Goal: Task Accomplishment & Management: Complete application form

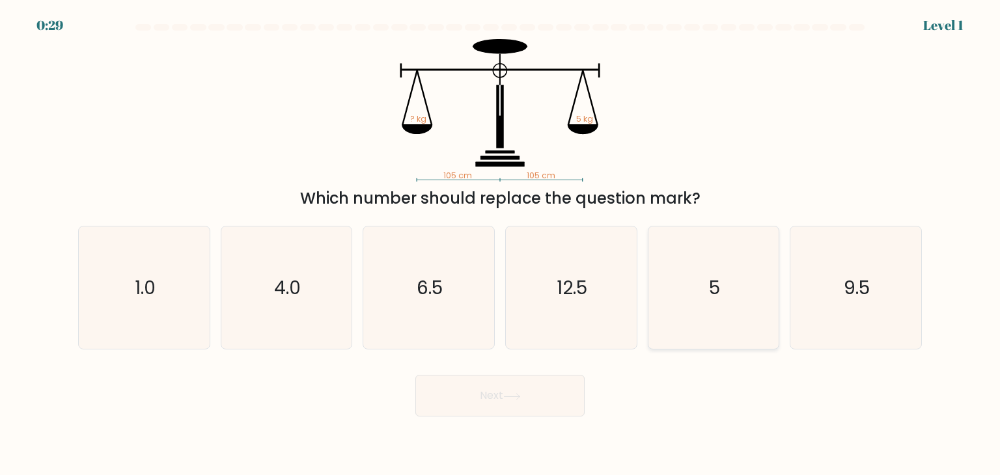
click at [778, 308] on div "5" at bounding box center [714, 288] width 132 height 124
click at [501, 244] on input "e. 5" at bounding box center [500, 241] width 1 height 7
radio input "true"
click at [466, 406] on button "Next" at bounding box center [499, 396] width 169 height 42
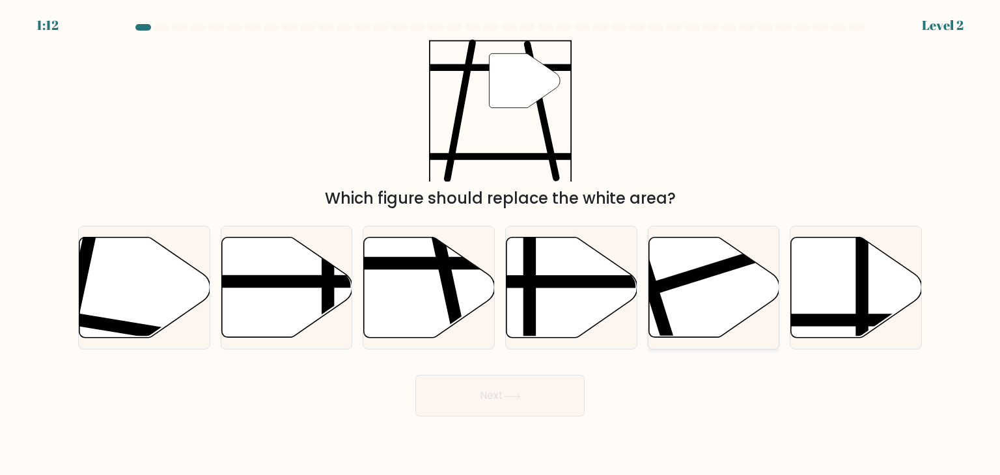
click at [685, 307] on icon at bounding box center [713, 288] width 131 height 100
click at [501, 244] on input "e." at bounding box center [500, 241] width 1 height 7
radio input "true"
click at [525, 401] on button "Next" at bounding box center [499, 396] width 169 height 42
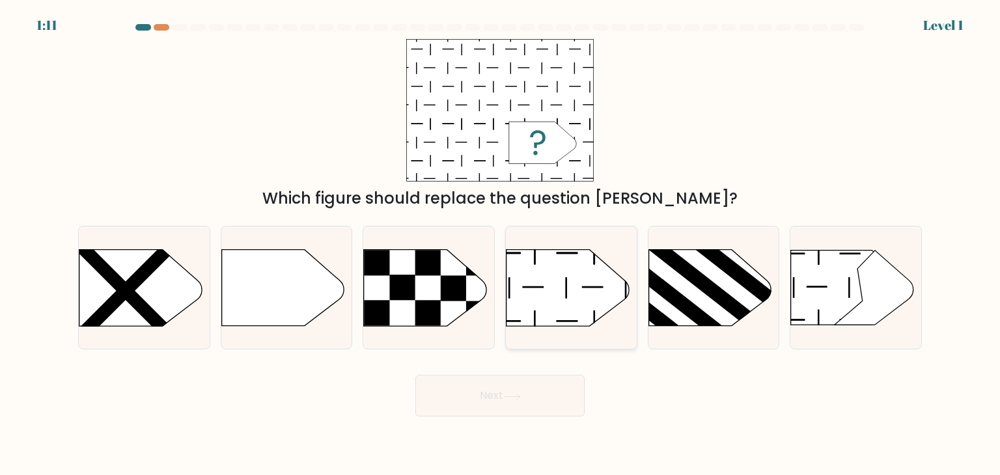
click at [572, 322] on icon at bounding box center [567, 288] width 122 height 76
click at [501, 244] on input "d." at bounding box center [500, 241] width 1 height 7
radio input "true"
click at [519, 399] on icon at bounding box center [512, 396] width 16 height 6
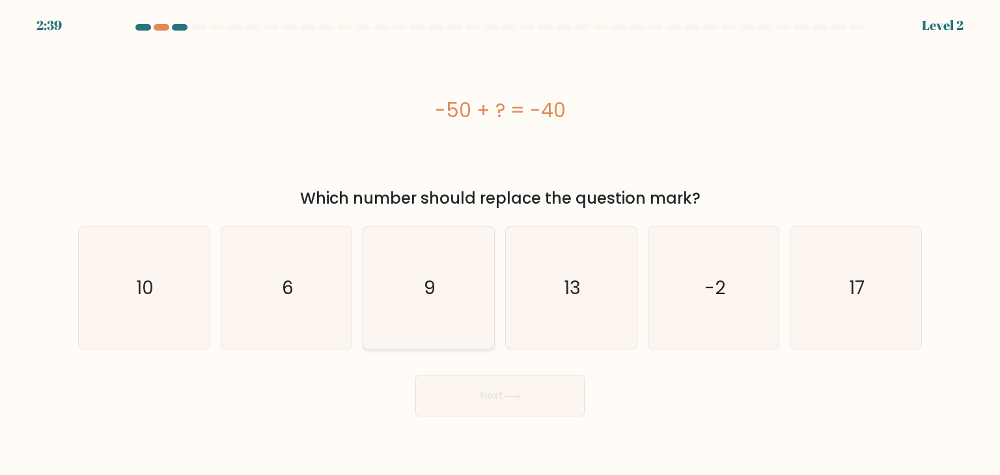
click at [373, 303] on icon "9" at bounding box center [428, 288] width 122 height 122
click at [500, 244] on input "c. 9" at bounding box center [500, 241] width 1 height 7
radio input "true"
click at [534, 419] on body "2:39 Level 2 a." at bounding box center [500, 237] width 1000 height 475
click at [513, 402] on button "Next" at bounding box center [499, 396] width 169 height 42
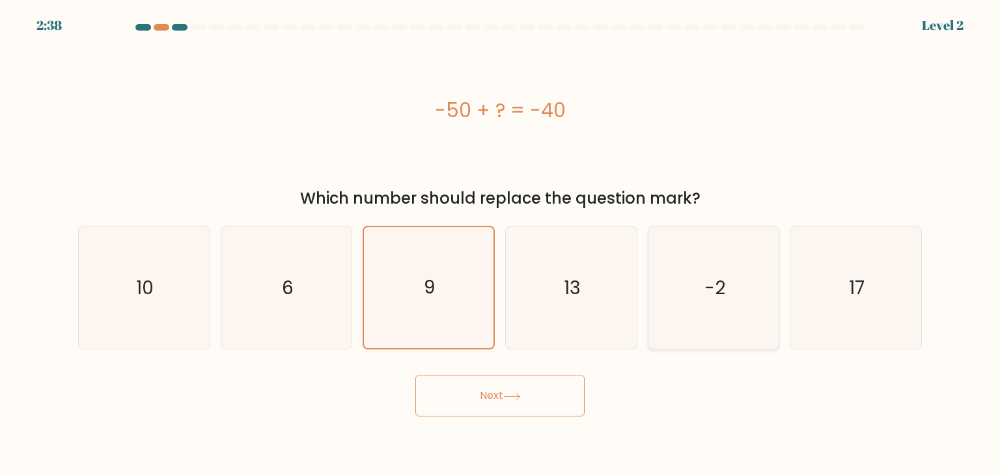
click at [702, 318] on icon "-2" at bounding box center [713, 288] width 122 height 122
click at [501, 244] on input "e. -2" at bounding box center [500, 241] width 1 height 7
radio input "true"
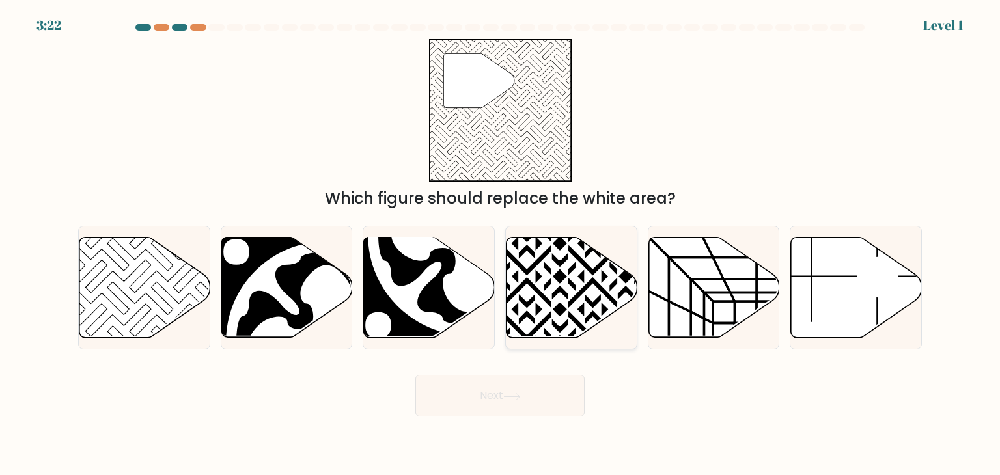
click at [562, 329] on icon at bounding box center [571, 288] width 131 height 100
click at [501, 244] on input "d." at bounding box center [500, 241] width 1 height 7
radio input "true"
click at [555, 394] on button "Next" at bounding box center [499, 396] width 169 height 42
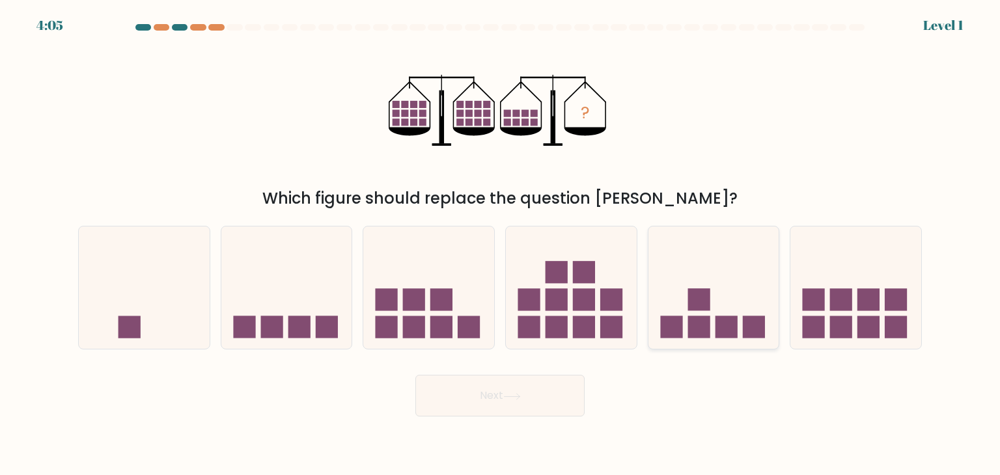
click at [677, 306] on icon at bounding box center [713, 288] width 131 height 108
click at [501, 244] on input "e." at bounding box center [500, 241] width 1 height 7
radio input "true"
click at [540, 368] on form at bounding box center [500, 220] width 1000 height 393
click at [531, 391] on button "Next" at bounding box center [499, 396] width 169 height 42
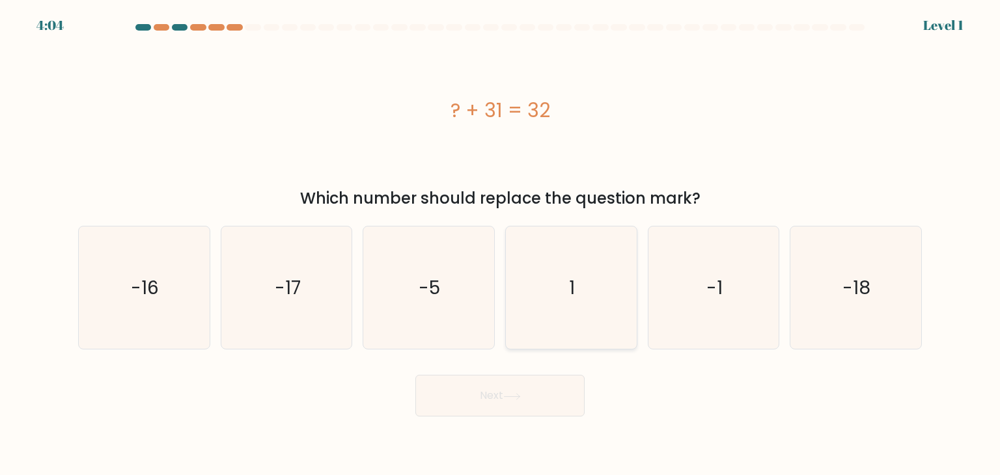
click at [526, 321] on icon "1" at bounding box center [571, 288] width 122 height 122
click at [501, 244] on input "d. 1" at bounding box center [500, 241] width 1 height 7
radio input "true"
click at [414, 307] on icon "-5" at bounding box center [428, 288] width 122 height 122
click at [500, 244] on input "c. -5" at bounding box center [500, 241] width 1 height 7
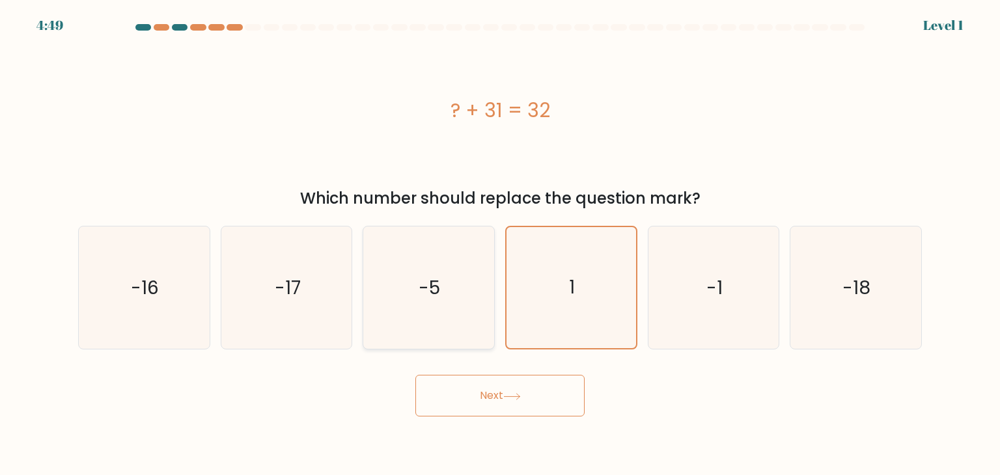
radio input "true"
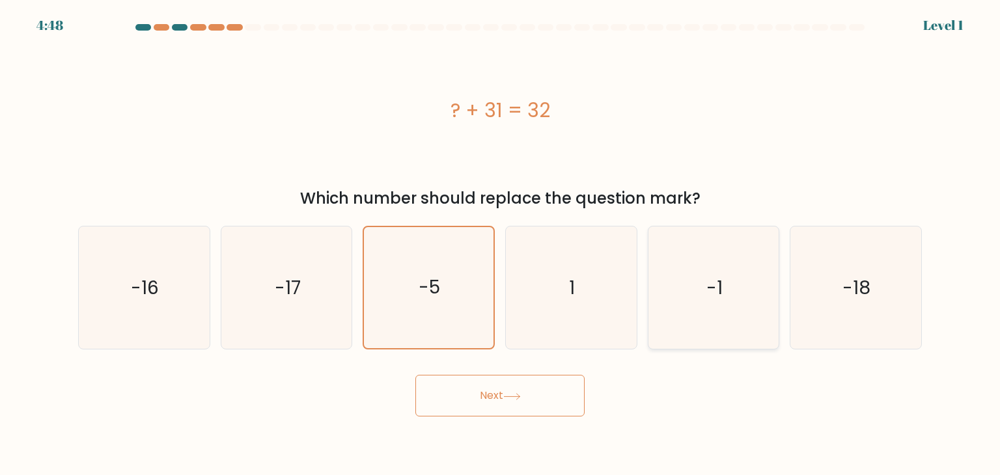
click at [736, 312] on icon "-1" at bounding box center [713, 288] width 122 height 122
click at [501, 244] on input "e. -1" at bounding box center [500, 241] width 1 height 7
radio input "true"
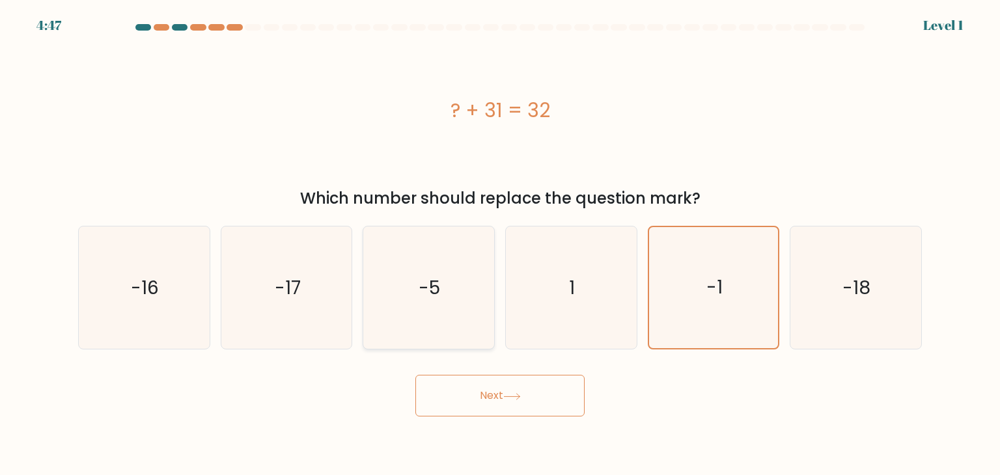
click at [422, 306] on icon "-5" at bounding box center [428, 288] width 122 height 122
click at [500, 244] on input "c. -5" at bounding box center [500, 241] width 1 height 7
radio input "true"
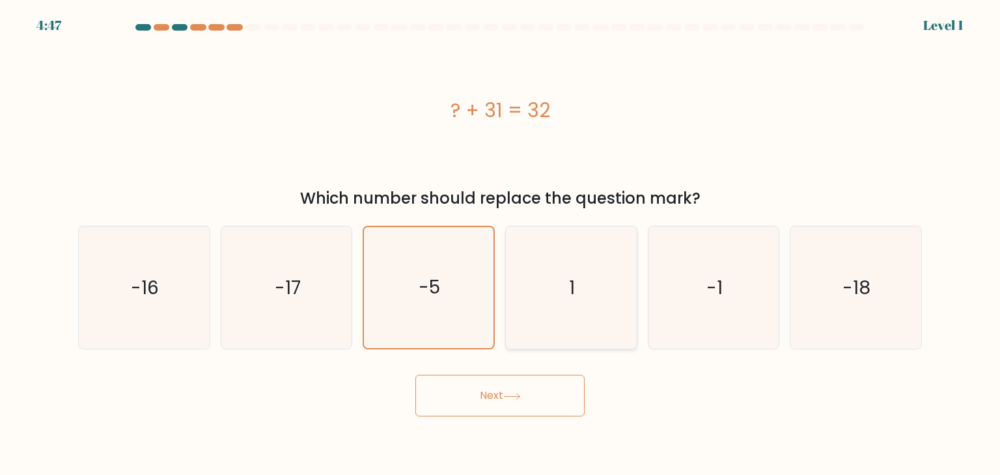
drag, startPoint x: 605, startPoint y: 309, endPoint x: 529, endPoint y: 397, distance: 116.3
click at [605, 312] on icon "1" at bounding box center [571, 288] width 122 height 122
click at [501, 244] on input "d. 1" at bounding box center [500, 241] width 1 height 7
radio input "true"
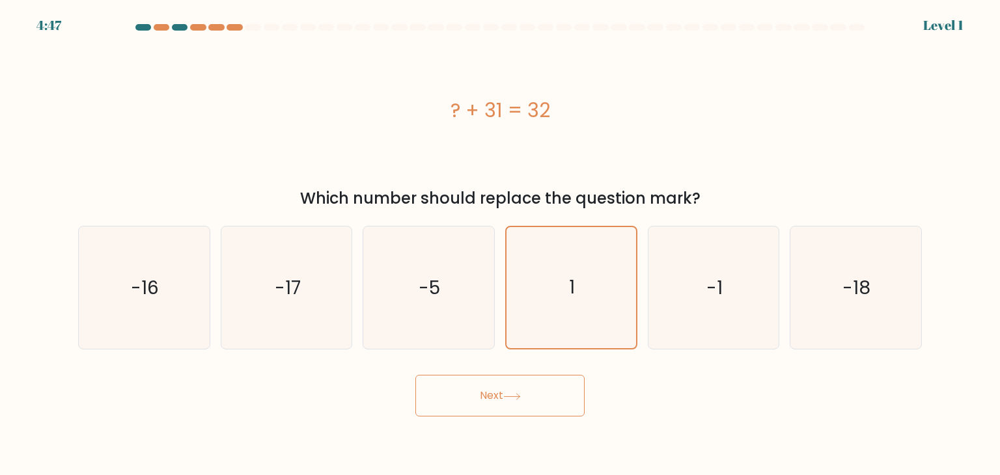
click at [527, 400] on button "Next" at bounding box center [499, 396] width 169 height 42
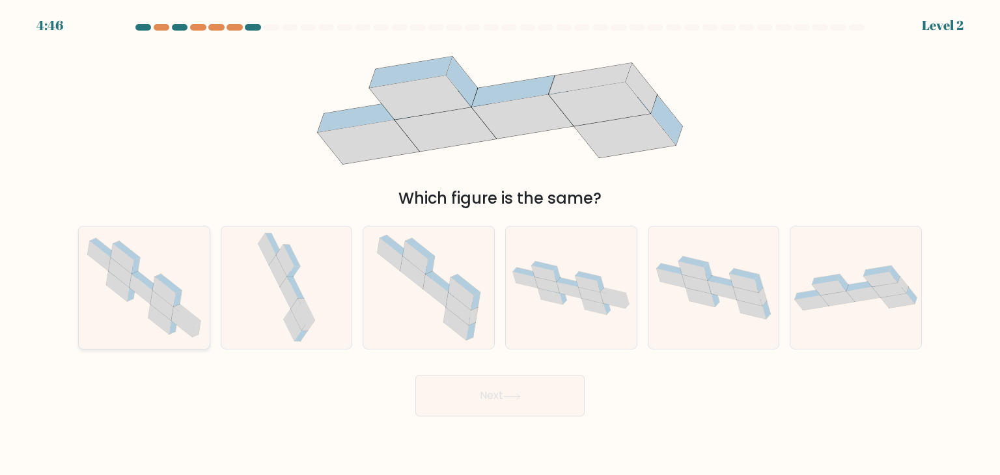
click at [192, 285] on icon at bounding box center [144, 287] width 131 height 115
click at [500, 244] on input "a." at bounding box center [500, 241] width 1 height 7
radio input "true"
click at [477, 420] on body "5:30 Level 2" at bounding box center [500, 237] width 1000 height 475
click at [325, 310] on div at bounding box center [287, 288] width 132 height 124
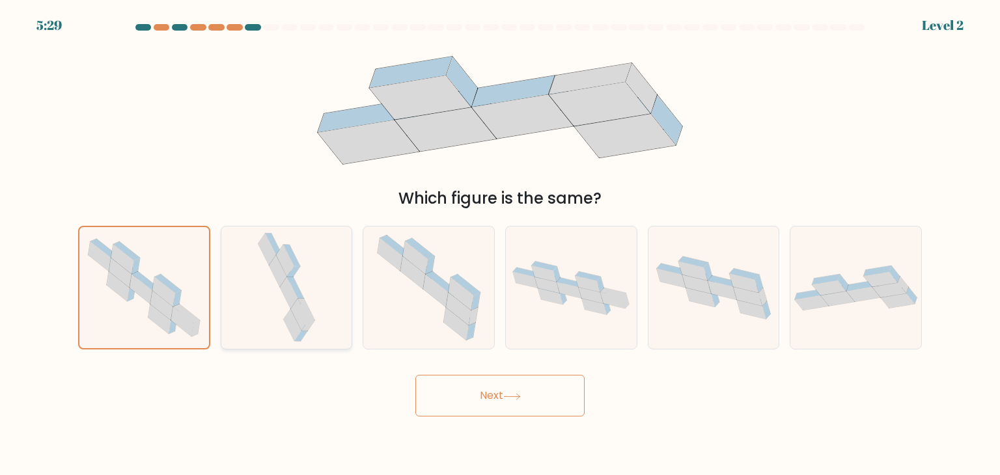
click at [500, 244] on input "b." at bounding box center [500, 241] width 1 height 7
radio input "true"
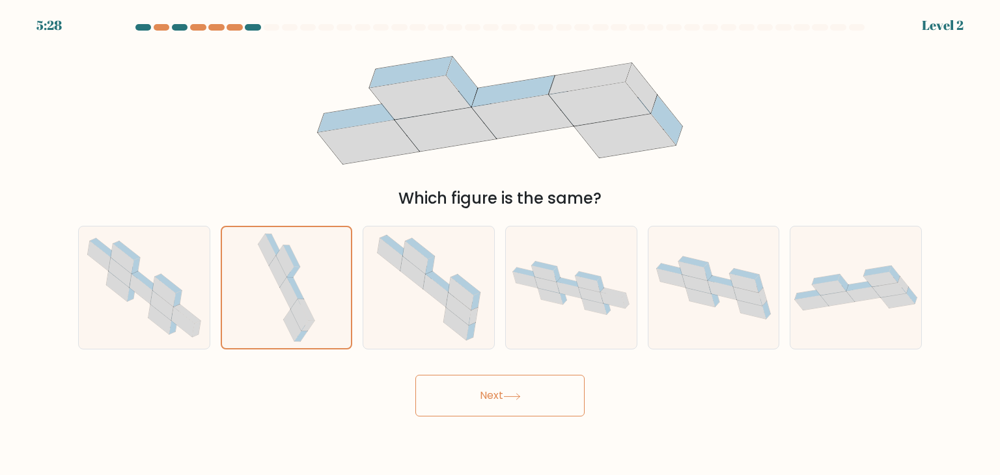
click at [484, 395] on button "Next" at bounding box center [499, 396] width 169 height 42
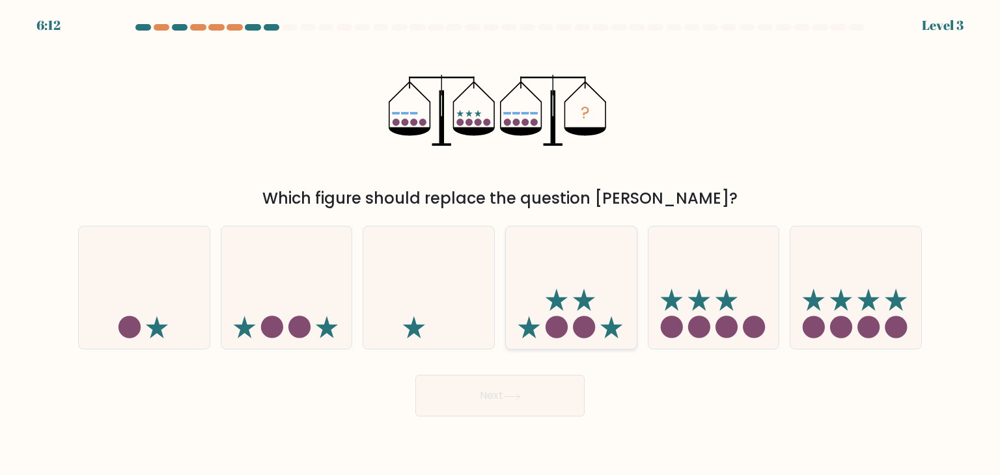
drag, startPoint x: 587, startPoint y: 310, endPoint x: 540, endPoint y: 373, distance: 78.6
click at [587, 311] on icon at bounding box center [571, 288] width 131 height 108
click at [501, 244] on input "d." at bounding box center [500, 241] width 1 height 7
radio input "true"
click at [523, 400] on button "Next" at bounding box center [499, 396] width 169 height 42
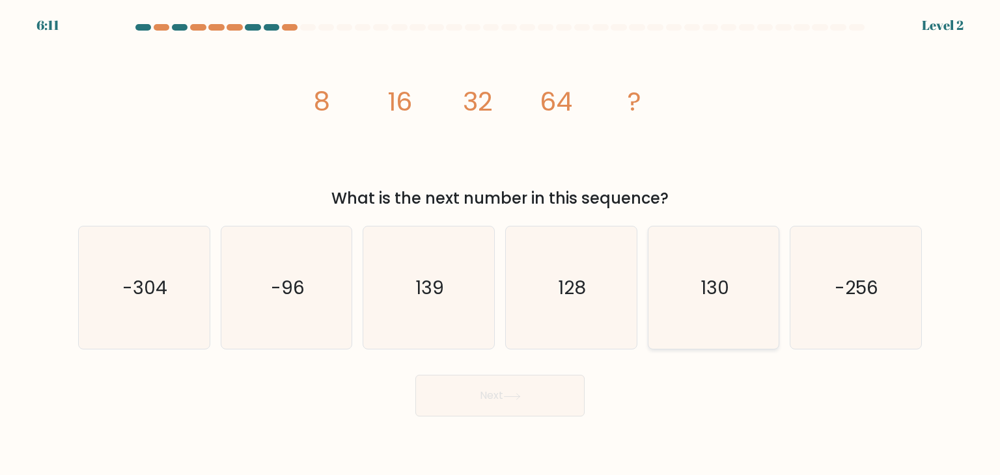
click at [681, 311] on icon "130" at bounding box center [713, 288] width 122 height 122
click at [501, 244] on input "e. 130" at bounding box center [500, 241] width 1 height 7
radio input "true"
click at [583, 390] on button "Next" at bounding box center [499, 396] width 169 height 42
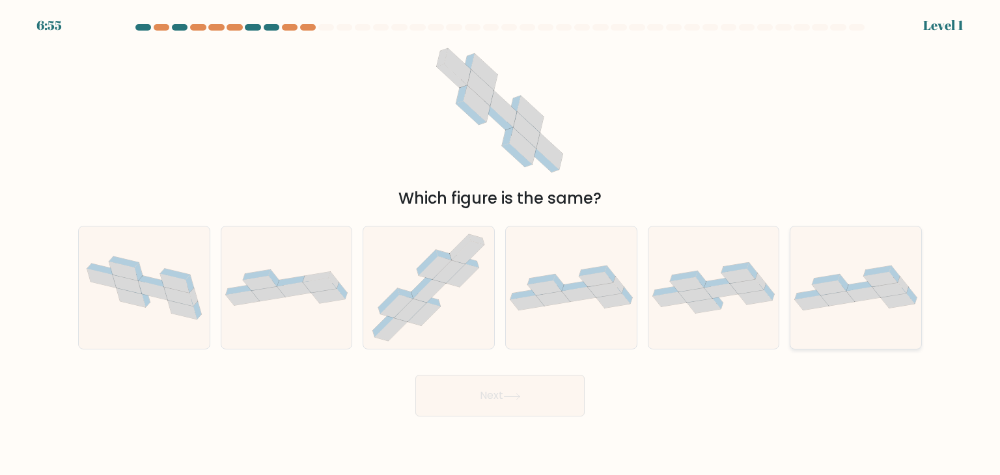
click at [851, 301] on icon at bounding box center [838, 298] width 34 height 15
click at [501, 244] on input "f." at bounding box center [500, 241] width 1 height 7
radio input "true"
click at [465, 397] on button "Next" at bounding box center [499, 396] width 169 height 42
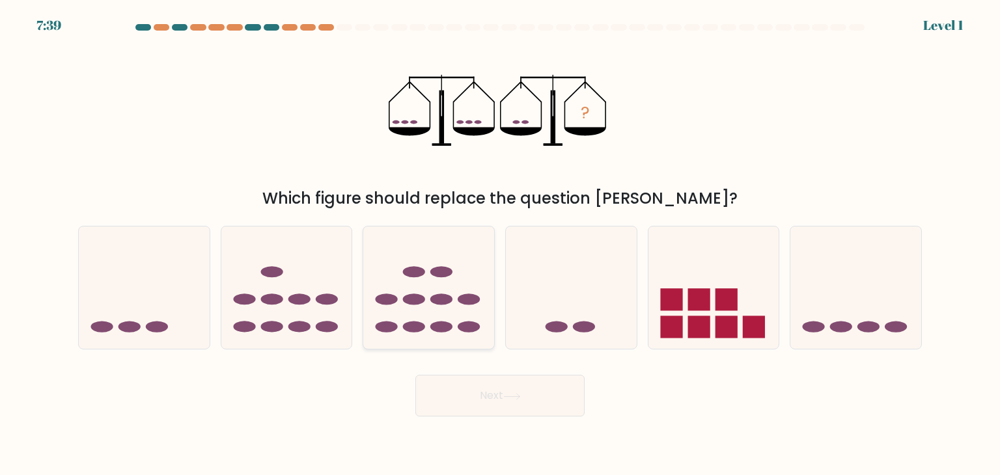
click at [440, 305] on icon at bounding box center [428, 288] width 131 height 108
click at [500, 244] on input "c." at bounding box center [500, 241] width 1 height 7
radio input "true"
click at [468, 391] on button "Next" at bounding box center [499, 396] width 169 height 42
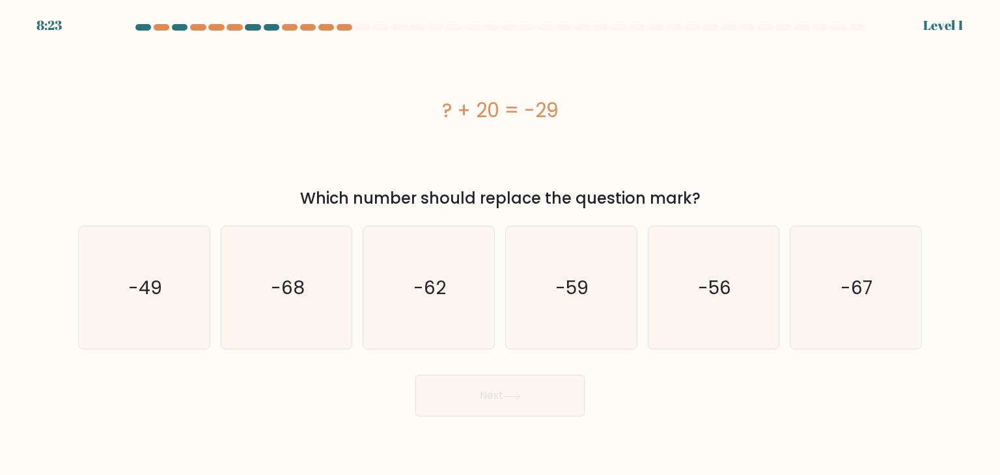
click at [302, 307] on icon "-68" at bounding box center [286, 288] width 122 height 122
click at [500, 244] on input "b. -68" at bounding box center [500, 241] width 1 height 7
radio input "true"
click at [454, 394] on button "Next" at bounding box center [499, 396] width 169 height 42
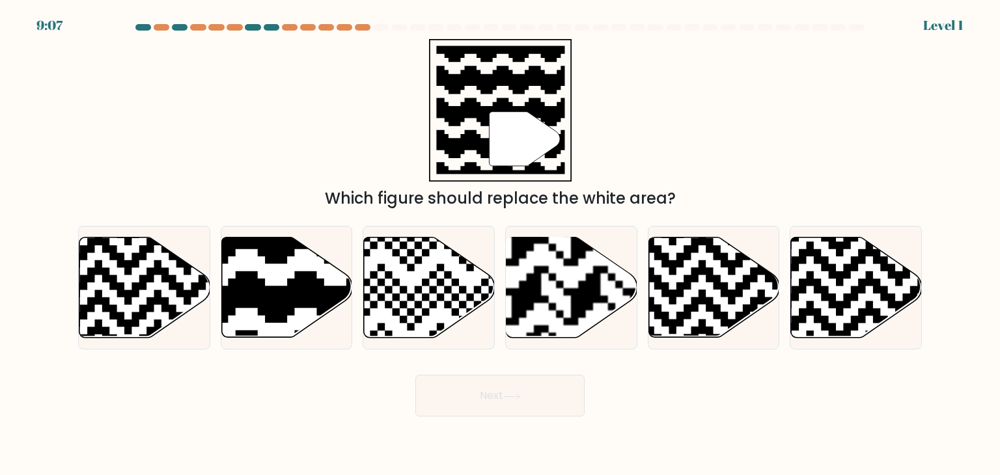
drag, startPoint x: 588, startPoint y: 322, endPoint x: 570, endPoint y: 361, distance: 43.4
click at [588, 322] on rect at bounding box center [526, 236] width 237 height 237
click at [501, 244] on input "d." at bounding box center [500, 241] width 1 height 7
radio input "true"
click at [536, 396] on button "Next" at bounding box center [499, 396] width 169 height 42
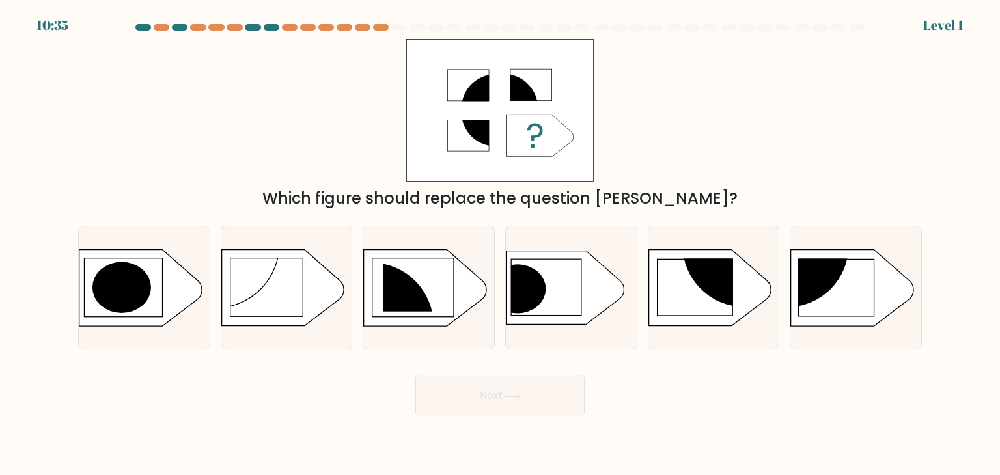
drag, startPoint x: 745, startPoint y: 312, endPoint x: 611, endPoint y: 393, distance: 156.2
click at [745, 313] on icon at bounding box center [709, 288] width 122 height 76
click at [501, 244] on input "e." at bounding box center [500, 241] width 1 height 7
radio input "true"
click at [518, 404] on button "Next" at bounding box center [499, 396] width 169 height 42
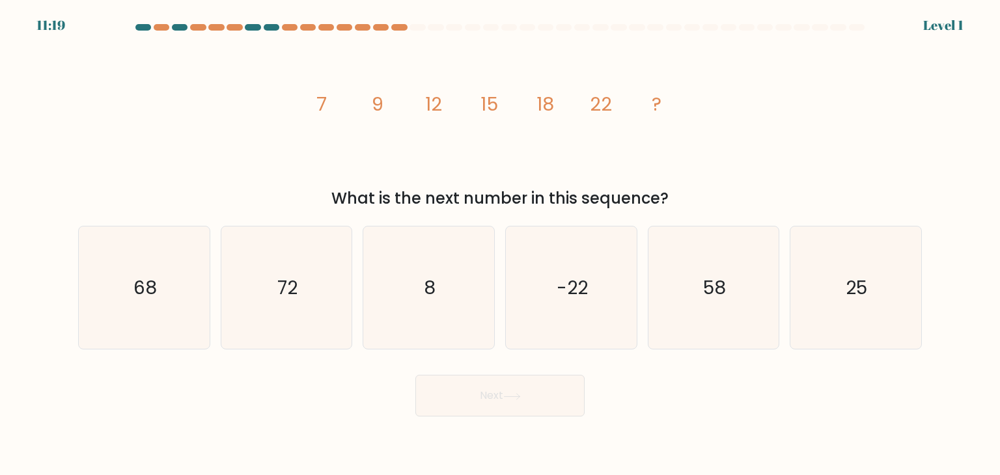
click at [432, 305] on icon "8" at bounding box center [428, 288] width 122 height 122
click at [500, 244] on input "c. 8" at bounding box center [500, 241] width 1 height 7
radio input "true"
click at [471, 410] on button "Next" at bounding box center [499, 396] width 169 height 42
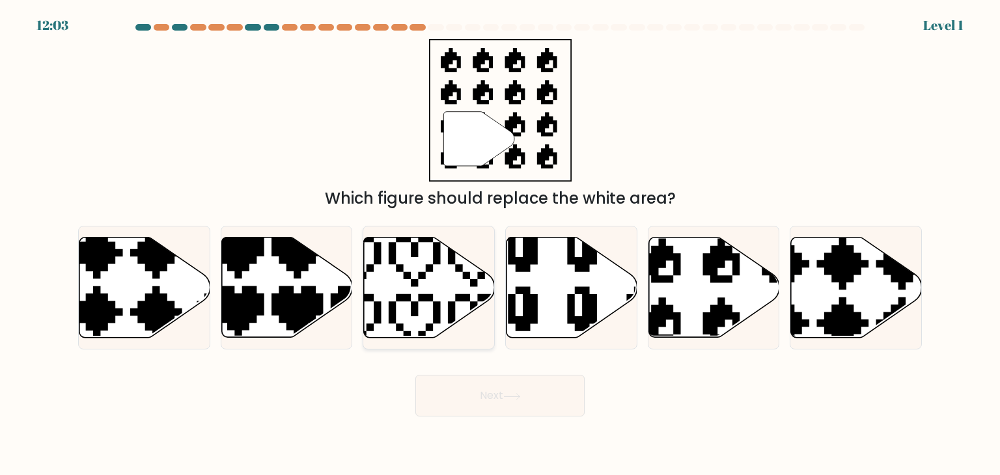
click at [389, 320] on icon at bounding box center [385, 232] width 230 height 230
click at [500, 244] on input "c." at bounding box center [500, 241] width 1 height 7
radio input "true"
click at [439, 394] on button "Next" at bounding box center [499, 396] width 169 height 42
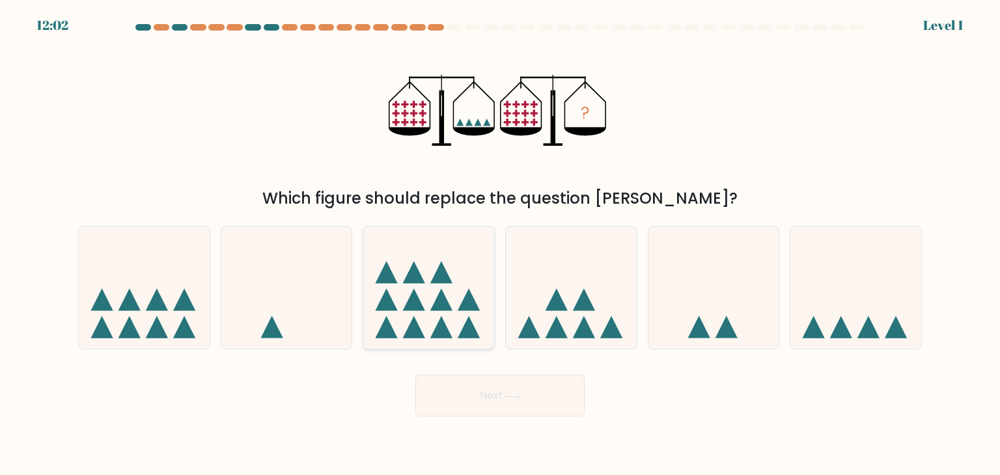
click at [441, 291] on icon at bounding box center [441, 300] width 22 height 22
click at [500, 244] on input "c." at bounding box center [500, 241] width 1 height 7
radio input "true"
click at [482, 376] on button "Next" at bounding box center [499, 396] width 169 height 42
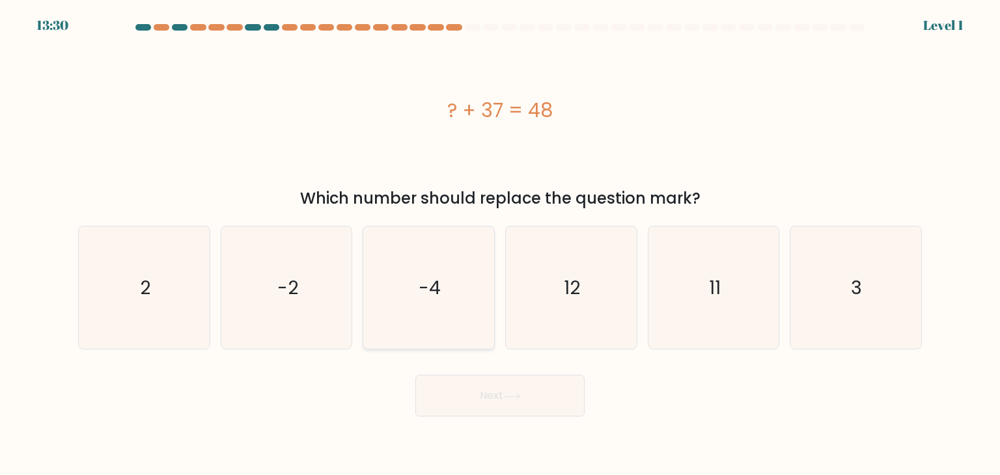
click at [471, 286] on icon "-4" at bounding box center [428, 288] width 122 height 122
click at [500, 244] on input "c. -4" at bounding box center [500, 241] width 1 height 7
radio input "true"
click at [531, 401] on button "Next" at bounding box center [499, 396] width 169 height 42
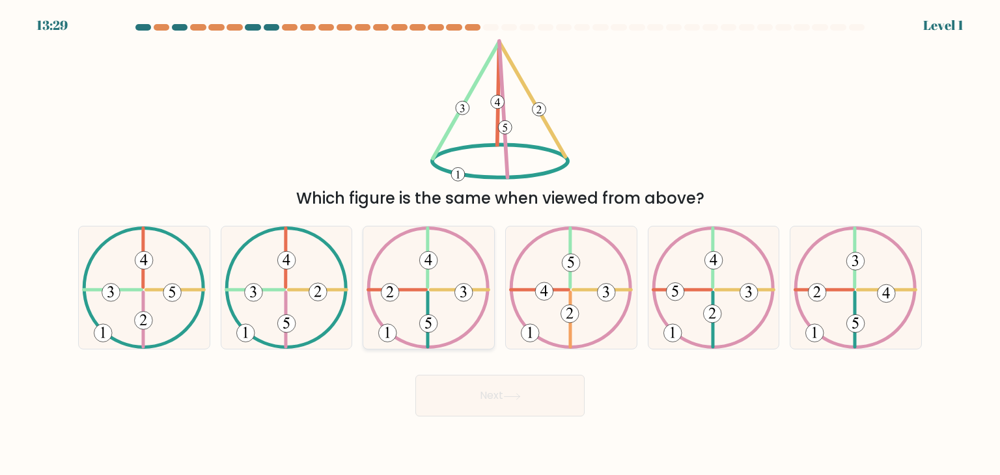
click at [460, 332] on icon at bounding box center [429, 288] width 124 height 122
click at [500, 244] on input "c." at bounding box center [500, 241] width 1 height 7
radio input "true"
click at [503, 402] on button "Next" at bounding box center [499, 396] width 169 height 42
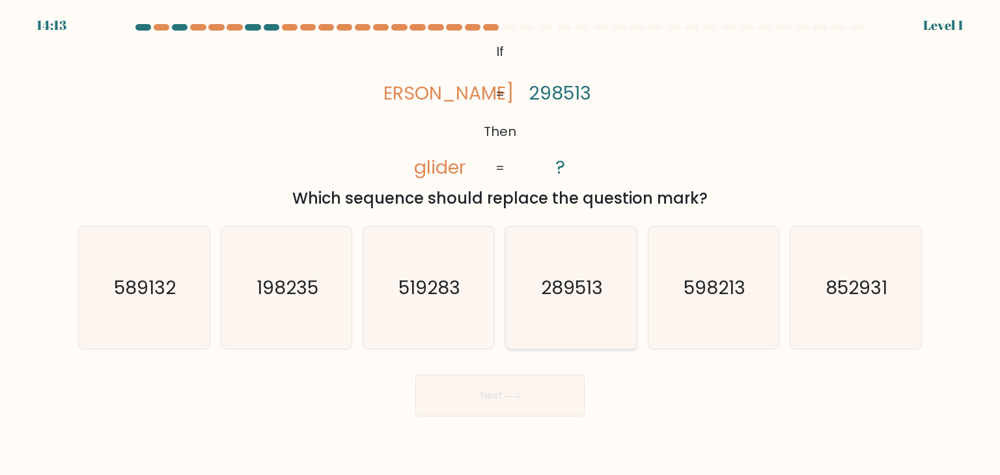
drag, startPoint x: 588, startPoint y: 316, endPoint x: 600, endPoint y: 378, distance: 62.9
click at [588, 317] on icon "289513" at bounding box center [571, 288] width 122 height 122
click at [501, 244] on input "d. 289513" at bounding box center [500, 241] width 1 height 7
radio input "true"
click at [842, 318] on icon "852931" at bounding box center [855, 288] width 122 height 122
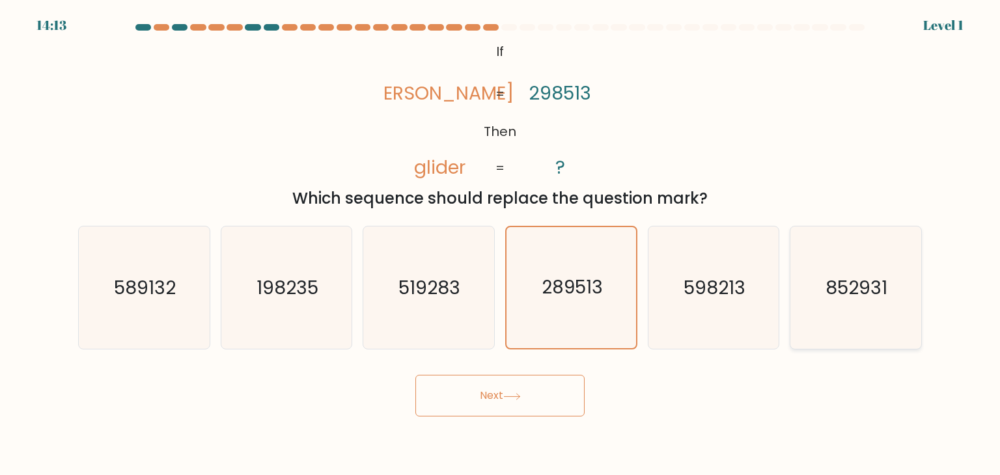
click at [501, 244] on input "f. 852931" at bounding box center [500, 241] width 1 height 7
radio input "true"
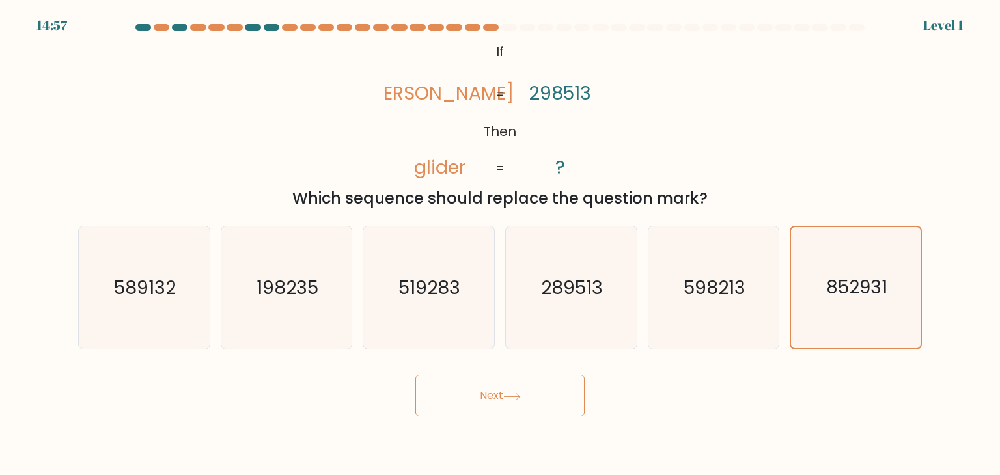
click at [549, 400] on button "Next" at bounding box center [499, 396] width 169 height 42
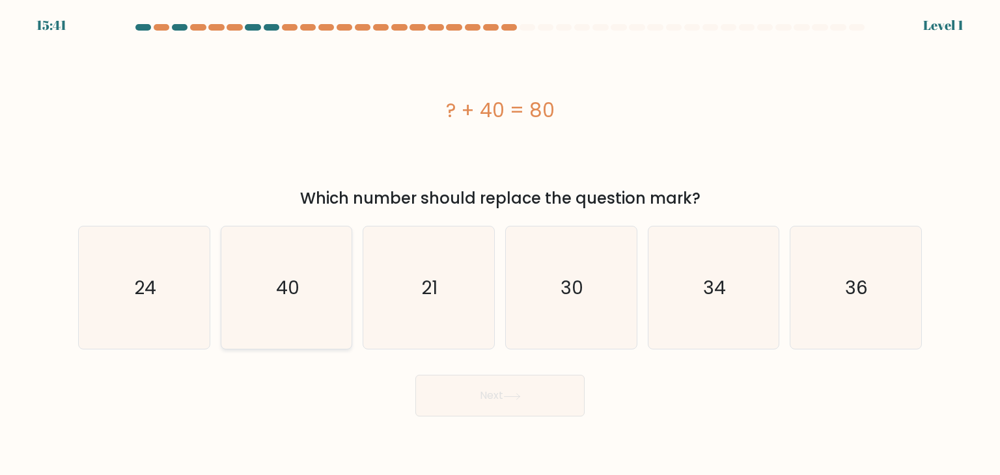
click at [229, 290] on icon "40" at bounding box center [286, 288] width 122 height 122
click at [500, 244] on input "b. 40" at bounding box center [500, 241] width 1 height 7
radio input "true"
click at [488, 405] on button "Next" at bounding box center [499, 396] width 169 height 42
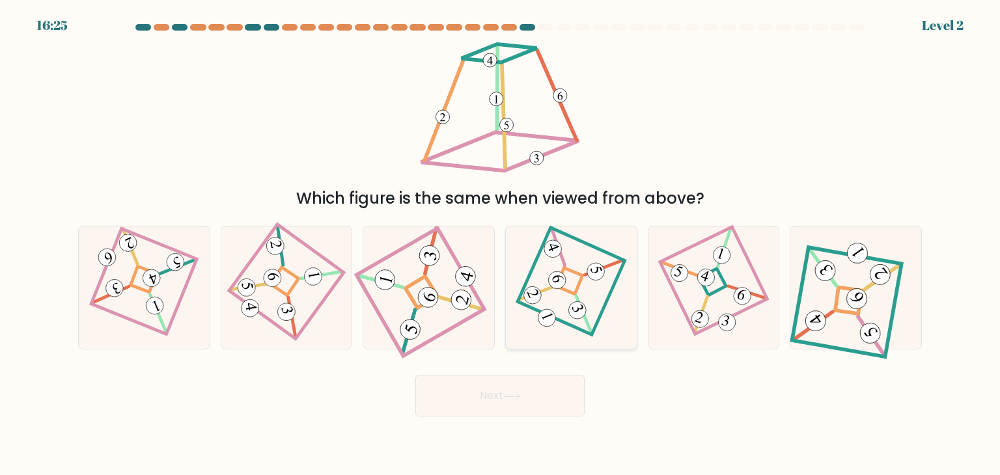
click at [580, 317] on 869 at bounding box center [577, 310] width 22 height 22
click at [501, 244] on input "d." at bounding box center [500, 241] width 1 height 7
radio input "true"
click at [529, 420] on body "16:25 Level 2" at bounding box center [500, 237] width 1000 height 475
click at [510, 397] on icon at bounding box center [512, 396] width 18 height 7
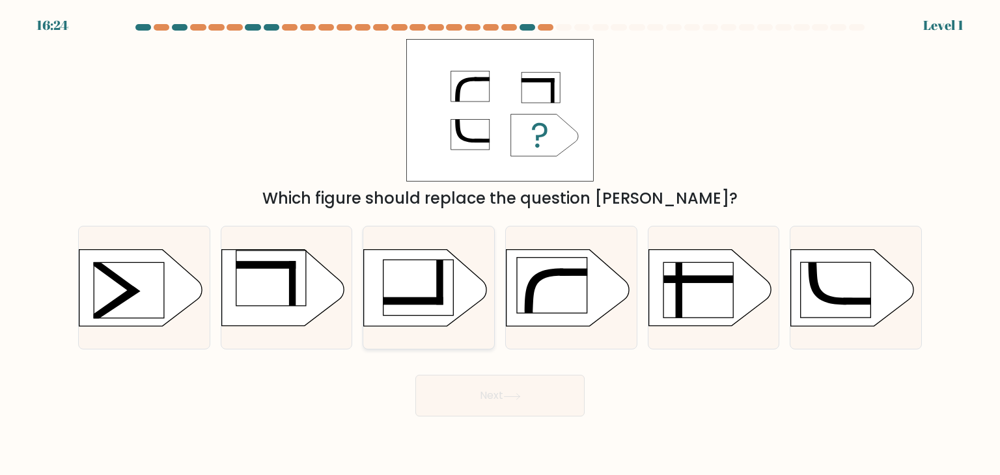
click at [432, 311] on rect at bounding box center [418, 287] width 70 height 55
click at [500, 244] on input "c." at bounding box center [500, 241] width 1 height 7
radio input "true"
click at [497, 399] on button "Next" at bounding box center [499, 396] width 169 height 42
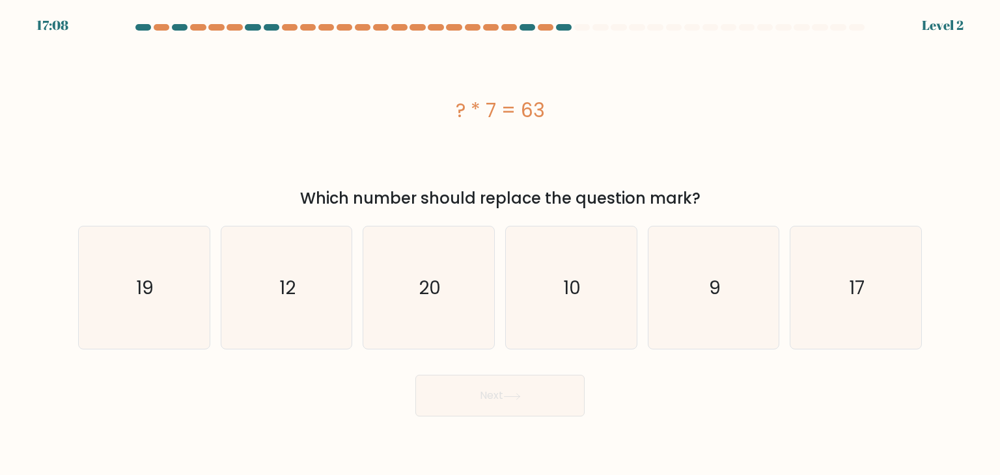
click at [289, 298] on text "12" at bounding box center [287, 288] width 16 height 26
click at [500, 244] on input "b. 12" at bounding box center [500, 241] width 1 height 7
radio input "true"
click at [441, 389] on button "Next" at bounding box center [499, 396] width 169 height 42
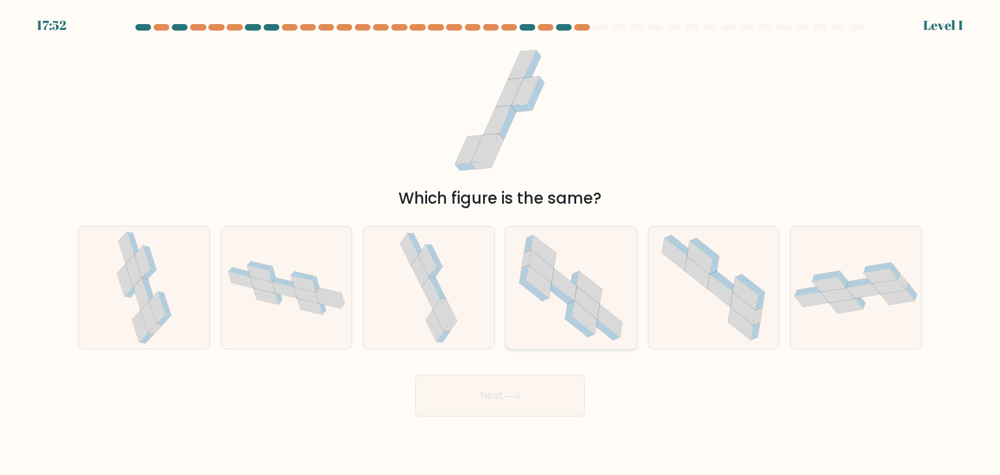
click at [555, 303] on icon at bounding box center [571, 288] width 122 height 122
click at [501, 244] on input "d." at bounding box center [500, 241] width 1 height 7
radio input "true"
click at [484, 391] on button "Next" at bounding box center [499, 396] width 169 height 42
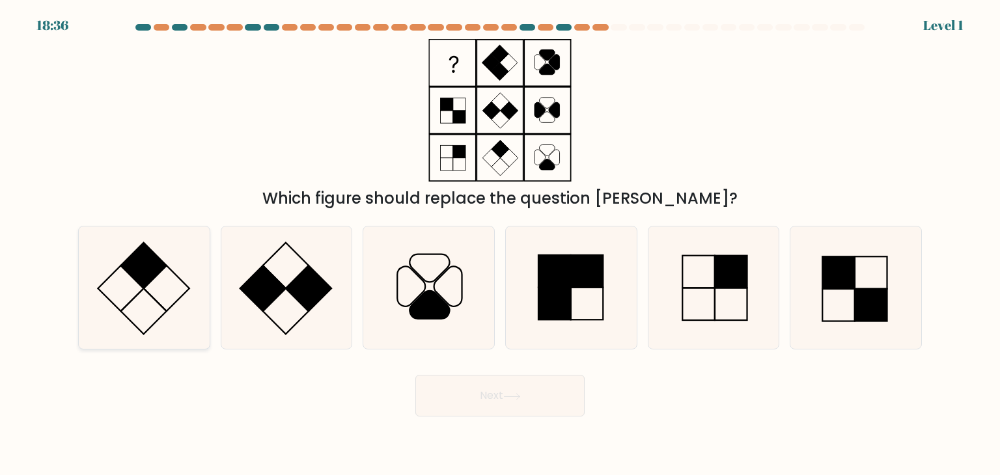
click at [125, 256] on icon at bounding box center [144, 288] width 122 height 122
click at [500, 244] on input "a." at bounding box center [500, 241] width 1 height 7
radio input "true"
click at [549, 417] on body "19:20 Level 1" at bounding box center [500, 237] width 1000 height 475
click at [693, 289] on icon at bounding box center [713, 288] width 122 height 122
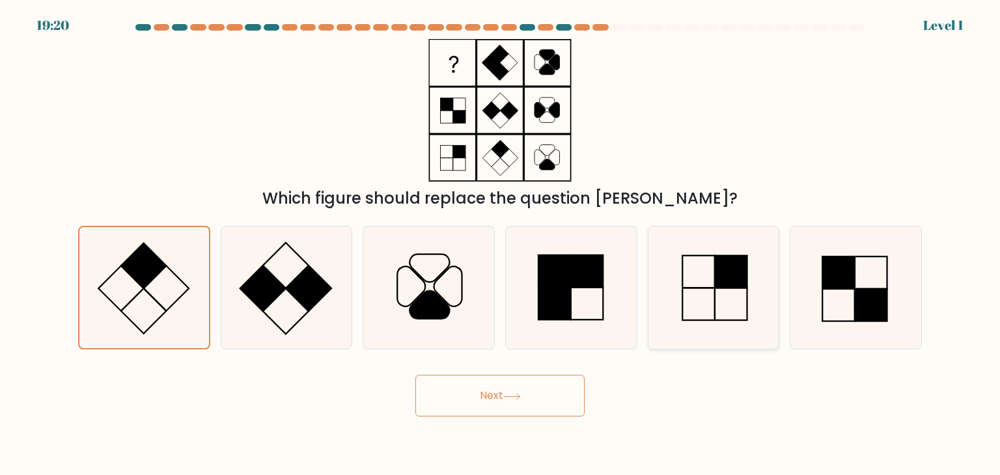
click at [501, 244] on input "e." at bounding box center [500, 241] width 1 height 7
radio input "true"
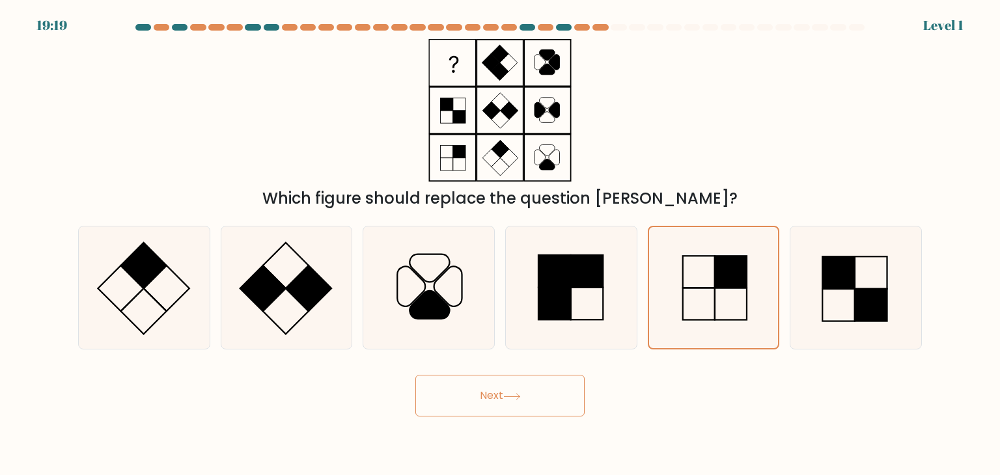
click at [566, 372] on div "Next" at bounding box center [499, 390] width 859 height 51
click at [555, 386] on button "Next" at bounding box center [499, 396] width 169 height 42
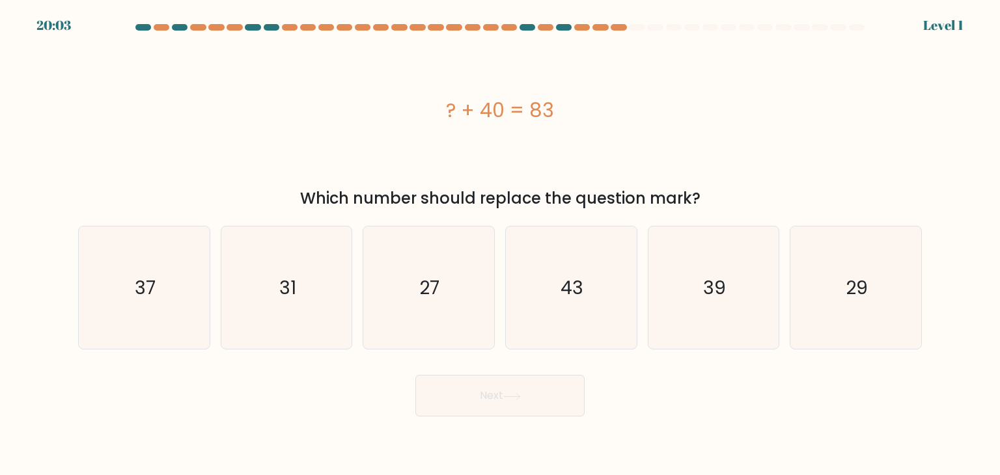
click at [807, 283] on icon "29" at bounding box center [855, 288] width 122 height 122
click at [501, 244] on input "f. 29" at bounding box center [500, 241] width 1 height 7
radio input "true"
drag, startPoint x: 530, startPoint y: 362, endPoint x: 523, endPoint y: 389, distance: 27.6
click at [530, 363] on form "a." at bounding box center [500, 220] width 1000 height 393
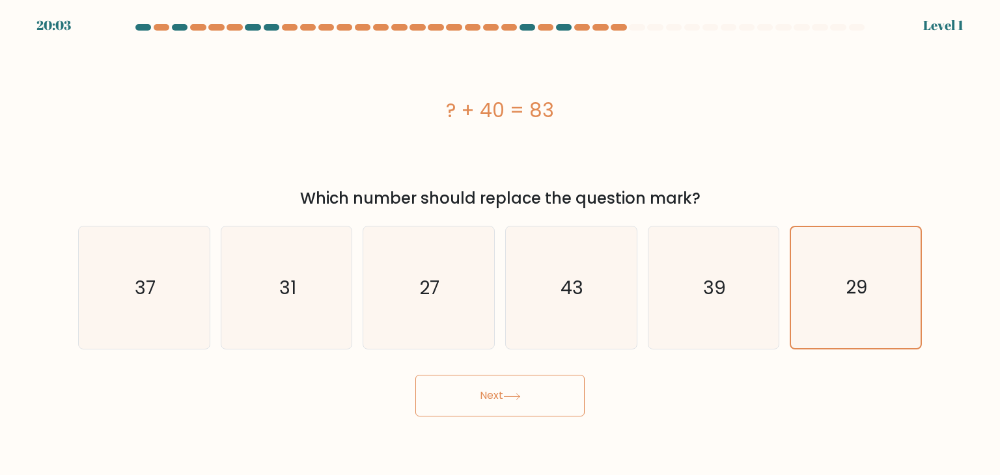
click at [523, 389] on button "Next" at bounding box center [499, 396] width 169 height 42
click at [396, 280] on icon "27" at bounding box center [428, 288] width 122 height 122
click at [500, 244] on input "c. 27" at bounding box center [500, 241] width 1 height 7
radio input "true"
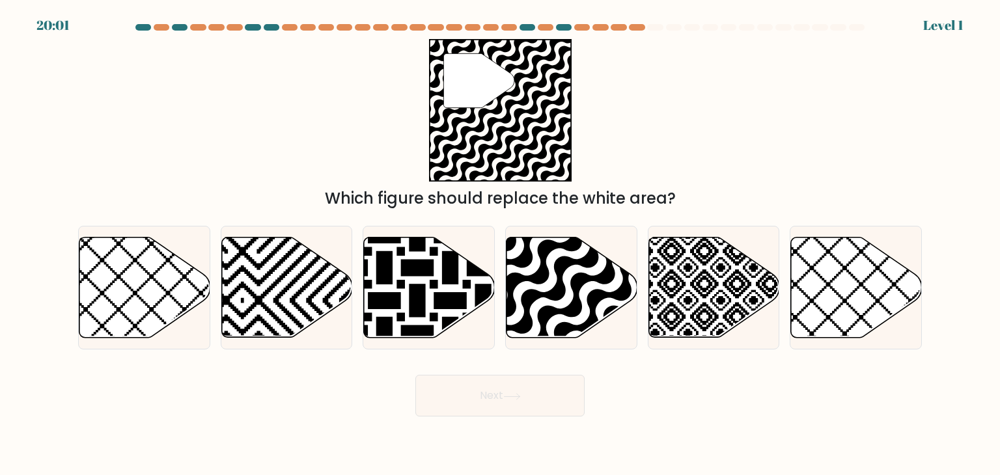
click at [451, 383] on button "Next" at bounding box center [499, 396] width 169 height 42
click at [255, 307] on icon at bounding box center [286, 288] width 131 height 100
click at [500, 244] on input "b." at bounding box center [500, 241] width 1 height 7
radio input "true"
click at [539, 417] on body "20:46 Level 1" at bounding box center [500, 237] width 1000 height 475
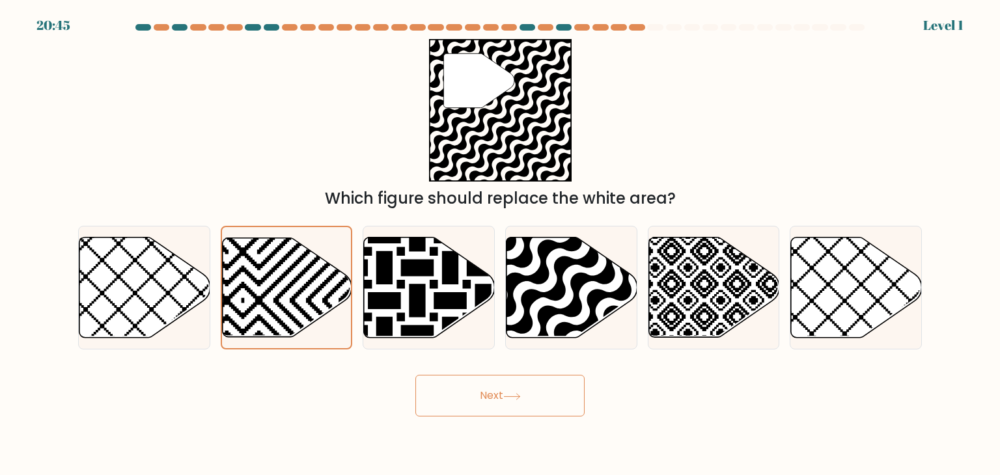
click at [547, 396] on button "Next" at bounding box center [499, 396] width 169 height 42
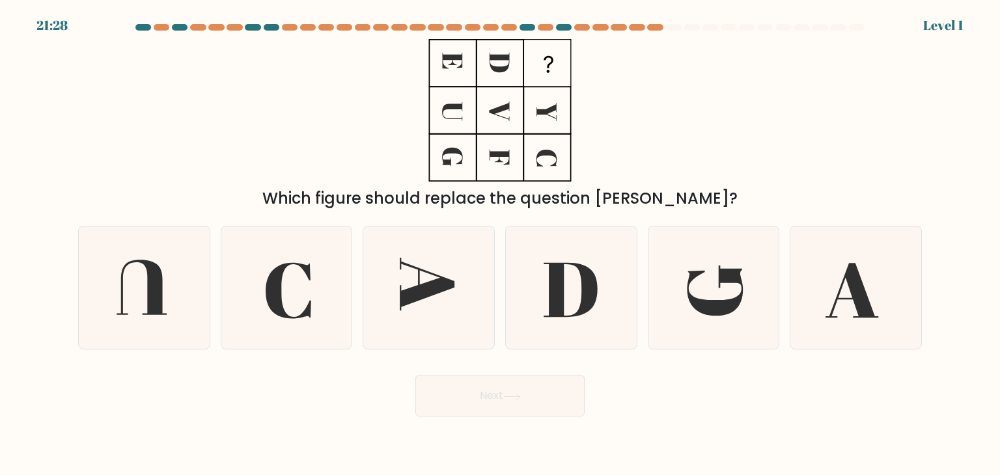
click at [107, 281] on icon at bounding box center [144, 288] width 122 height 122
click at [500, 244] on input "a." at bounding box center [500, 241] width 1 height 7
radio input "true"
click at [494, 400] on button "Next" at bounding box center [499, 396] width 169 height 42
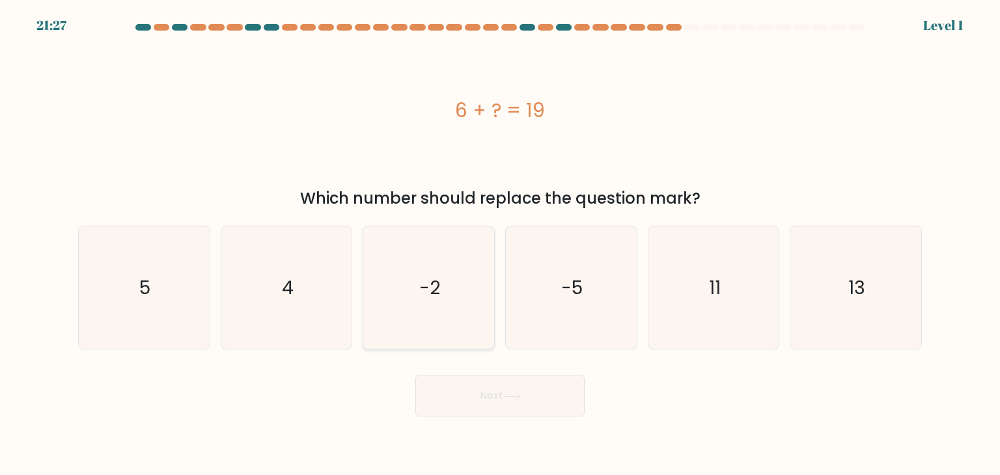
click at [431, 284] on text "-2" at bounding box center [430, 288] width 21 height 26
click at [500, 244] on input "c. -2" at bounding box center [500, 241] width 1 height 7
radio input "true"
click at [518, 395] on icon at bounding box center [512, 396] width 18 height 7
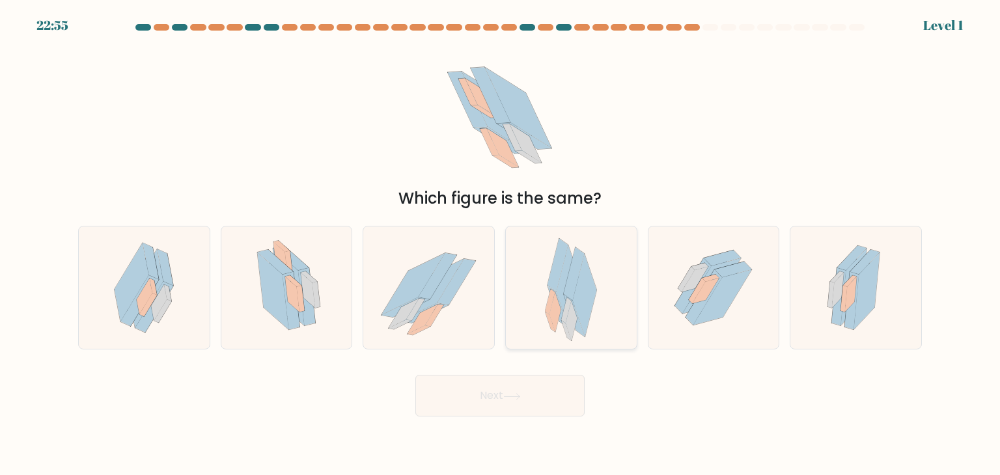
click at [544, 298] on div at bounding box center [571, 288] width 132 height 124
click at [501, 244] on input "d." at bounding box center [500, 241] width 1 height 7
radio input "true"
click at [534, 394] on button "Next" at bounding box center [499, 396] width 169 height 42
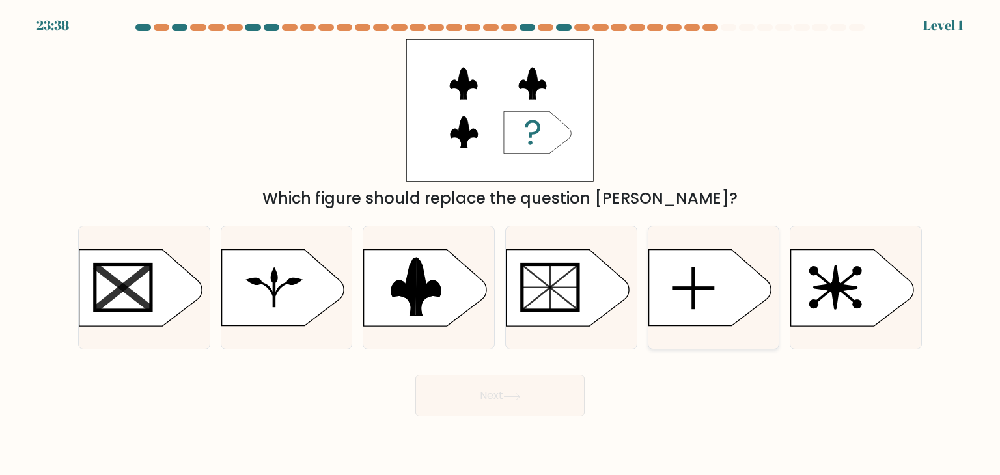
click at [651, 287] on icon at bounding box center [709, 288] width 122 height 76
click at [501, 244] on input "e." at bounding box center [500, 241] width 1 height 7
radio input "true"
click at [539, 387] on button "Next" at bounding box center [499, 396] width 169 height 42
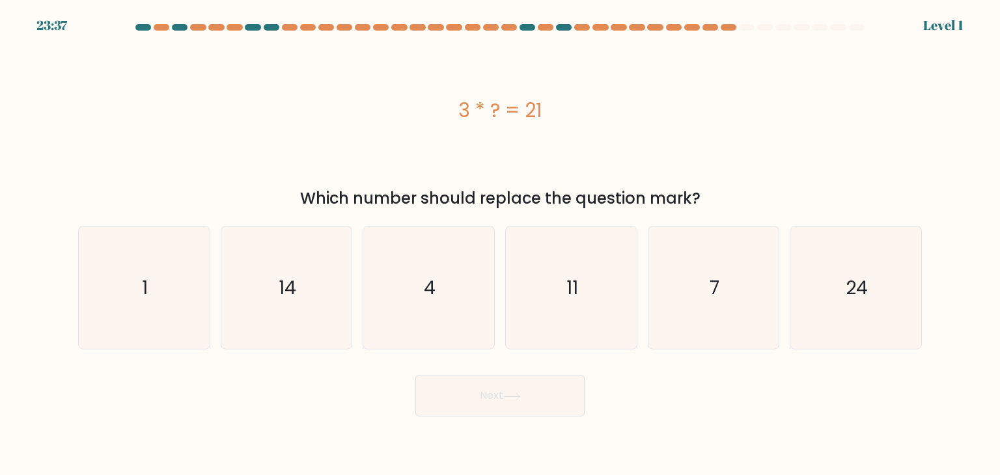
drag, startPoint x: 579, startPoint y: 298, endPoint x: 540, endPoint y: 381, distance: 91.2
click at [574, 288] on text "11" at bounding box center [572, 288] width 12 height 26
click at [501, 244] on input "d. 11" at bounding box center [500, 241] width 1 height 7
radio input "true"
click at [522, 412] on button "Next" at bounding box center [499, 396] width 169 height 42
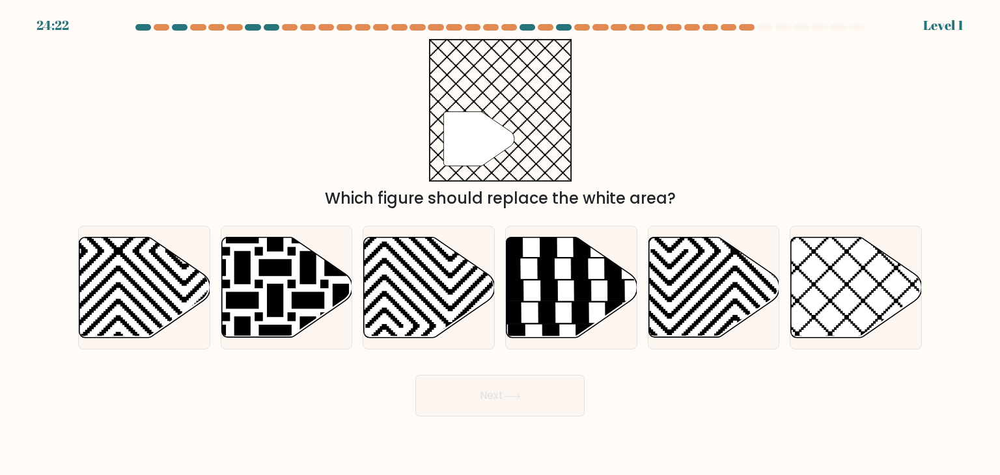
click at [590, 363] on form "a." at bounding box center [500, 220] width 1000 height 393
click at [576, 343] on div at bounding box center [571, 288] width 132 height 124
click at [501, 244] on input "d." at bounding box center [500, 241] width 1 height 7
radio input "true"
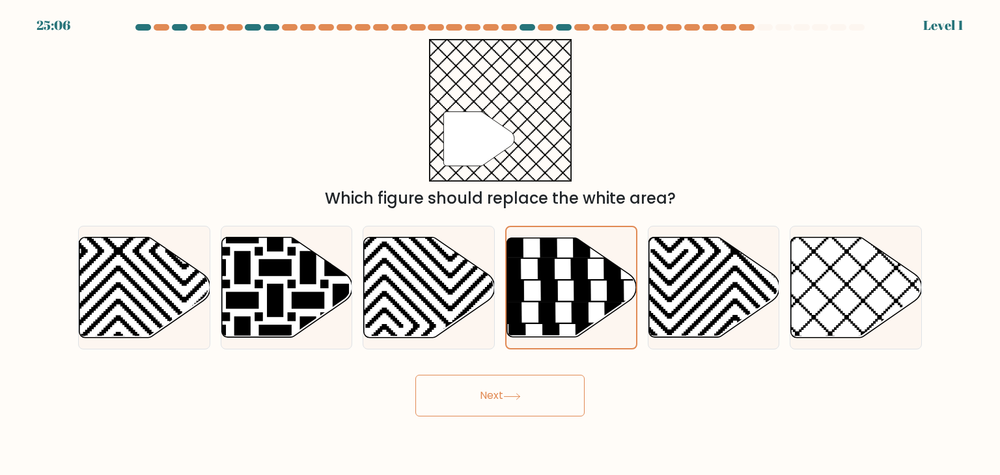
click at [546, 418] on body "25:06 Level 1" at bounding box center [500, 237] width 1000 height 475
click at [541, 406] on button "Next" at bounding box center [499, 396] width 169 height 42
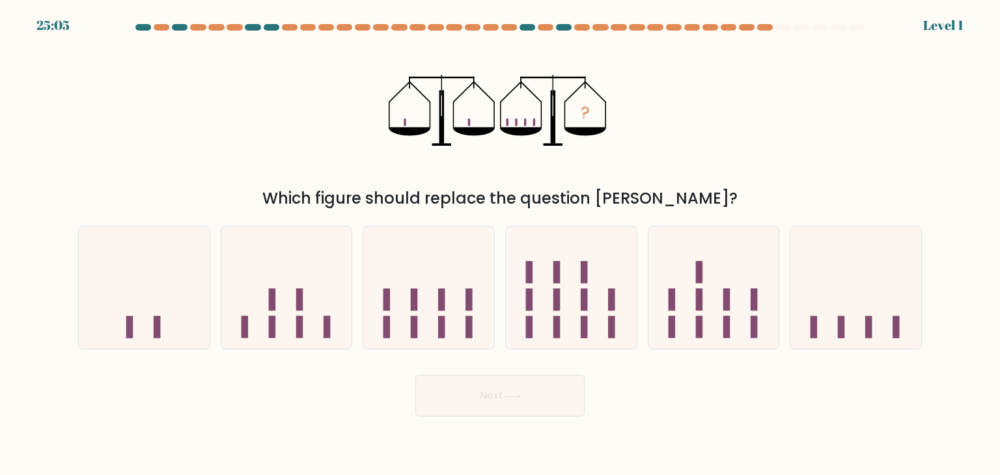
click at [590, 296] on icon at bounding box center [571, 288] width 131 height 108
click at [501, 244] on input "d." at bounding box center [500, 241] width 1 height 7
radio input "true"
click at [531, 383] on button "Next" at bounding box center [499, 396] width 169 height 42
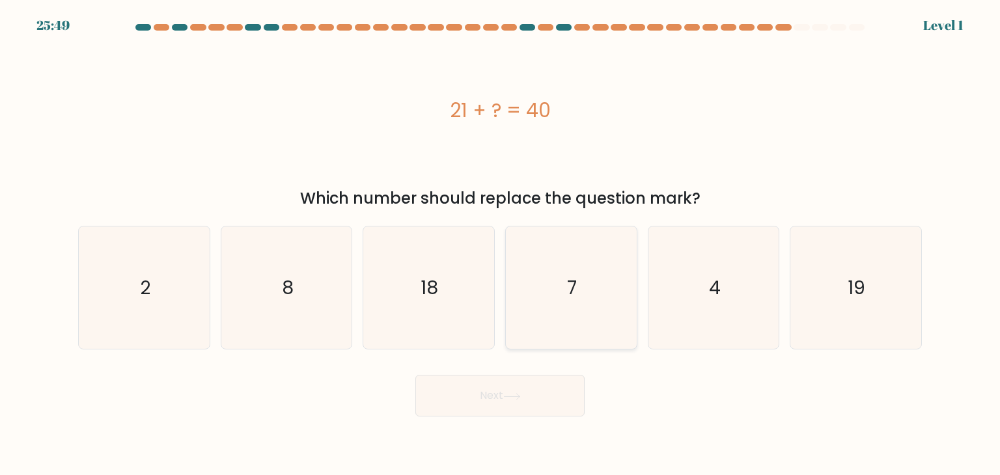
click at [590, 280] on icon "7" at bounding box center [571, 288] width 122 height 122
click at [501, 244] on input "d. 7" at bounding box center [500, 241] width 1 height 7
radio input "true"
click at [523, 389] on button "Next" at bounding box center [499, 396] width 169 height 42
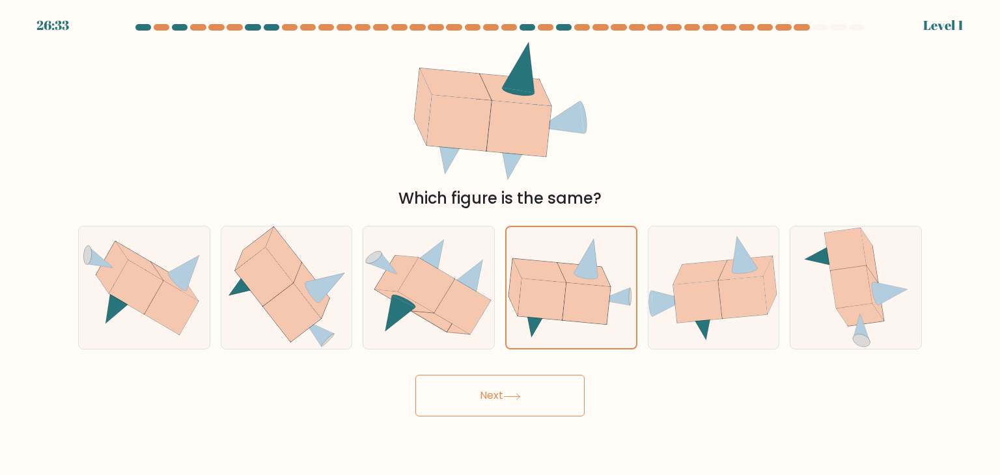
click at [510, 404] on button "Next" at bounding box center [499, 396] width 169 height 42
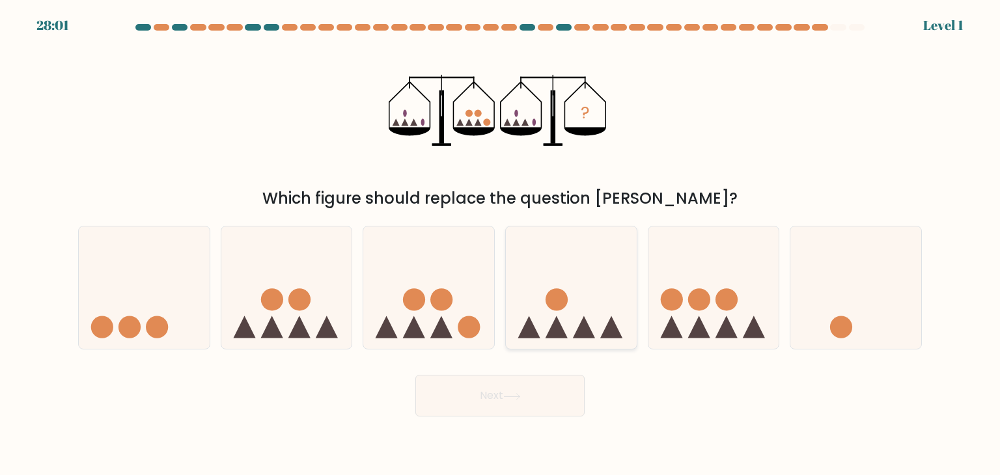
click at [588, 313] on icon at bounding box center [571, 288] width 131 height 108
click at [501, 244] on input "d." at bounding box center [500, 241] width 1 height 7
radio input "true"
click at [529, 393] on button "Next" at bounding box center [499, 396] width 169 height 42
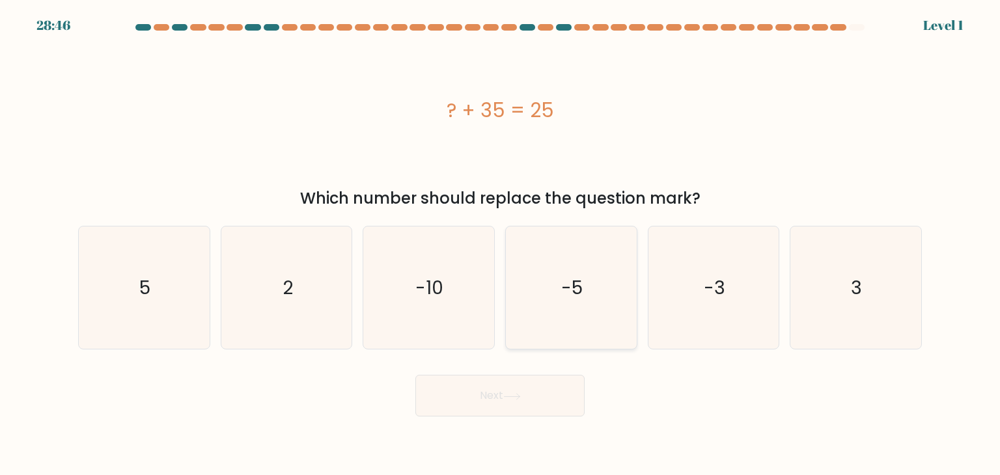
click at [582, 305] on icon "-5" at bounding box center [571, 288] width 122 height 122
click at [501, 244] on input "d. -5" at bounding box center [500, 241] width 1 height 7
radio input "true"
click at [525, 399] on button "Next" at bounding box center [499, 396] width 169 height 42
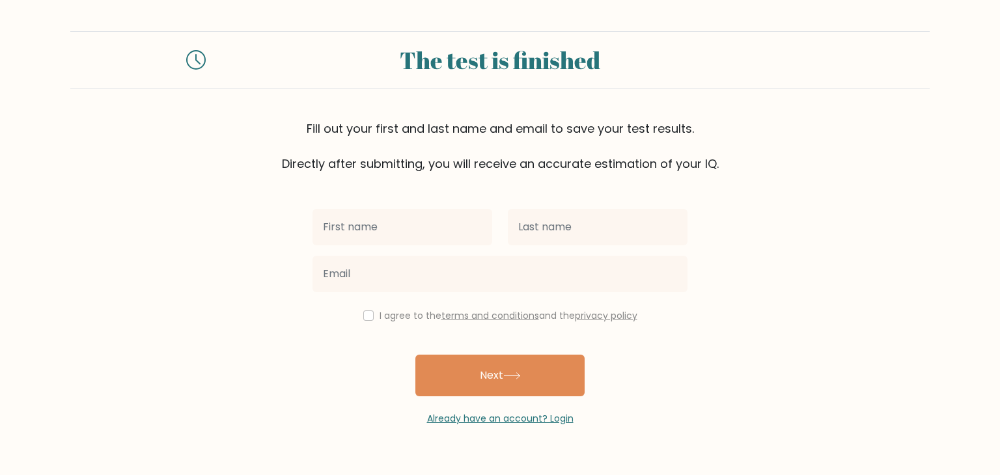
click at [427, 234] on input "text" at bounding box center [402, 227] width 180 height 36
type input "Fajar"
click at [586, 196] on div "Fajar I agree to the terms and conditions and the privacy policy Next Already h…" at bounding box center [500, 299] width 391 height 253
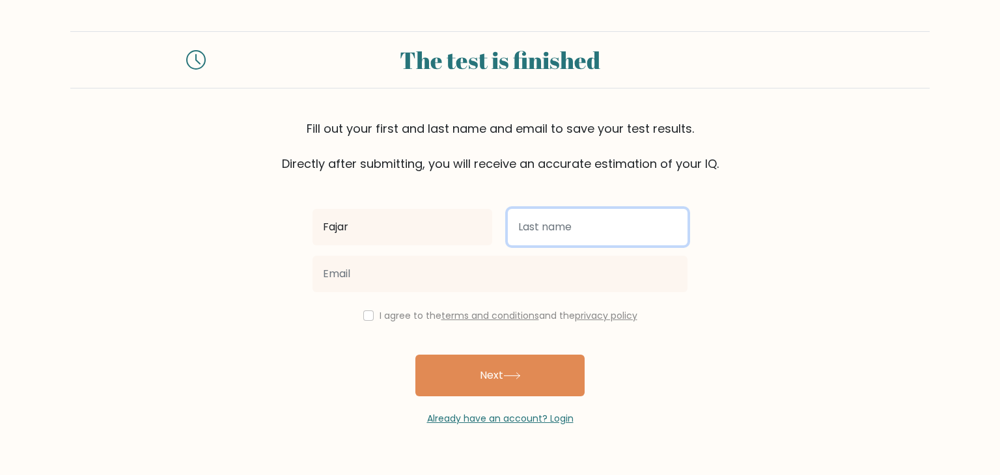
drag, startPoint x: 574, startPoint y: 213, endPoint x: 568, endPoint y: 219, distance: 8.8
click at [574, 213] on input "text" at bounding box center [598, 227] width 180 height 36
type input "Ardyansah"
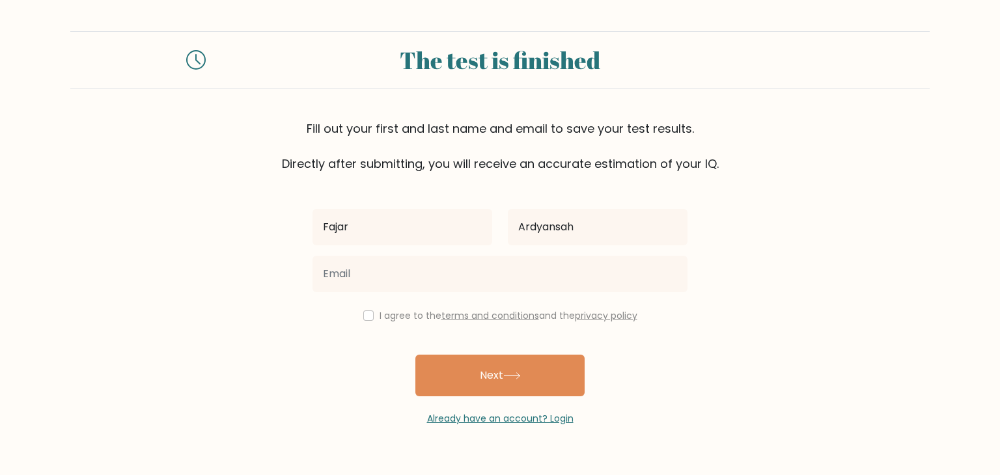
click at [480, 293] on div at bounding box center [500, 274] width 391 height 47
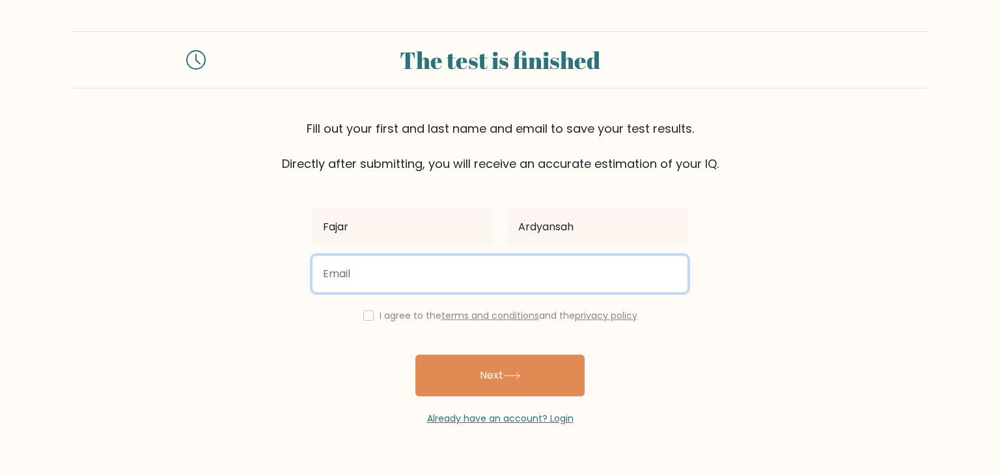
drag, startPoint x: 406, startPoint y: 272, endPoint x: 393, endPoint y: 290, distance: 22.3
click at [406, 272] on input "email" at bounding box center [499, 274] width 375 height 36
type input "fajarardyansyah2@gmail.com"
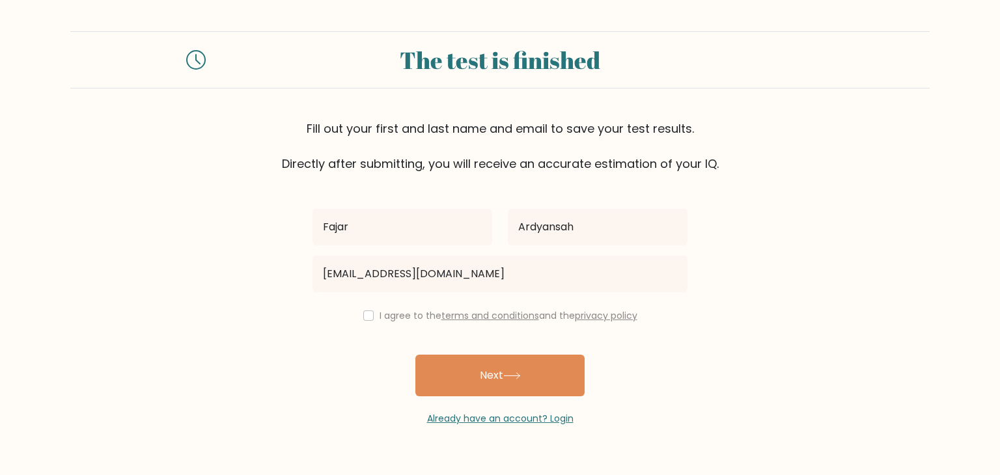
click at [359, 319] on div "I agree to the terms and conditions and the privacy policy" at bounding box center [500, 316] width 391 height 16
click at [368, 316] on input "checkbox" at bounding box center [368, 316] width 10 height 10
checkbox input "true"
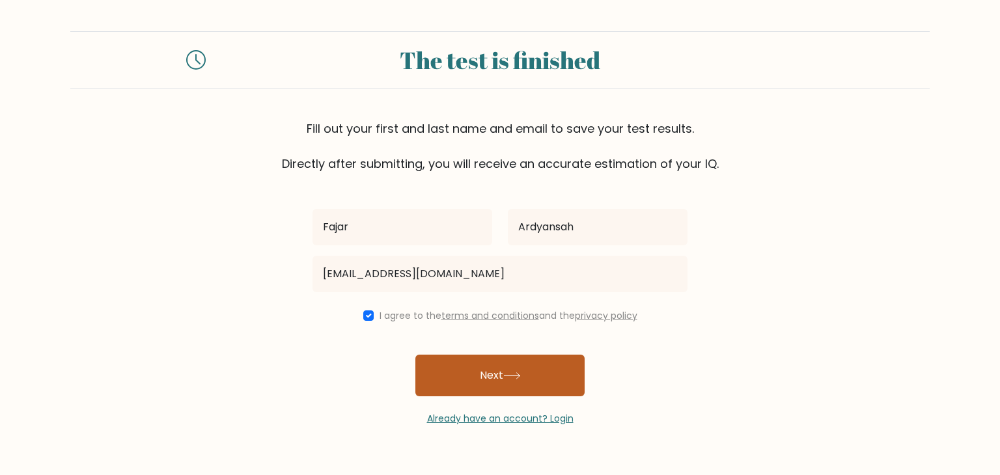
click at [477, 367] on button "Next" at bounding box center [499, 376] width 169 height 42
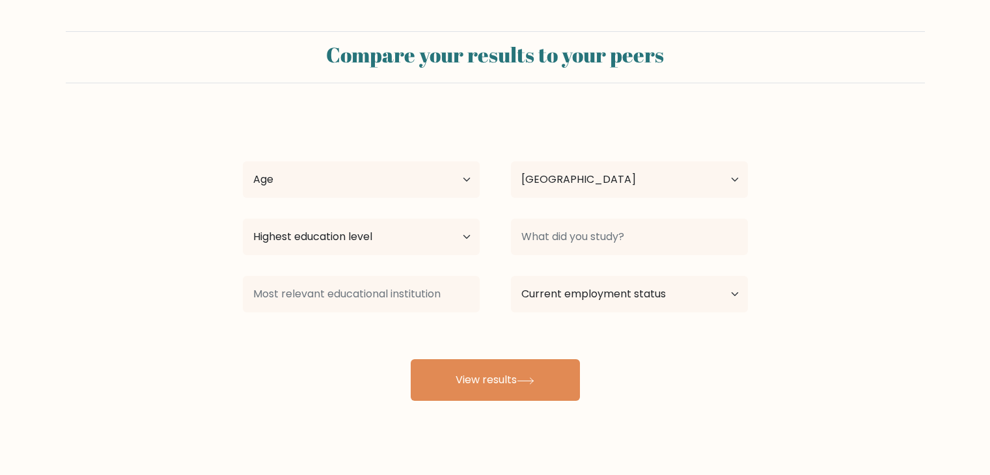
select select "ID"
drag, startPoint x: 400, startPoint y: 200, endPoint x: 400, endPoint y: 186, distance: 13.7
click at [400, 186] on div "Age Under 18 years old 18-24 years old 25-34 years old 35-44 years old 45-54 ye…" at bounding box center [361, 179] width 268 height 47
click at [400, 186] on select "Age Under 18 years old 18-24 years old 25-34 years old 35-44 years old 45-54 ye…" at bounding box center [361, 179] width 237 height 36
select select "18_24"
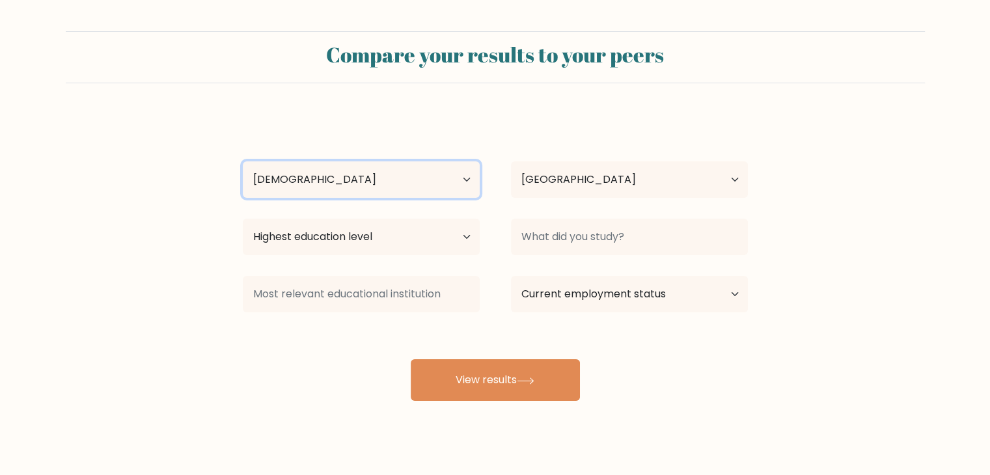
click at [243, 161] on select "Age Under 18 years old 18-24 years old 25-34 years old 35-44 years old 45-54 ye…" at bounding box center [361, 179] width 237 height 36
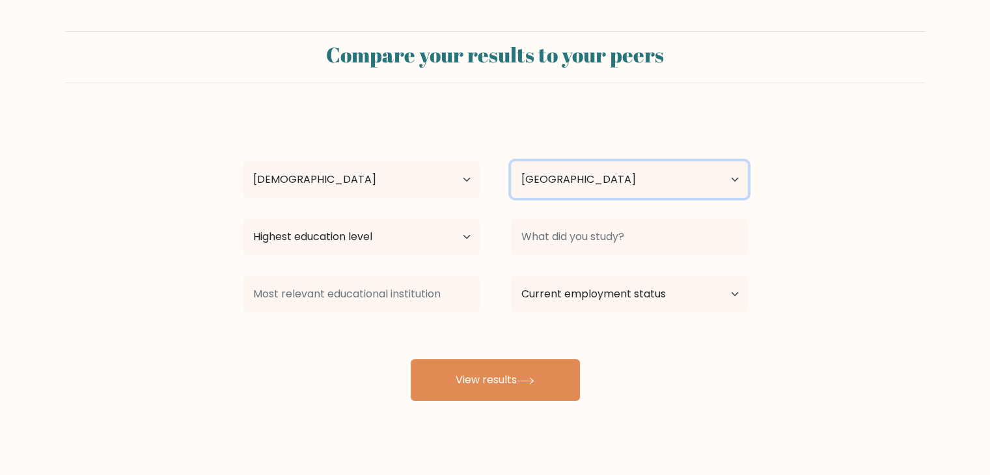
drag, startPoint x: 588, startPoint y: 188, endPoint x: 573, endPoint y: 196, distance: 16.9
click at [588, 188] on select "Country Afghanistan Albania Algeria American Samoa Andorra Angola Anguilla Anta…" at bounding box center [629, 179] width 237 height 36
drag, startPoint x: 430, startPoint y: 210, endPoint x: 439, endPoint y: 225, distance: 17.5
click at [430, 210] on div "Fajar Ardyansah Age Under 18 years old 18-24 years old 25-34 years old 35-44 ye…" at bounding box center [495, 258] width 521 height 286
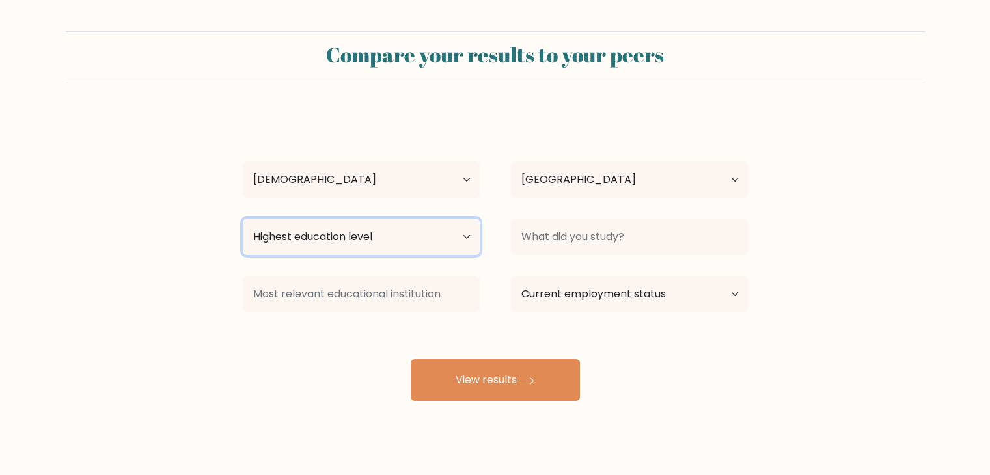
click at [438, 238] on select "Highest education level No schooling Primary Lower Secondary Upper Secondary Oc…" at bounding box center [361, 237] width 237 height 36
select select "bachelors_degree"
click at [243, 219] on select "Highest education level No schooling Primary Lower Secondary Upper Secondary Oc…" at bounding box center [361, 237] width 237 height 36
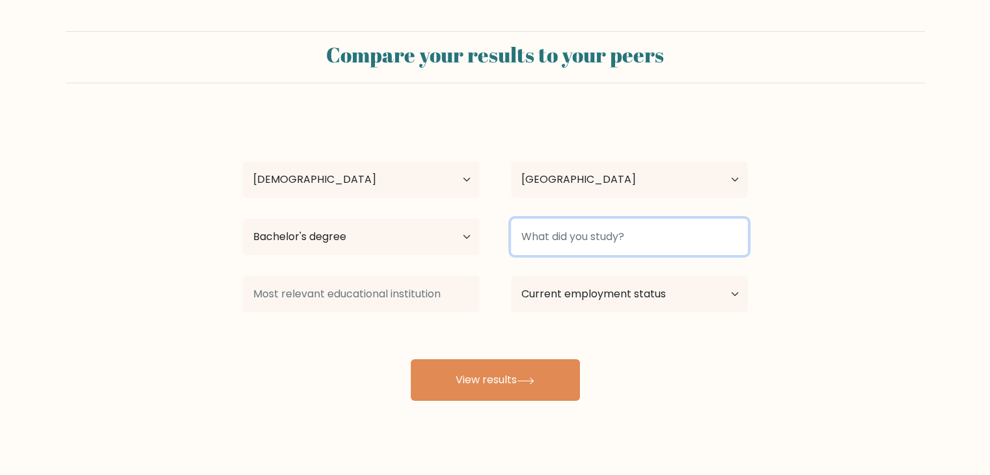
click at [570, 241] on input at bounding box center [629, 237] width 237 height 36
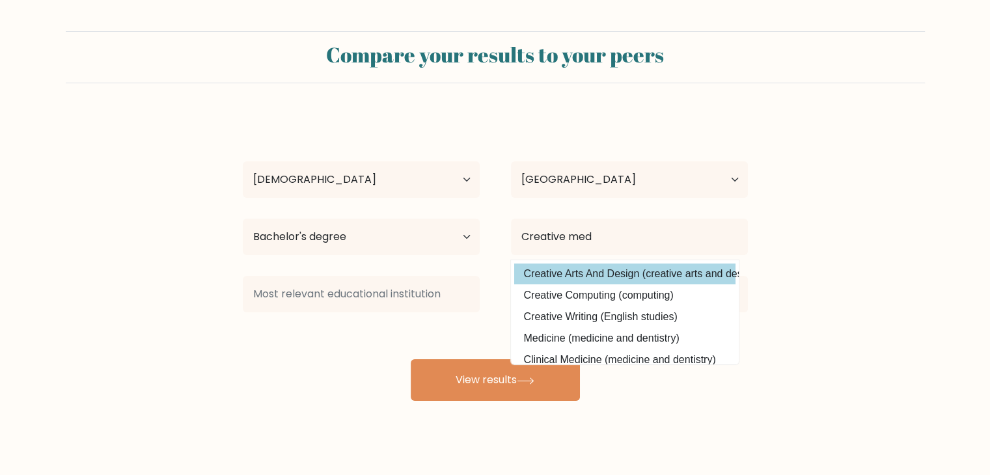
click at [603, 269] on option "Creative Arts And Design (creative arts and design)" at bounding box center [624, 274] width 221 height 21
type input "Creative Arts And Design"
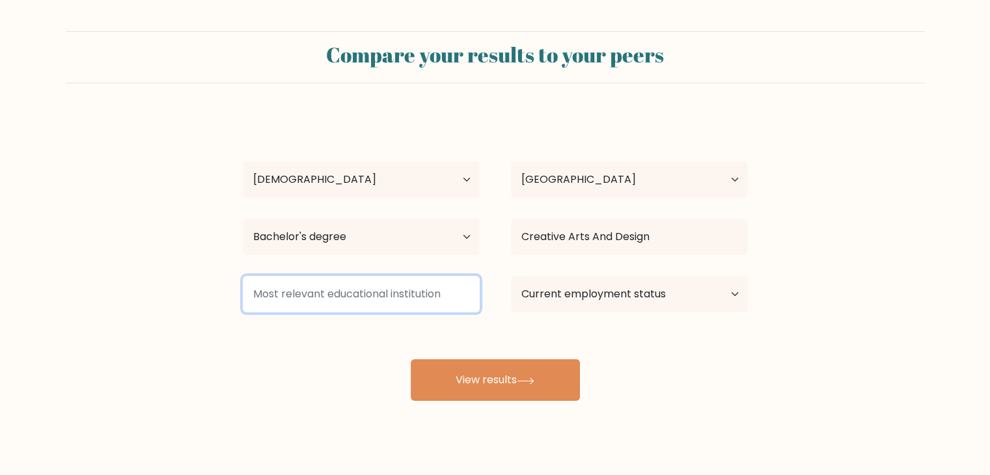
click at [342, 304] on input at bounding box center [361, 294] width 237 height 36
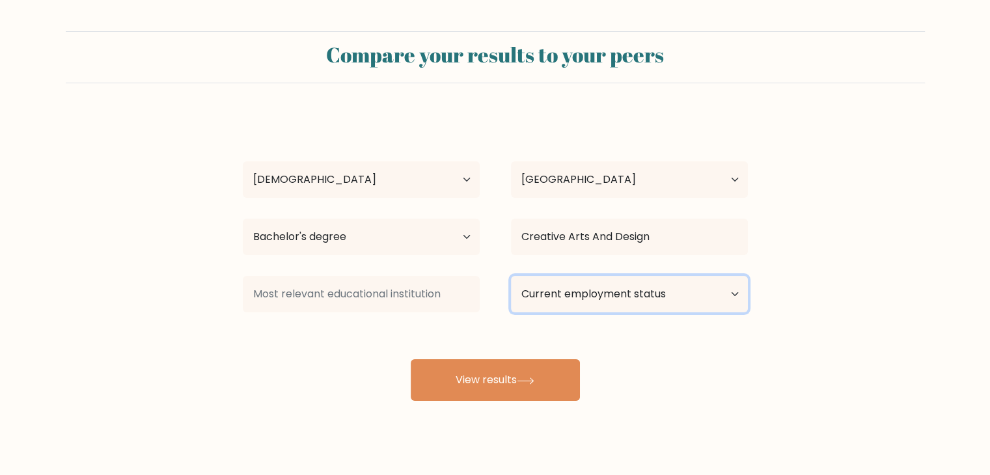
click at [575, 277] on select "Current employment status Employed Student Retired Other / prefer not to answer" at bounding box center [629, 294] width 237 height 36
select select "student"
click at [511, 276] on select "Current employment status Employed Student Retired Other / prefer not to answer" at bounding box center [629, 294] width 237 height 36
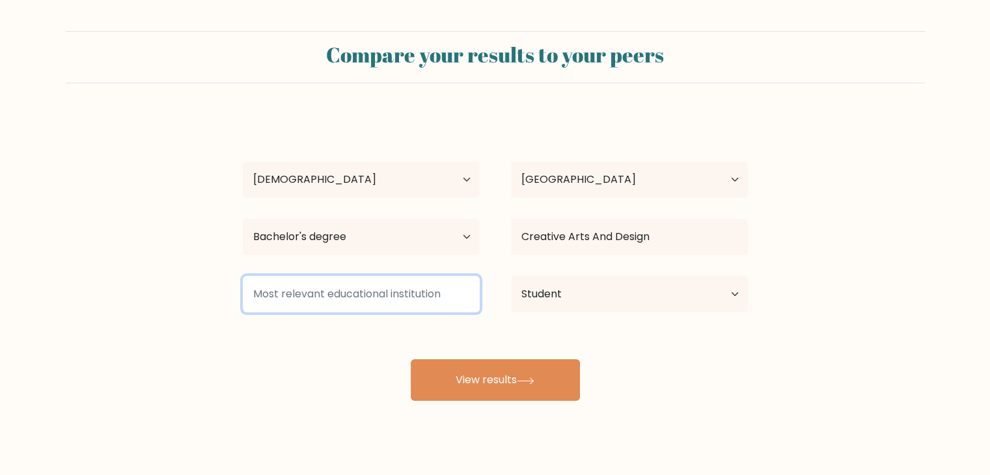
click at [422, 308] on input at bounding box center [361, 294] width 237 height 36
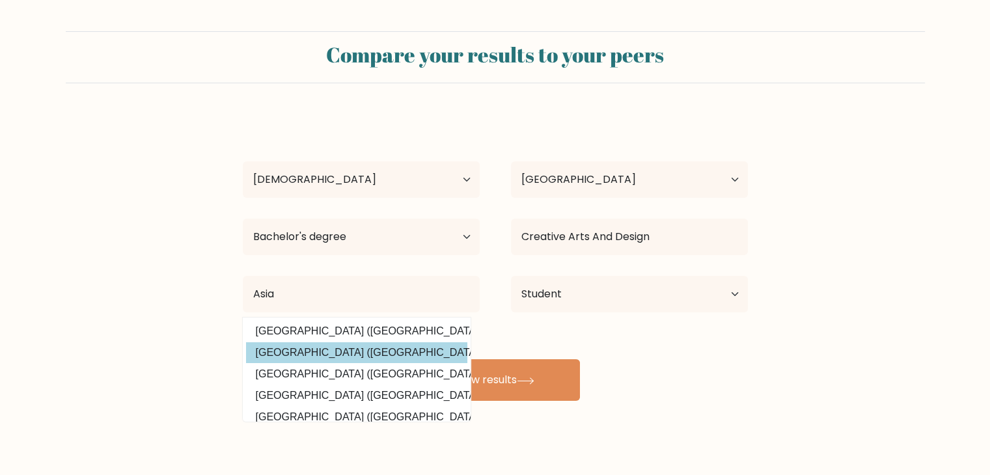
click at [344, 354] on option "Asia e University (Malaysia)" at bounding box center [356, 352] width 221 height 21
type input "Asia e University"
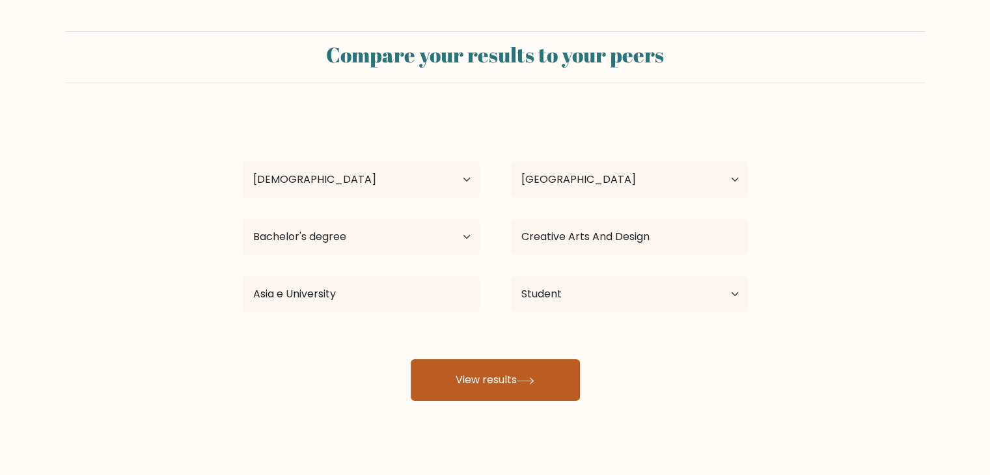
click at [537, 386] on button "View results" at bounding box center [495, 380] width 169 height 42
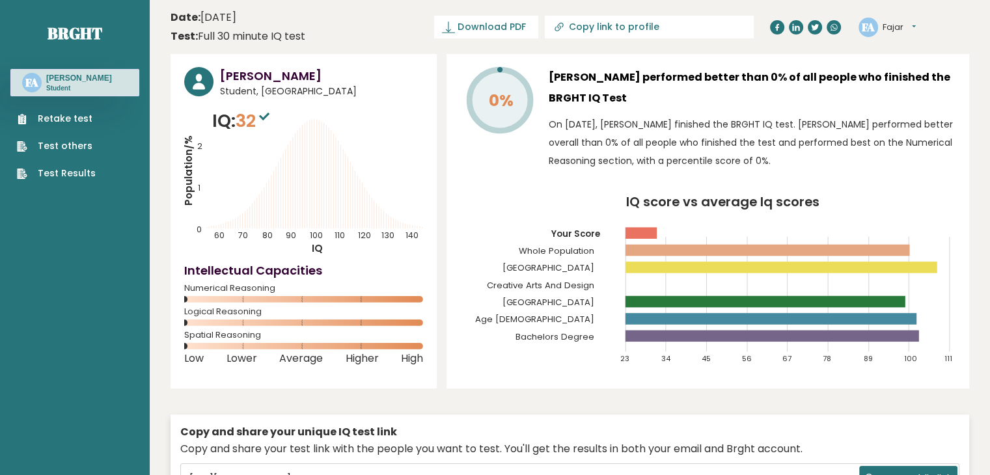
click at [31, 113] on link "Retake test" at bounding box center [56, 119] width 79 height 14
click at [83, 122] on link "Retake test" at bounding box center [56, 119] width 79 height 14
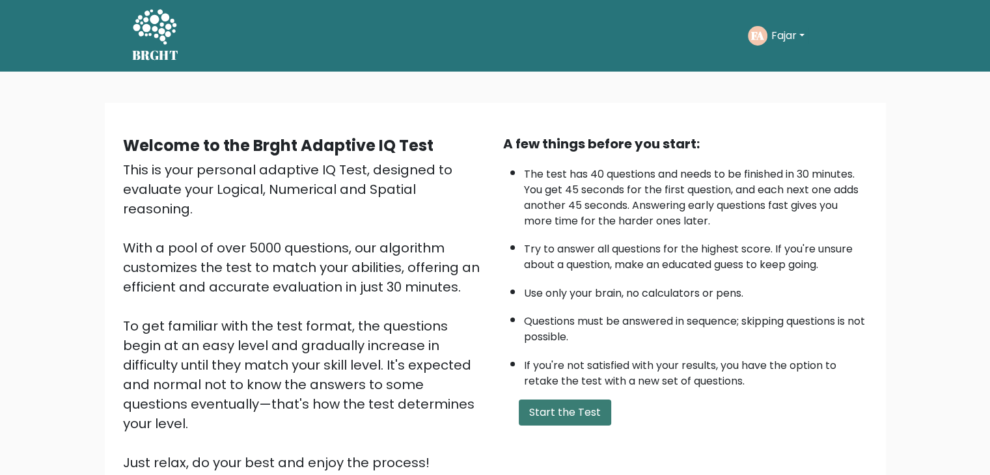
click at [574, 406] on button "Start the Test" at bounding box center [565, 413] width 92 height 26
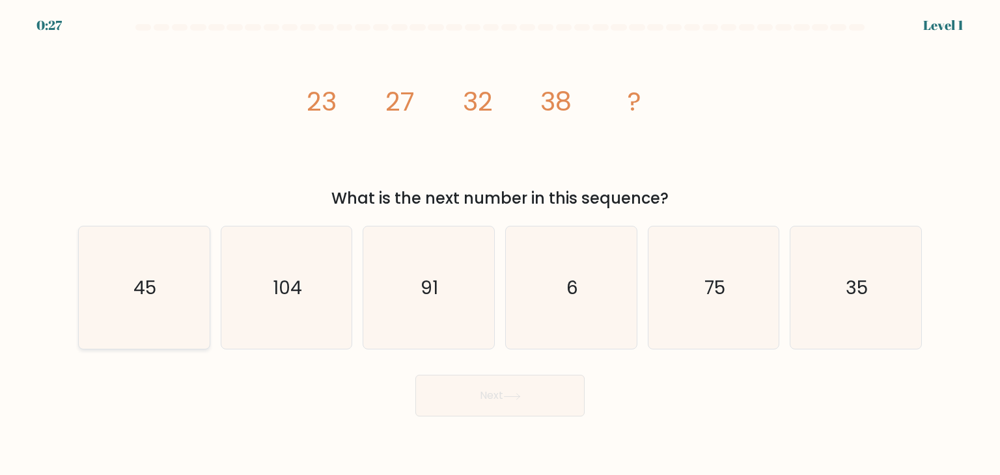
click at [169, 294] on icon "45" at bounding box center [144, 288] width 122 height 122
click at [500, 244] on input "a. 45" at bounding box center [500, 241] width 1 height 7
radio input "true"
click at [497, 396] on button "Next" at bounding box center [499, 396] width 169 height 42
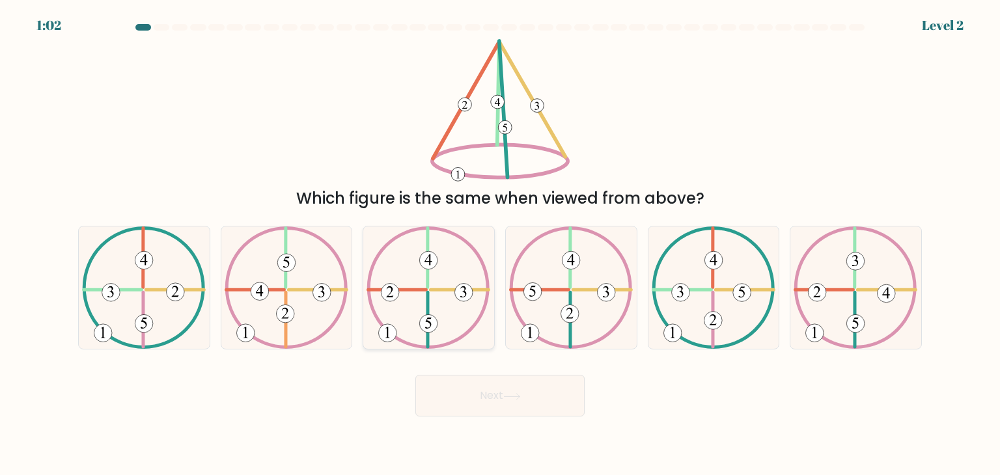
click at [429, 324] on 250 at bounding box center [429, 324] width 18 height 18
click at [500, 244] on input "c." at bounding box center [500, 241] width 1 height 7
radio input "true"
click at [464, 405] on button "Next" at bounding box center [499, 396] width 169 height 42
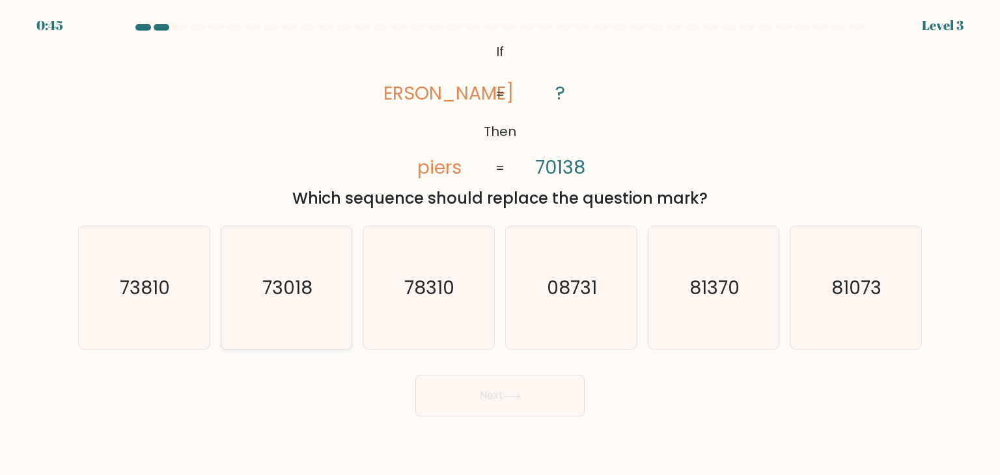
click at [260, 294] on icon "73018" at bounding box center [286, 288] width 122 height 122
click at [500, 244] on input "b. 73018" at bounding box center [500, 241] width 1 height 7
radio input "true"
click at [545, 406] on button "Next" at bounding box center [499, 396] width 169 height 42
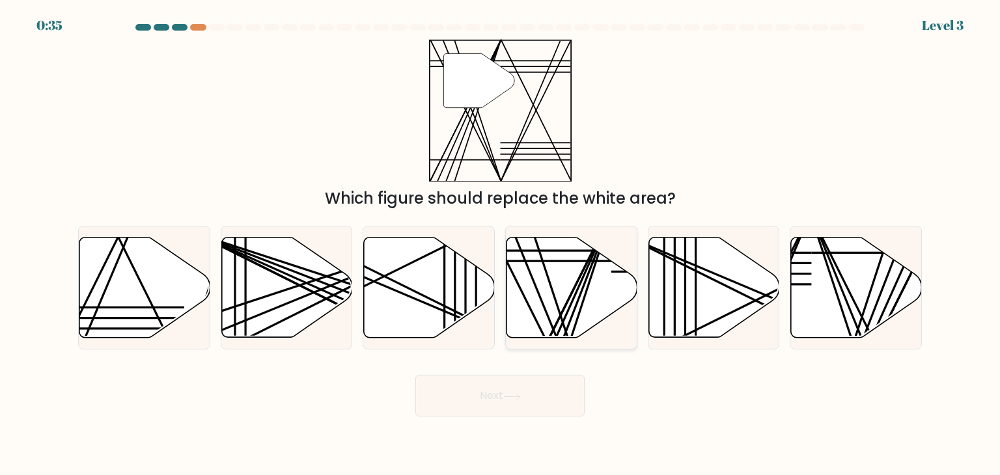
click at [590, 287] on icon at bounding box center [571, 288] width 131 height 100
click at [501, 244] on input "d." at bounding box center [500, 241] width 1 height 7
radio input "true"
click at [552, 411] on button "Next" at bounding box center [499, 396] width 169 height 42
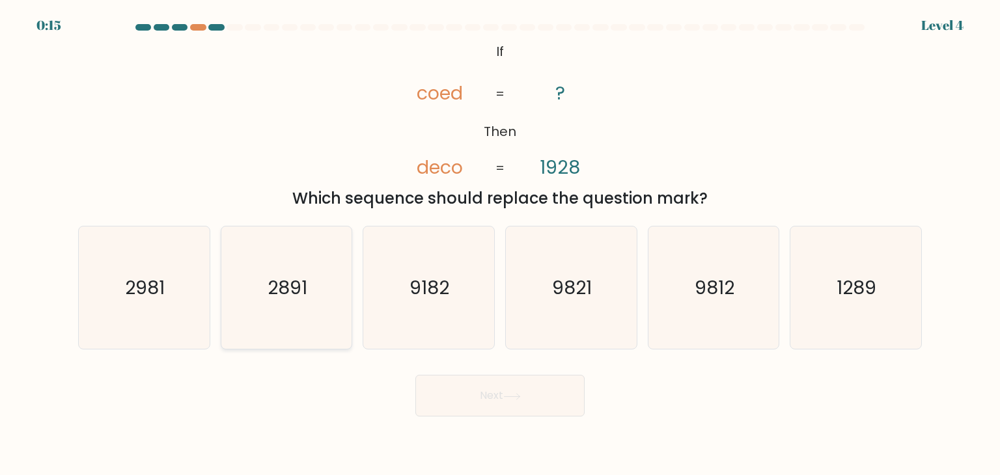
click at [283, 303] on icon "2891" at bounding box center [286, 288] width 122 height 122
click at [500, 244] on input "b. 2891" at bounding box center [500, 241] width 1 height 7
radio input "true"
click at [496, 417] on body "0:15 Level 4 If" at bounding box center [500, 237] width 1000 height 475
click at [478, 398] on button "Next" at bounding box center [499, 396] width 169 height 42
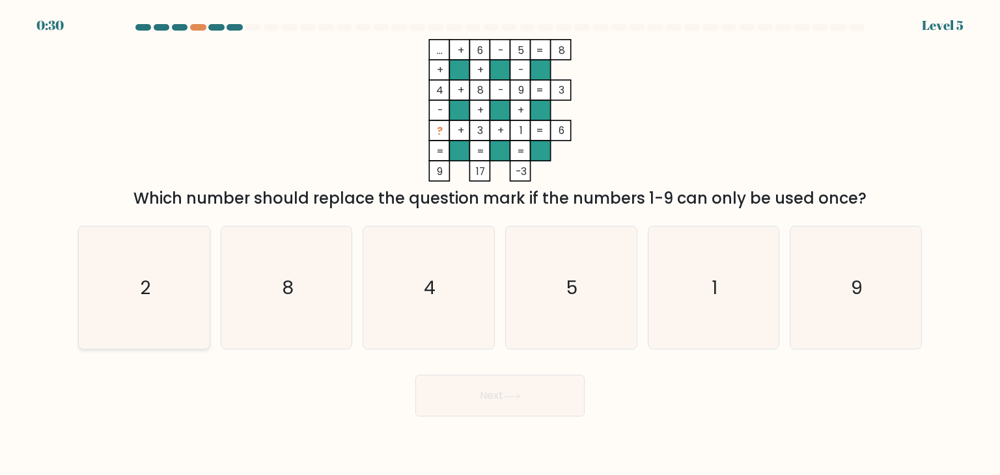
click at [196, 270] on icon "2" at bounding box center [144, 288] width 122 height 122
click at [500, 244] on input "a. 2" at bounding box center [500, 241] width 1 height 7
radio input "true"
click at [462, 391] on button "Next" at bounding box center [499, 396] width 169 height 42
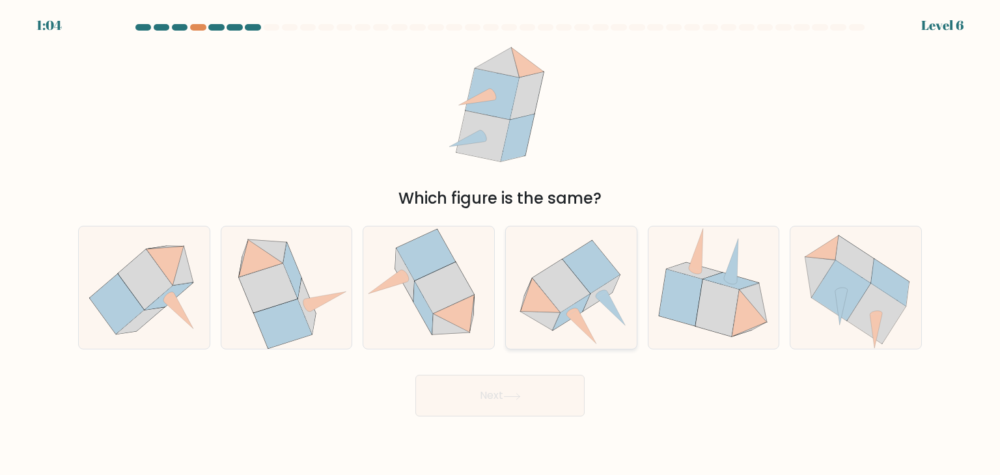
click at [590, 282] on icon at bounding box center [591, 267] width 57 height 53
click at [501, 244] on input "d." at bounding box center [500, 241] width 1 height 7
radio input "true"
click at [541, 385] on button "Next" at bounding box center [499, 396] width 169 height 42
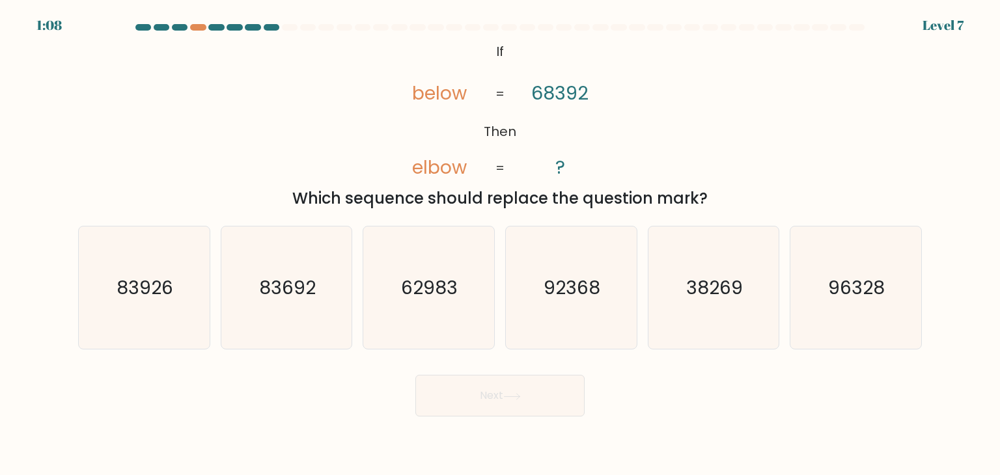
click at [356, 309] on div "b. 83692" at bounding box center [286, 288] width 143 height 124
click at [335, 305] on icon "83692" at bounding box center [286, 288] width 122 height 122
click at [500, 244] on input "b. 83692" at bounding box center [500, 241] width 1 height 7
radio input "true"
click at [449, 407] on button "Next" at bounding box center [499, 396] width 169 height 42
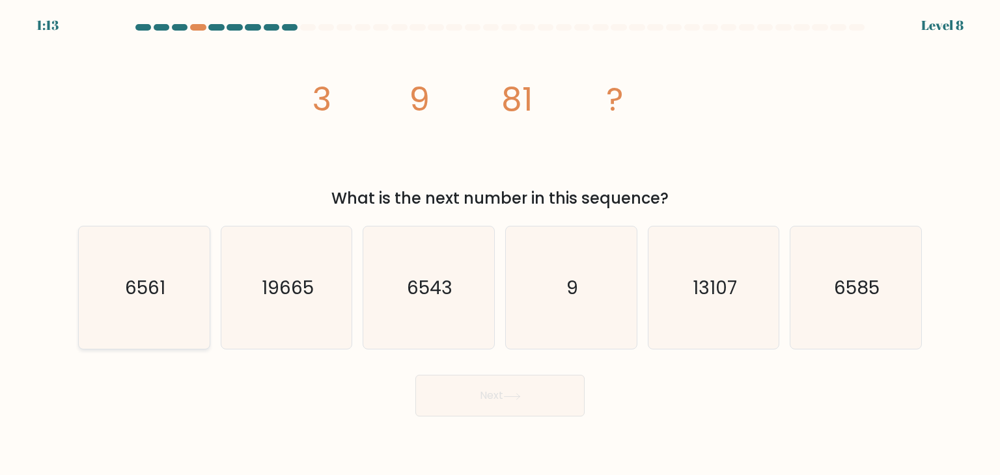
click at [148, 289] on text "6561" at bounding box center [145, 288] width 40 height 26
click at [500, 244] on input "a. 6561" at bounding box center [500, 241] width 1 height 7
radio input "true"
click at [471, 404] on button "Next" at bounding box center [499, 396] width 169 height 42
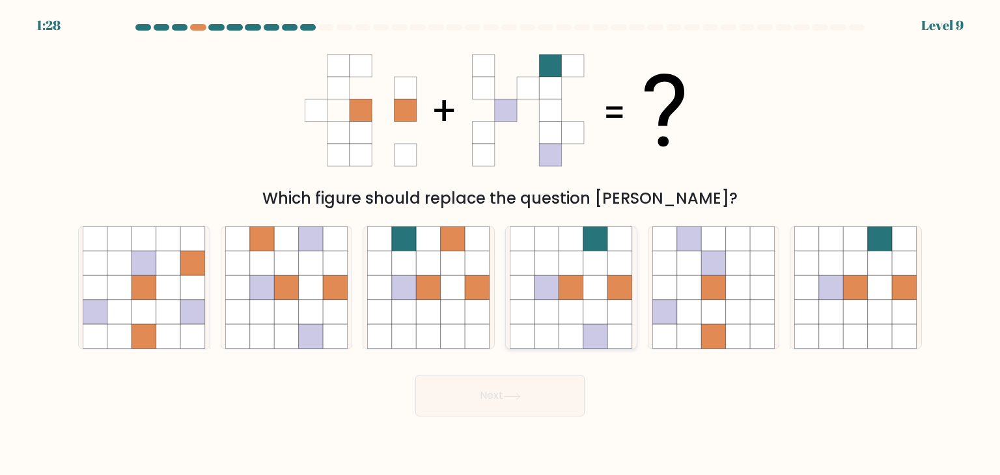
click at [562, 288] on icon at bounding box center [571, 287] width 25 height 25
click at [501, 244] on input "d." at bounding box center [500, 241] width 1 height 7
radio input "true"
click at [513, 404] on button "Next" at bounding box center [499, 396] width 169 height 42
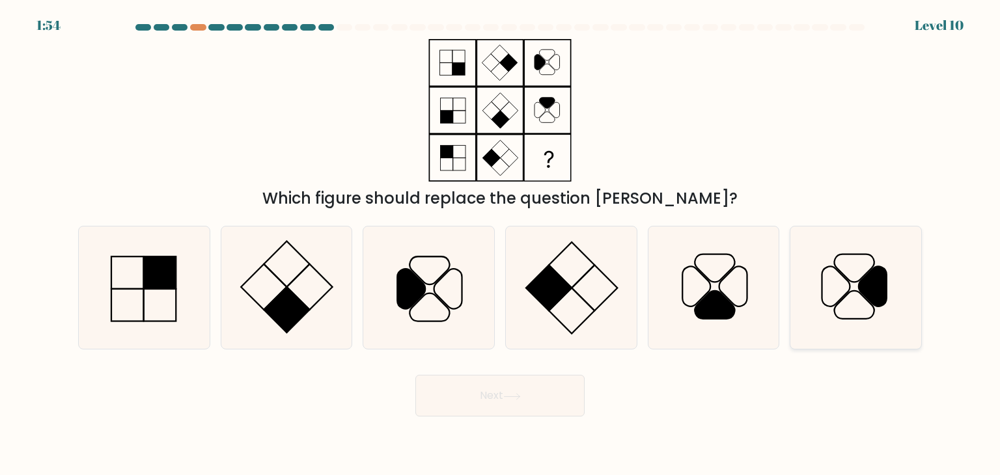
click at [872, 295] on icon at bounding box center [873, 287] width 28 height 40
click at [501, 244] on input "f." at bounding box center [500, 241] width 1 height 7
radio input "true"
click at [480, 391] on button "Next" at bounding box center [499, 396] width 169 height 42
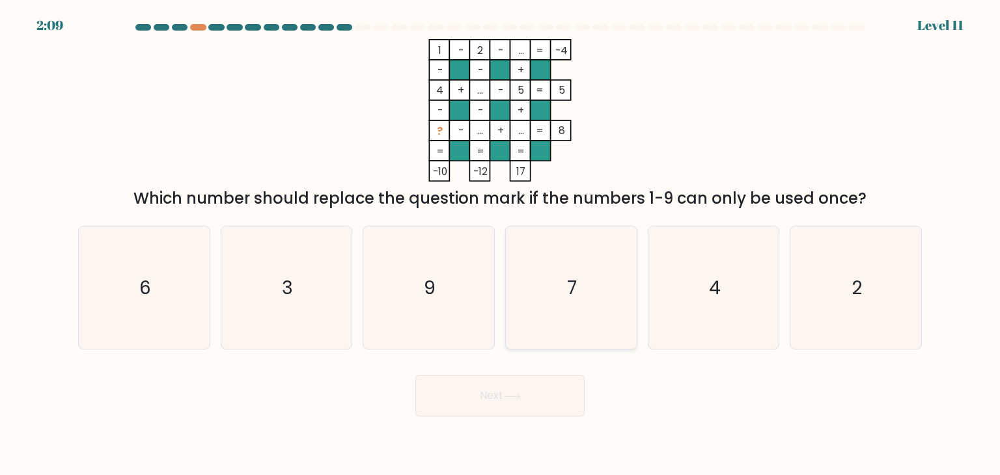
click at [572, 288] on text "7" at bounding box center [573, 288] width 10 height 26
click at [501, 244] on input "d. 7" at bounding box center [500, 241] width 1 height 7
radio input "true"
click at [479, 385] on button "Next" at bounding box center [499, 396] width 169 height 42
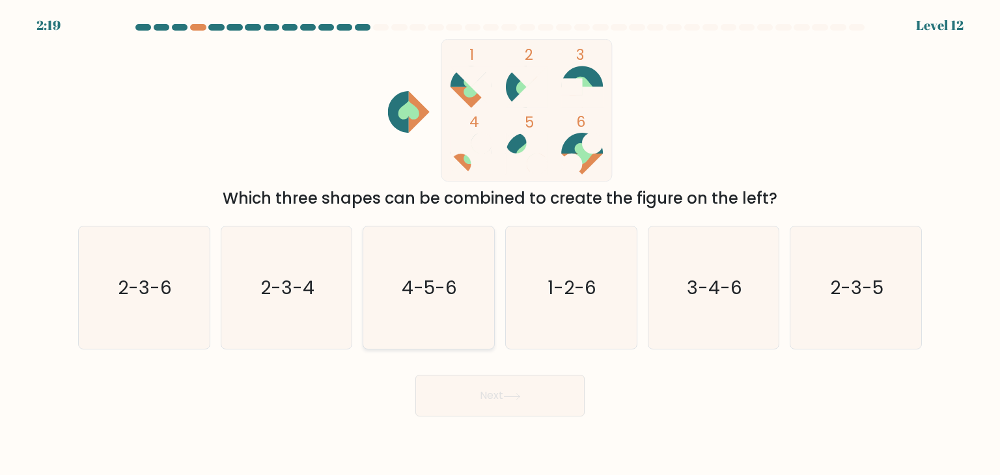
click at [449, 316] on icon "4-5-6" at bounding box center [428, 288] width 122 height 122
click at [500, 244] on input "c. 4-5-6" at bounding box center [500, 241] width 1 height 7
radio input "true"
click at [497, 409] on button "Next" at bounding box center [499, 396] width 169 height 42
click at [497, 401] on button "Next" at bounding box center [499, 396] width 169 height 42
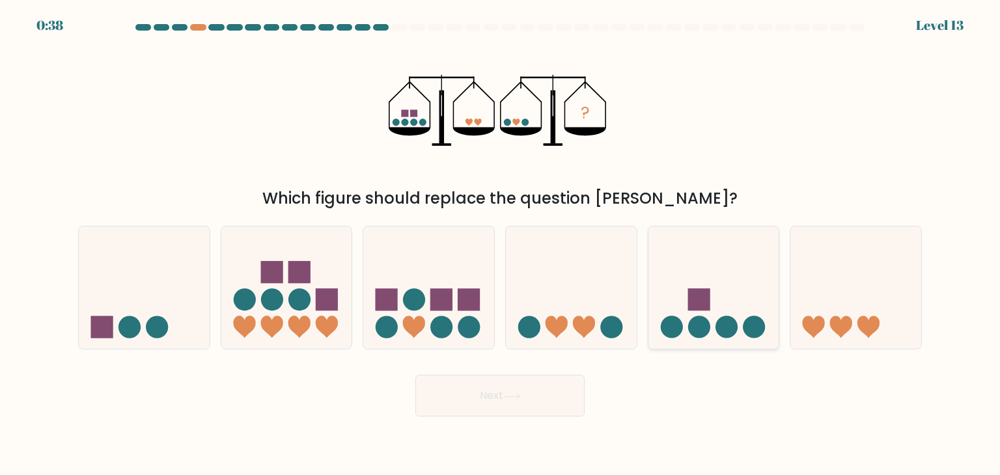
click at [762, 273] on icon at bounding box center [713, 288] width 131 height 108
click at [501, 244] on input "e." at bounding box center [500, 241] width 1 height 7
radio input "true"
click at [478, 397] on button "Next" at bounding box center [499, 396] width 169 height 42
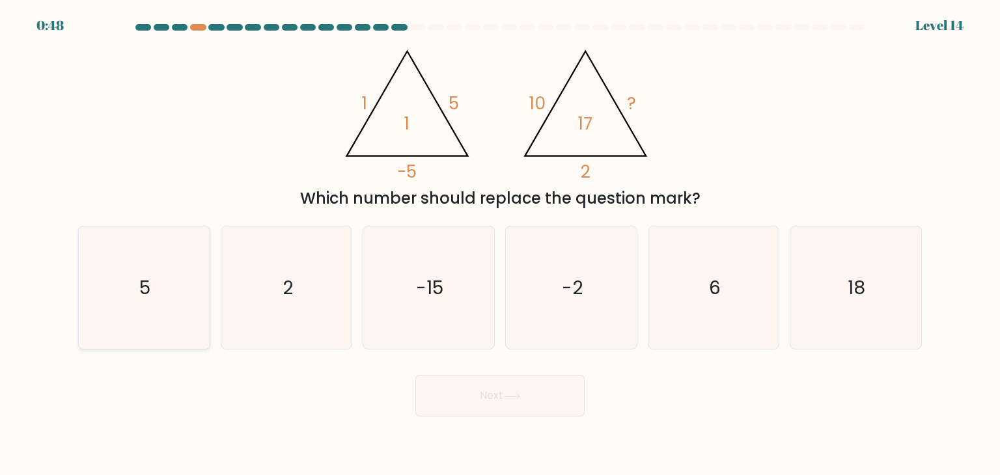
click at [177, 279] on icon "5" at bounding box center [144, 288] width 122 height 122
click at [500, 244] on input "a. 5" at bounding box center [500, 241] width 1 height 7
radio input "true"
click at [492, 402] on button "Next" at bounding box center [499, 396] width 169 height 42
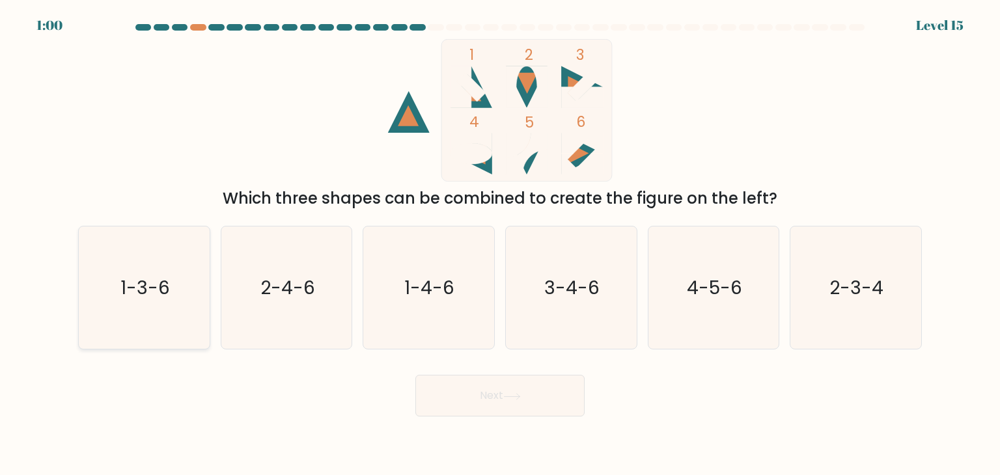
click at [140, 307] on icon "1-3-6" at bounding box center [144, 288] width 122 height 122
click at [500, 244] on input "a. 1-3-6" at bounding box center [500, 241] width 1 height 7
radio input "true"
click at [518, 399] on icon at bounding box center [512, 396] width 18 height 7
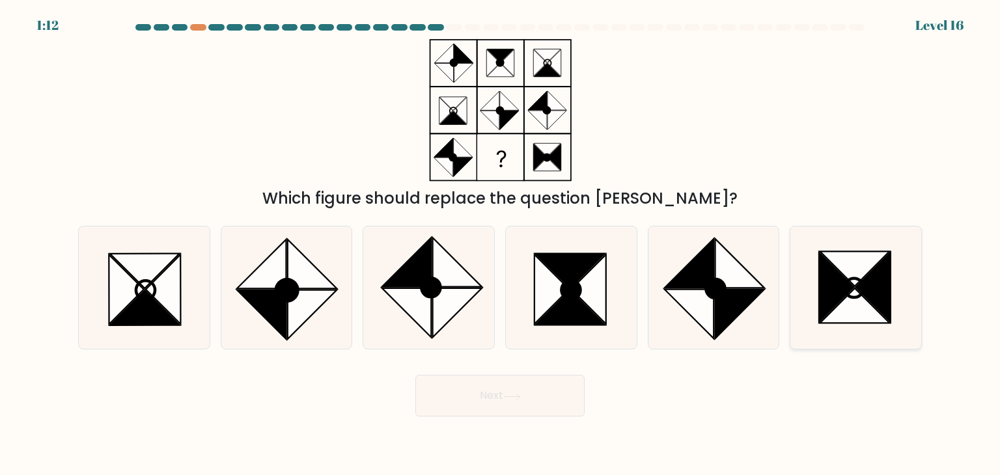
click at [890, 295] on icon at bounding box center [873, 288] width 35 height 70
click at [501, 244] on input "f." at bounding box center [500, 241] width 1 height 7
radio input "true"
click at [526, 404] on button "Next" at bounding box center [499, 396] width 169 height 42
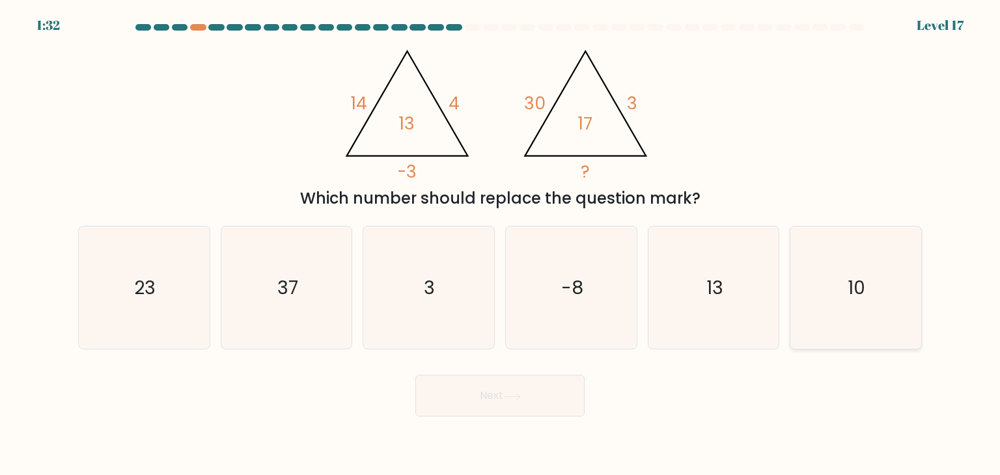
click at [853, 301] on icon "10" at bounding box center [855, 288] width 122 height 122
click at [501, 244] on input "f. 10" at bounding box center [500, 241] width 1 height 7
radio input "true"
click at [505, 395] on button "Next" at bounding box center [499, 396] width 169 height 42
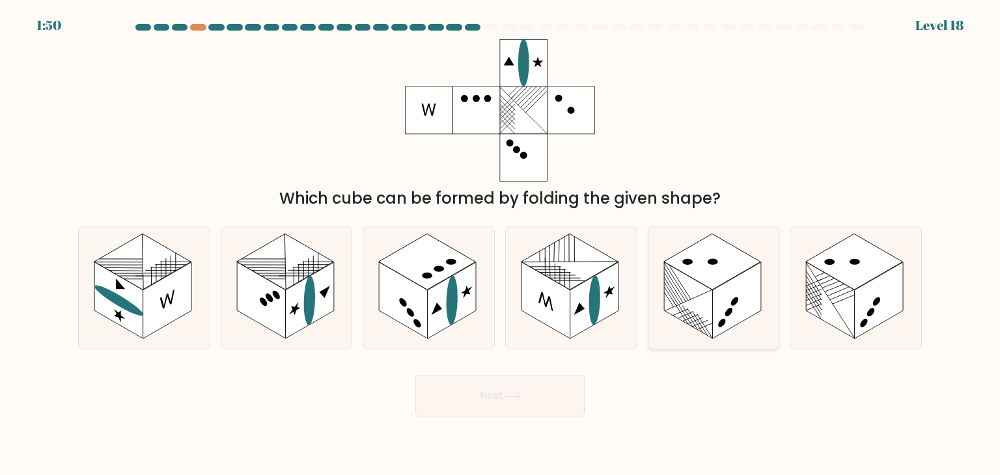
click at [734, 276] on rect at bounding box center [711, 262] width 97 height 56
click at [501, 244] on input "e." at bounding box center [500, 241] width 1 height 7
radio input "true"
click at [825, 290] on rect at bounding box center [830, 300] width 49 height 77
click at [501, 244] on input "f." at bounding box center [500, 241] width 1 height 7
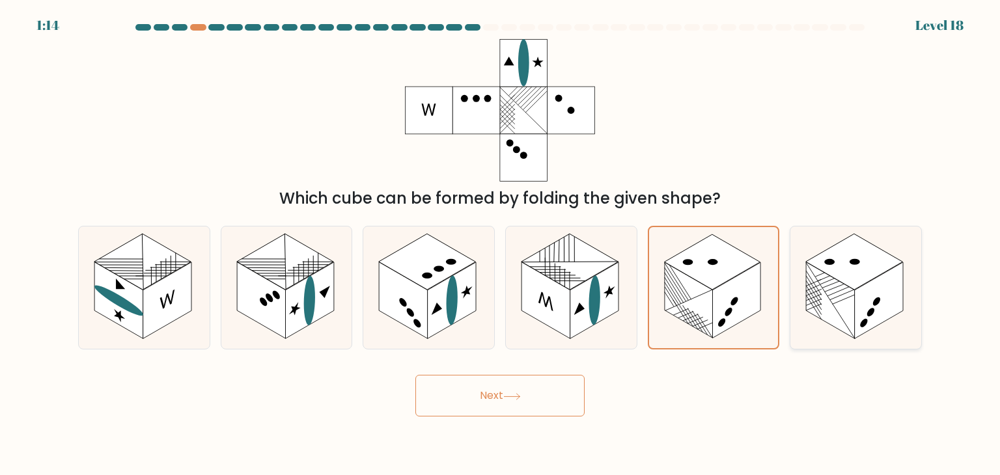
radio input "true"
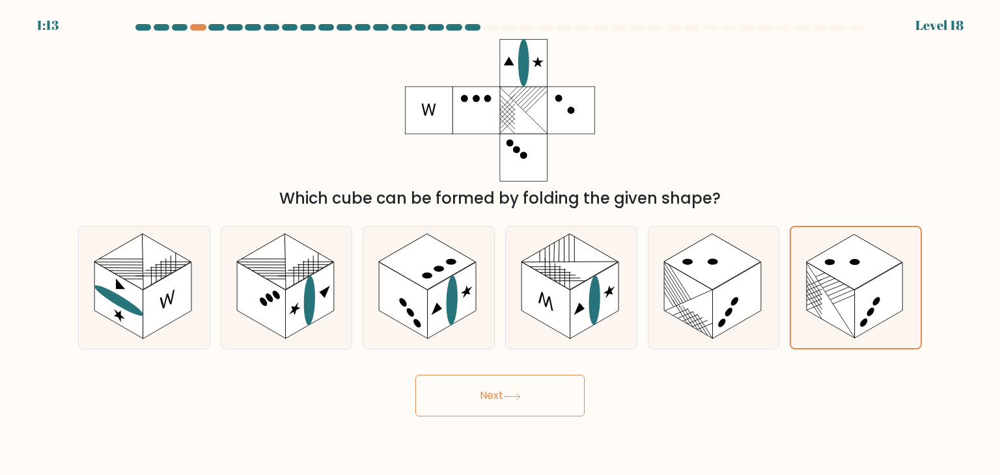
click at [516, 394] on icon at bounding box center [512, 396] width 18 height 7
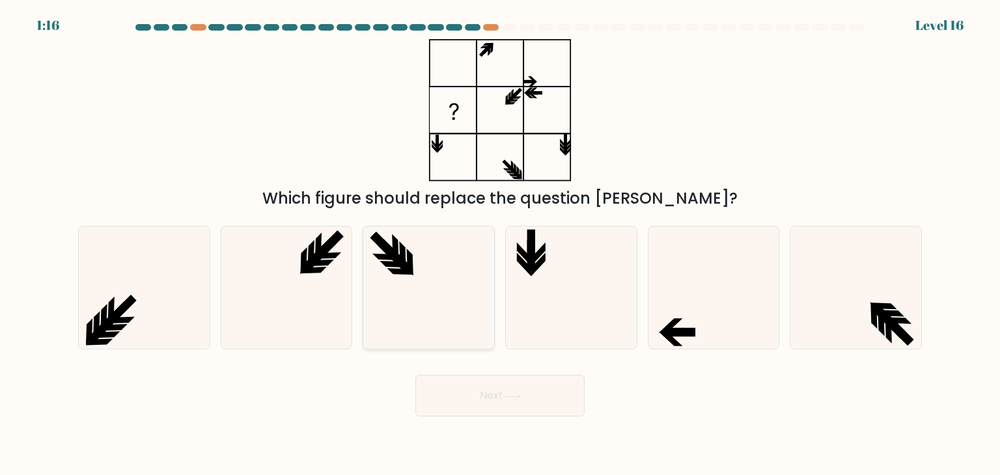
click at [400, 268] on icon at bounding box center [428, 288] width 122 height 122
click at [500, 244] on input "c." at bounding box center [500, 241] width 1 height 7
radio input "true"
click at [486, 394] on button "Next" at bounding box center [499, 396] width 169 height 42
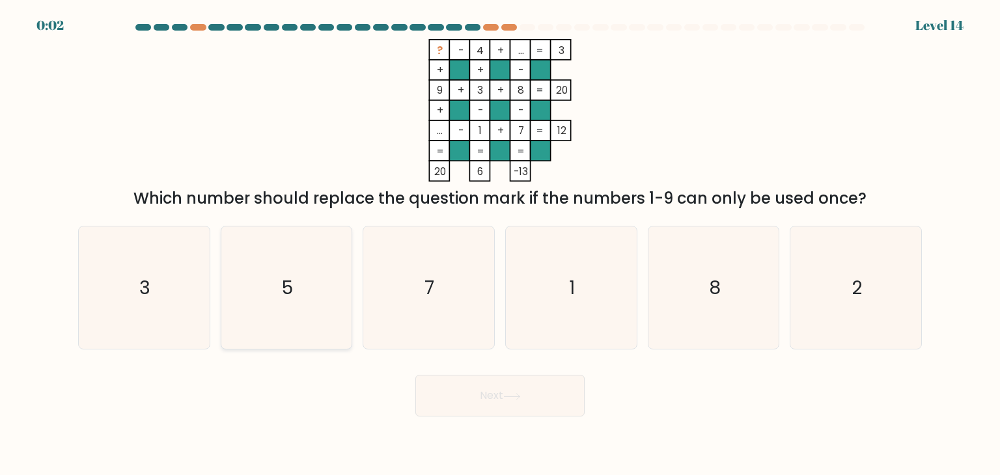
click at [279, 292] on icon "5" at bounding box center [286, 288] width 122 height 122
click at [500, 244] on input "b. 5" at bounding box center [500, 241] width 1 height 7
radio input "true"
click at [459, 402] on button "Next" at bounding box center [499, 396] width 169 height 42
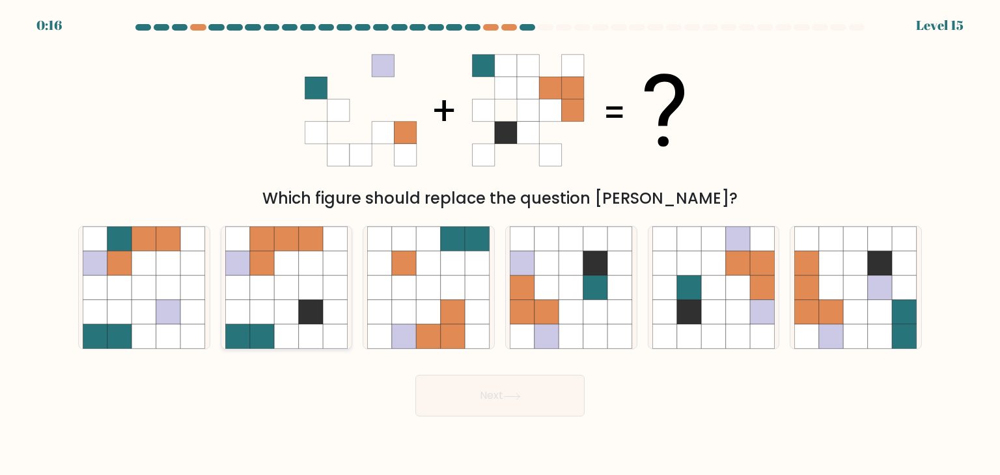
click at [299, 286] on icon at bounding box center [311, 287] width 25 height 25
click at [500, 244] on input "b." at bounding box center [500, 241] width 1 height 7
radio input "true"
click at [501, 396] on button "Next" at bounding box center [499, 396] width 169 height 42
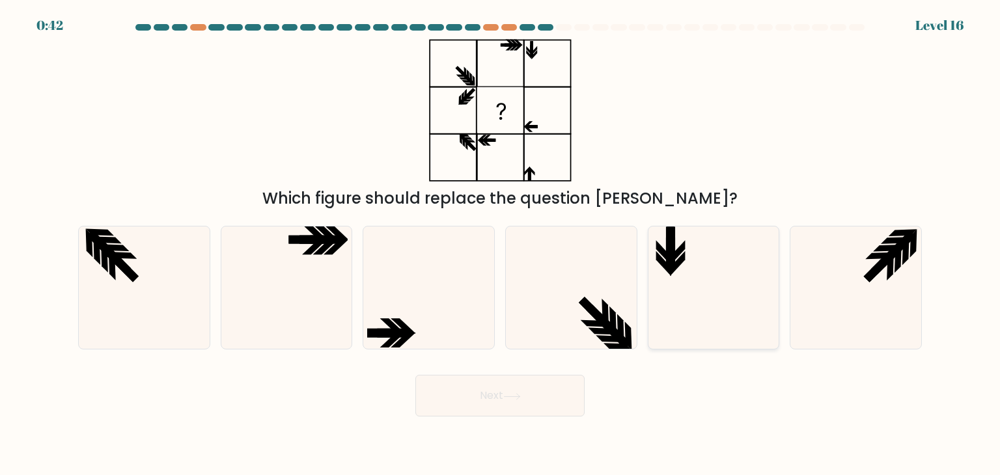
click at [687, 287] on icon at bounding box center [713, 288] width 122 height 122
click at [501, 244] on input "e." at bounding box center [500, 241] width 1 height 7
radio input "true"
click at [484, 394] on button "Next" at bounding box center [499, 396] width 169 height 42
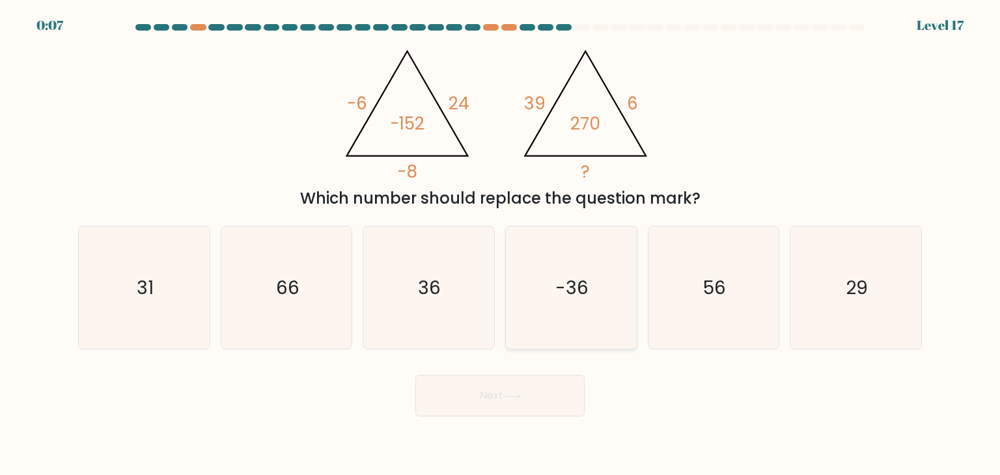
click at [556, 314] on icon "-36" at bounding box center [571, 288] width 122 height 122
click at [501, 244] on input "d. -36" at bounding box center [500, 241] width 1 height 7
radio input "true"
click at [521, 398] on icon at bounding box center [512, 396] width 18 height 7
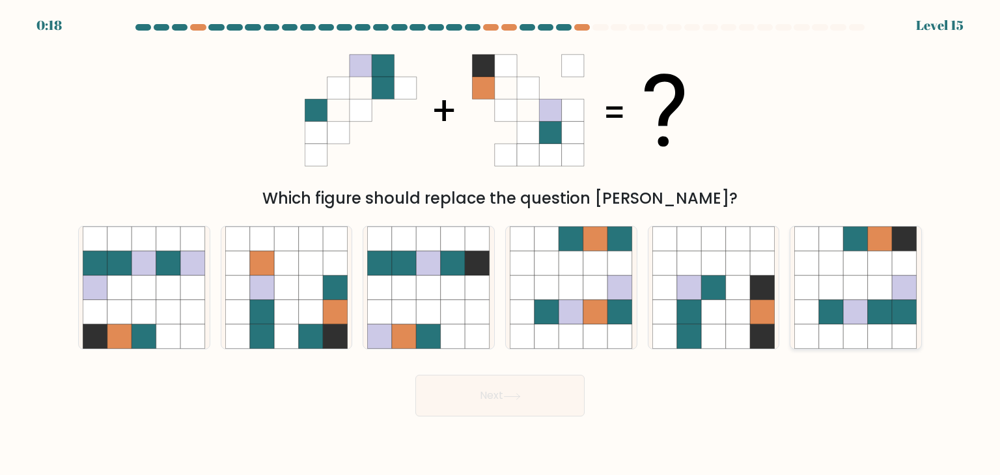
click at [844, 322] on icon at bounding box center [856, 312] width 25 height 25
click at [501, 244] on input "f." at bounding box center [500, 241] width 1 height 7
radio input "true"
click at [519, 387] on button "Next" at bounding box center [499, 396] width 169 height 42
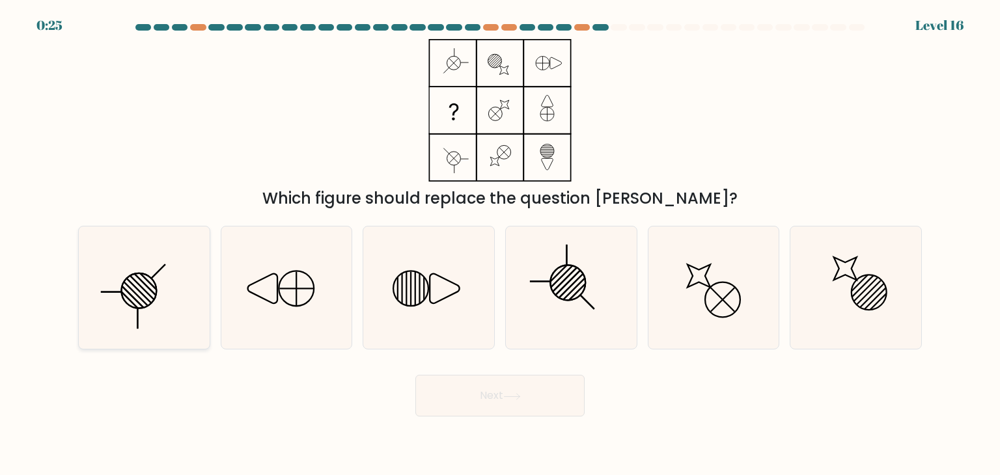
click at [130, 260] on icon at bounding box center [144, 288] width 122 height 122
click at [500, 244] on input "a." at bounding box center [500, 241] width 1 height 7
radio input "true"
click at [549, 409] on button "Next" at bounding box center [499, 396] width 169 height 42
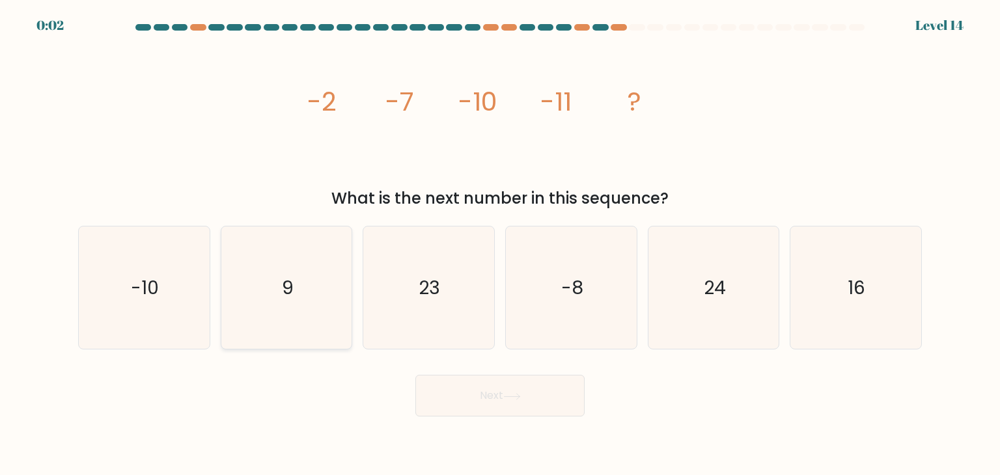
click at [297, 284] on icon "9" at bounding box center [286, 288] width 122 height 122
click at [500, 244] on input "b. 9" at bounding box center [500, 241] width 1 height 7
radio input "true"
click at [768, 288] on icon "24" at bounding box center [713, 288] width 122 height 122
click at [501, 244] on input "e. 24" at bounding box center [500, 241] width 1 height 7
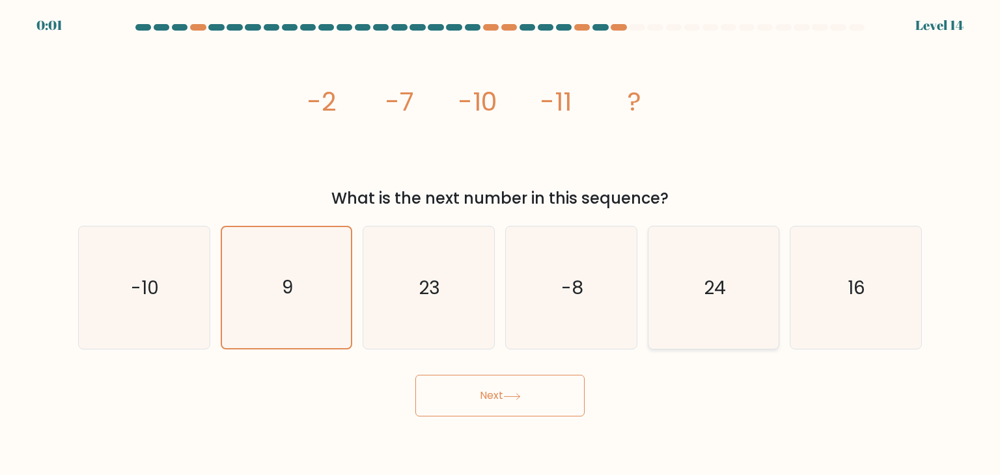
radio input "true"
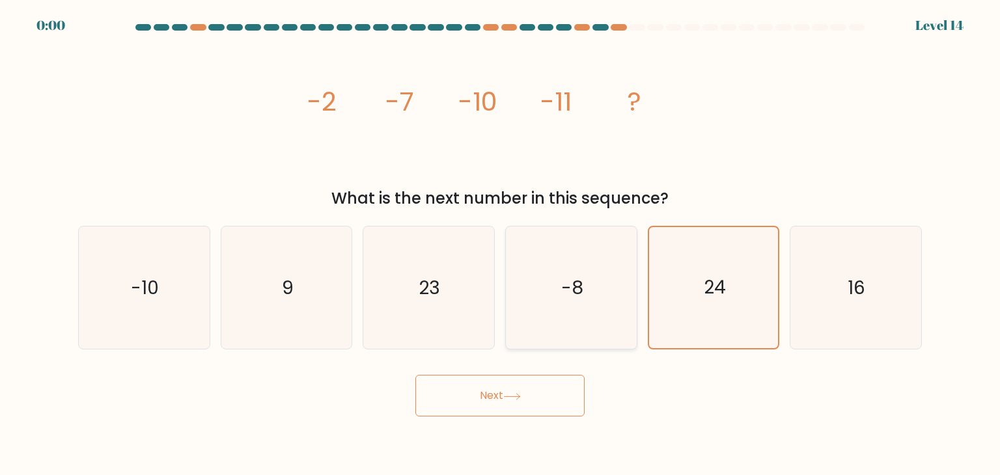
click at [553, 322] on icon "-8" at bounding box center [571, 288] width 122 height 122
click at [501, 244] on input "d. -8" at bounding box center [500, 241] width 1 height 7
radio input "true"
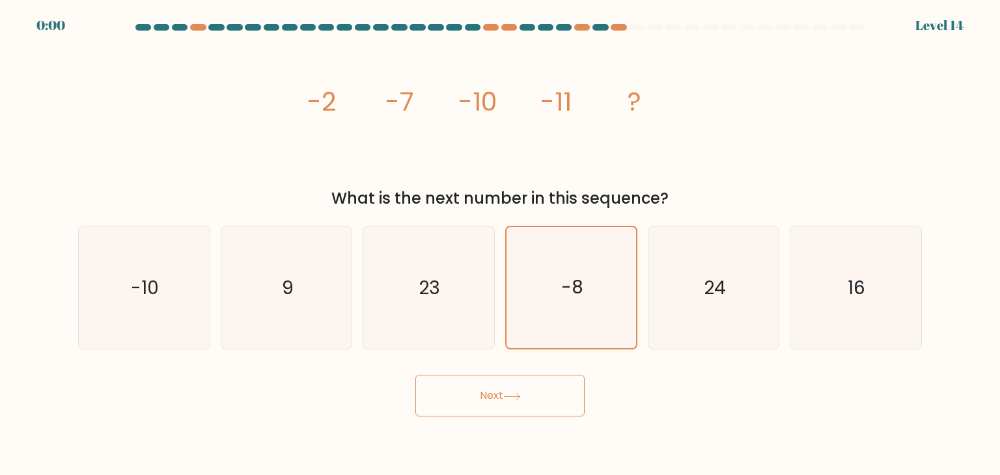
click at [546, 398] on button "Next" at bounding box center [499, 396] width 169 height 42
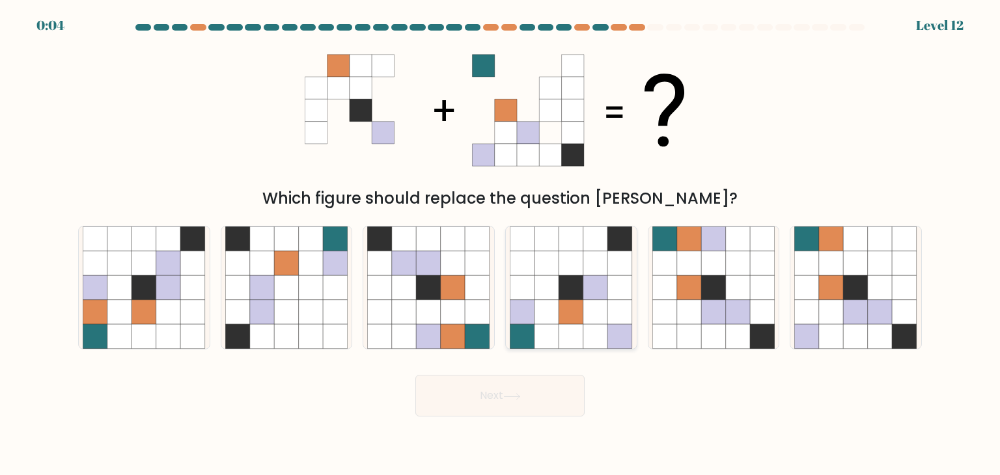
click at [597, 272] on icon at bounding box center [595, 263] width 25 height 25
click at [501, 244] on input "d." at bounding box center [500, 241] width 1 height 7
radio input "true"
click at [534, 400] on button "Next" at bounding box center [499, 396] width 169 height 42
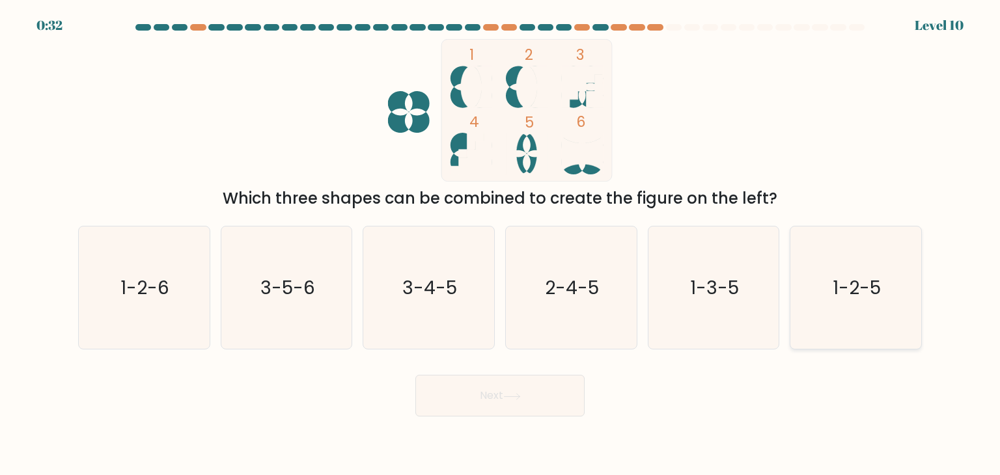
click at [856, 299] on text "1-2-5" at bounding box center [857, 288] width 48 height 26
click at [501, 244] on input "f. 1-2-5" at bounding box center [500, 241] width 1 height 7
radio input "true"
click at [497, 422] on body "0:32 Level 10" at bounding box center [500, 237] width 1000 height 475
click at [497, 402] on button "Next" at bounding box center [499, 396] width 169 height 42
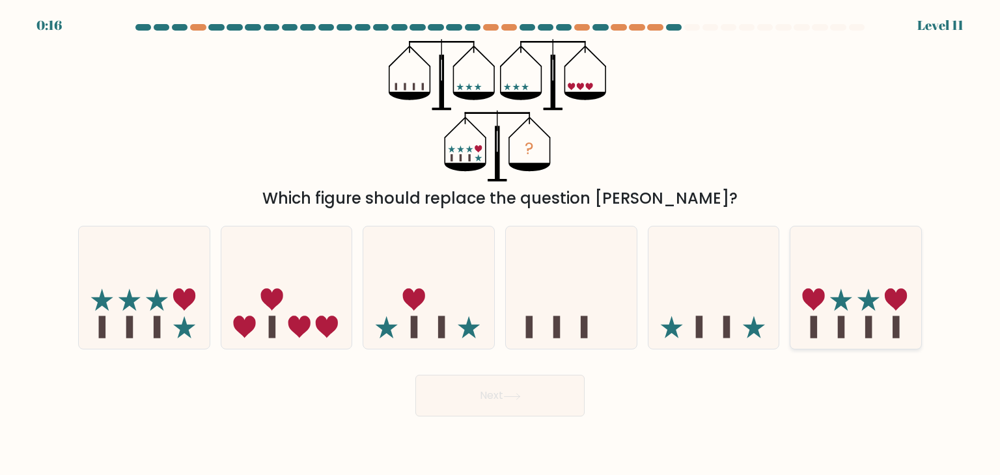
click at [870, 321] on rect at bounding box center [868, 327] width 7 height 22
click at [501, 244] on input "f." at bounding box center [500, 241] width 1 height 7
radio input "true"
click at [568, 399] on button "Next" at bounding box center [499, 396] width 169 height 42
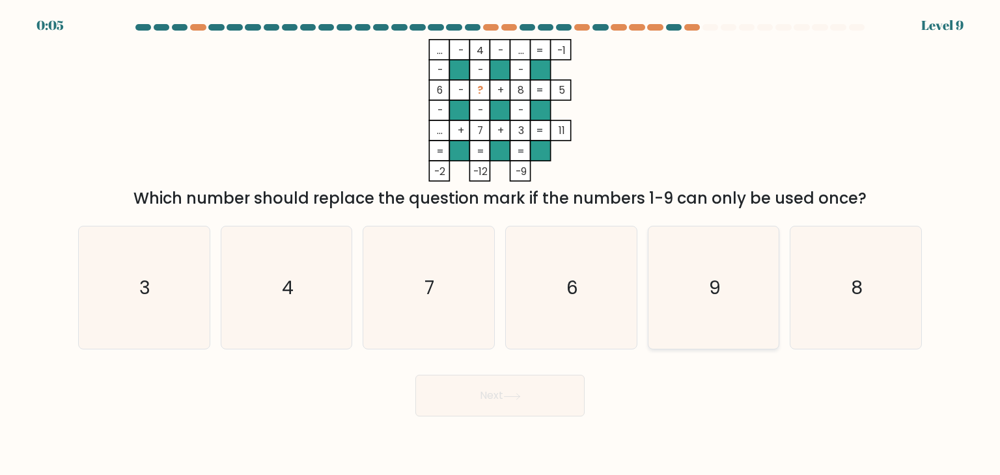
click at [734, 253] on icon "9" at bounding box center [713, 288] width 122 height 122
click at [501, 244] on input "e. 9" at bounding box center [500, 241] width 1 height 7
radio input "true"
click at [472, 391] on button "Next" at bounding box center [499, 396] width 169 height 42
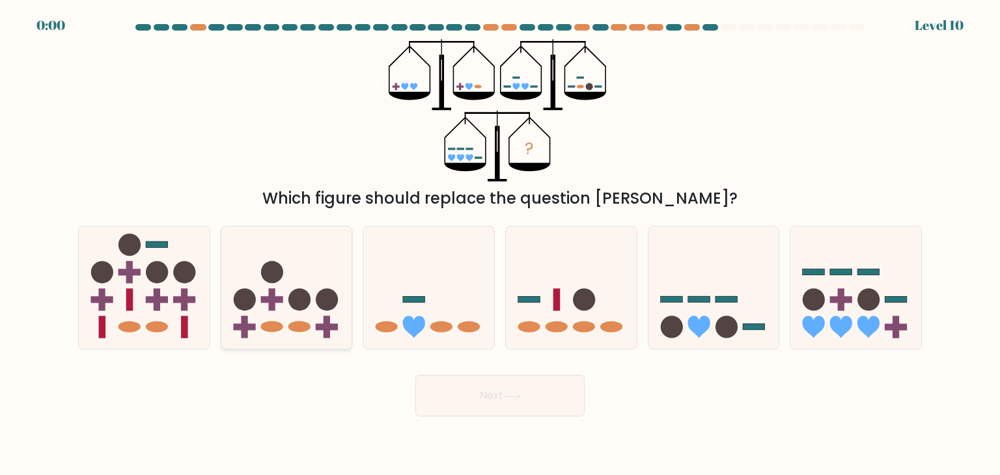
click at [272, 317] on icon at bounding box center [286, 288] width 131 height 108
click at [500, 244] on input "b." at bounding box center [500, 241] width 1 height 7
radio input "true"
click at [456, 378] on div "Next" at bounding box center [499, 390] width 859 height 51
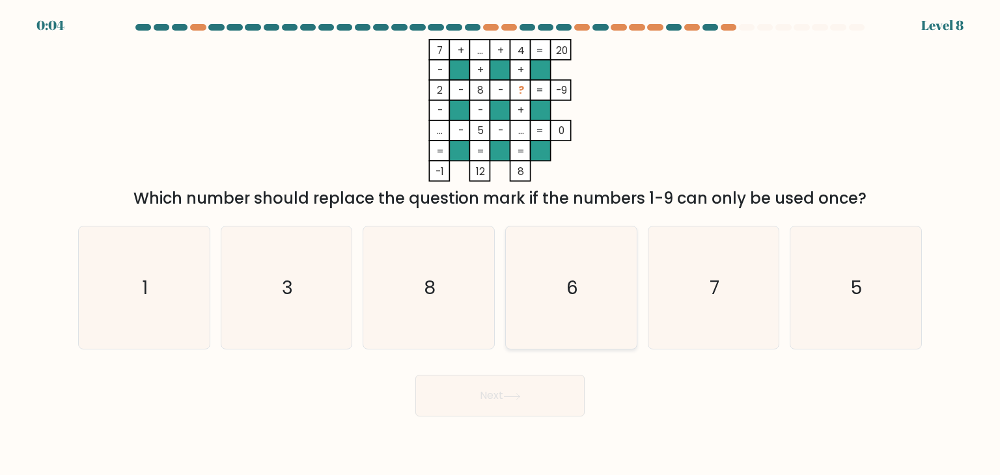
click at [559, 303] on icon "6" at bounding box center [571, 288] width 122 height 122
click at [501, 244] on input "d. 6" at bounding box center [500, 241] width 1 height 7
radio input "true"
click at [512, 396] on icon at bounding box center [512, 396] width 18 height 7
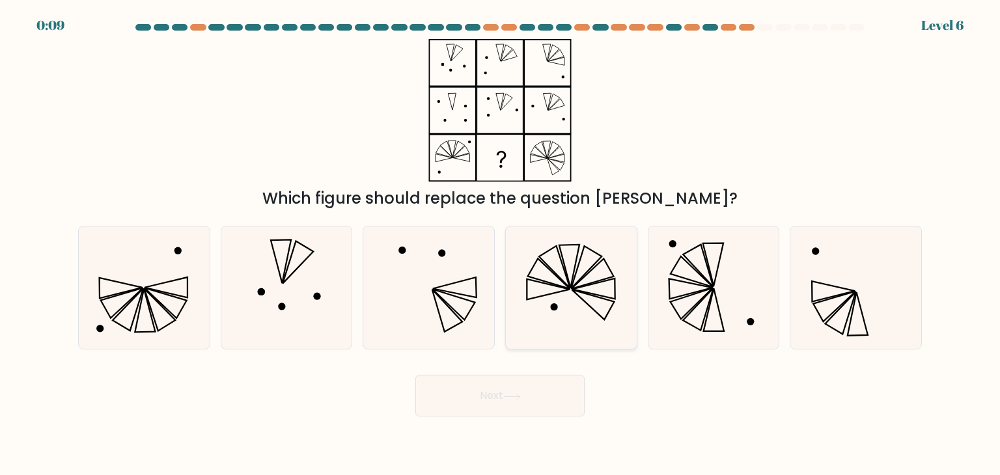
click at [549, 309] on icon at bounding box center [571, 288] width 122 height 122
click at [501, 244] on input "d." at bounding box center [500, 241] width 1 height 7
radio input "true"
click at [490, 408] on button "Next" at bounding box center [499, 396] width 169 height 42
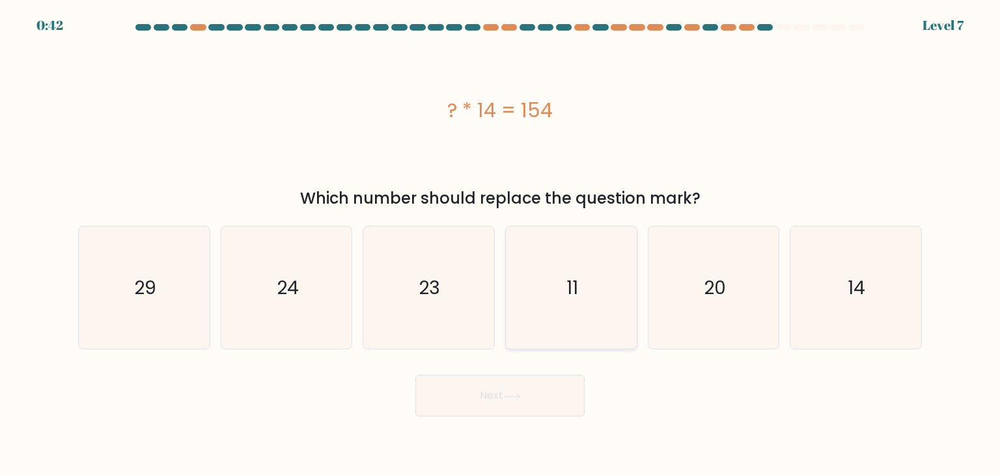
click at [578, 248] on icon "11" at bounding box center [571, 288] width 122 height 122
click at [501, 244] on input "d. 11" at bounding box center [500, 241] width 1 height 7
radio input "true"
click at [521, 384] on button "Next" at bounding box center [499, 396] width 169 height 42
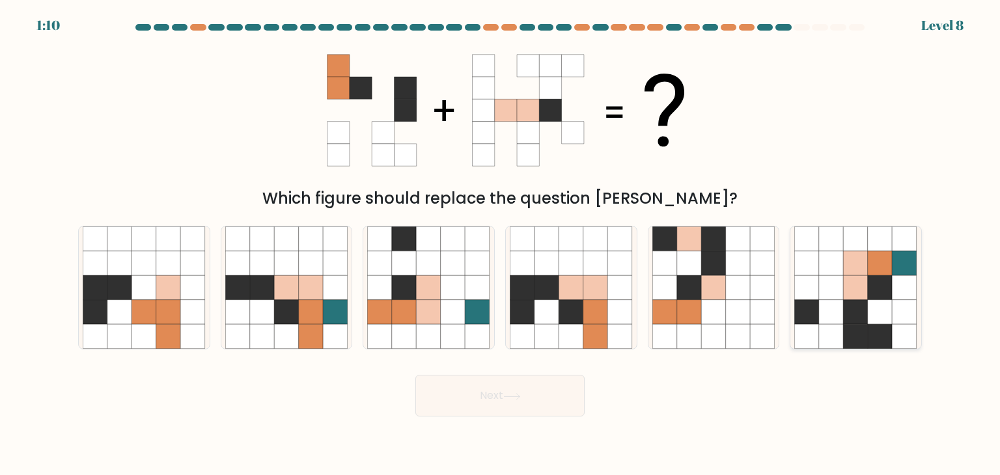
click at [856, 296] on icon at bounding box center [856, 287] width 25 height 25
click at [501, 244] on input "f." at bounding box center [500, 241] width 1 height 7
radio input "true"
click at [447, 401] on button "Next" at bounding box center [499, 396] width 169 height 42
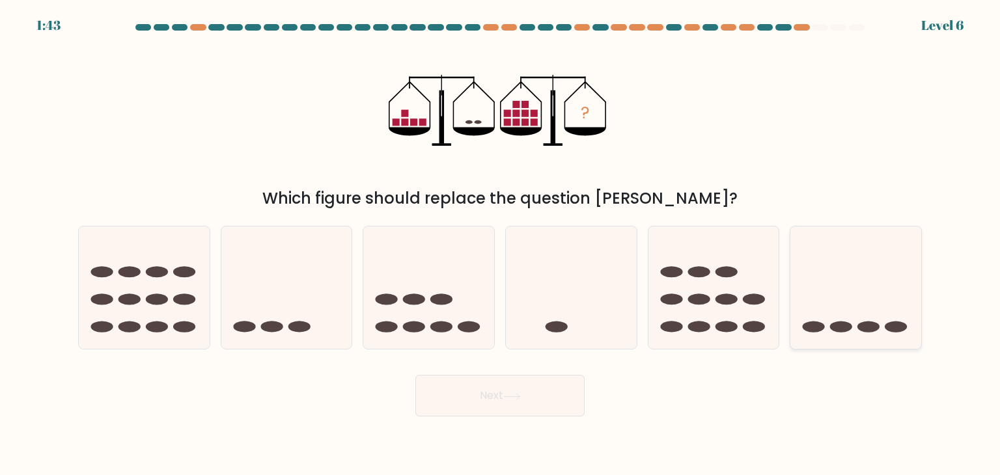
click at [857, 324] on icon at bounding box center [855, 288] width 131 height 108
click at [501, 244] on input "f." at bounding box center [500, 241] width 1 height 7
radio input "true"
click at [510, 406] on button "Next" at bounding box center [499, 396] width 169 height 42
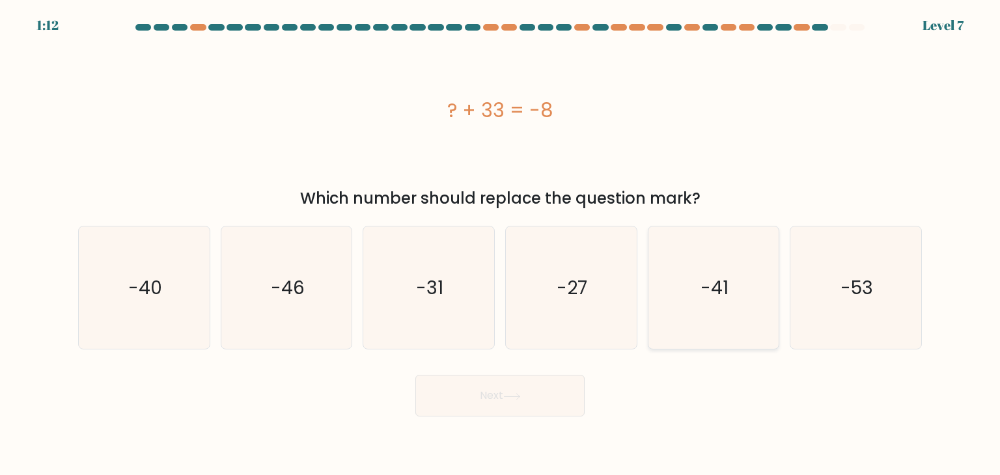
click at [706, 303] on icon "-41" at bounding box center [713, 288] width 122 height 122
click at [501, 244] on input "e. -41" at bounding box center [500, 241] width 1 height 7
radio input "true"
click at [529, 403] on button "Next" at bounding box center [499, 396] width 169 height 42
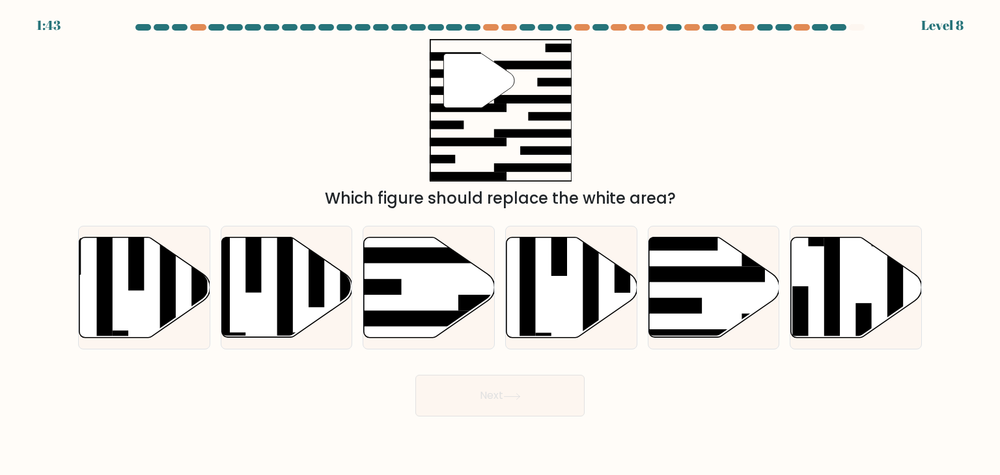
click at [526, 368] on div "Next" at bounding box center [499, 390] width 859 height 51
click at [699, 334] on rect at bounding box center [694, 337] width 142 height 16
click at [501, 244] on input "e." at bounding box center [500, 241] width 1 height 7
radio input "true"
click at [516, 408] on button "Next" at bounding box center [499, 396] width 169 height 42
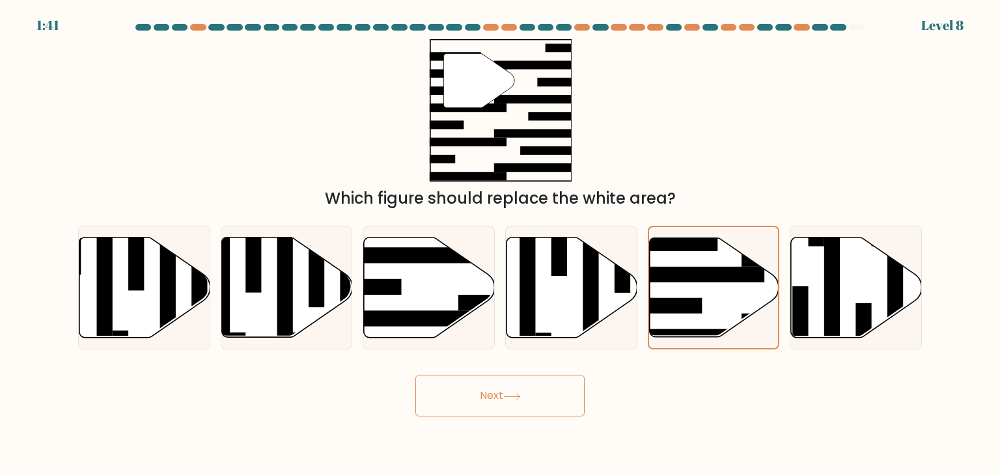
click at [524, 396] on button "Next" at bounding box center [499, 396] width 169 height 42
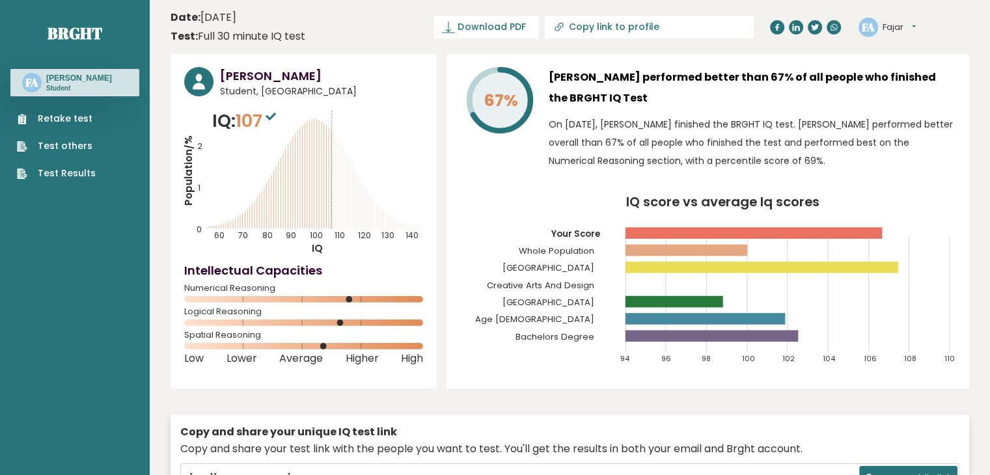
scroll to position [130, 0]
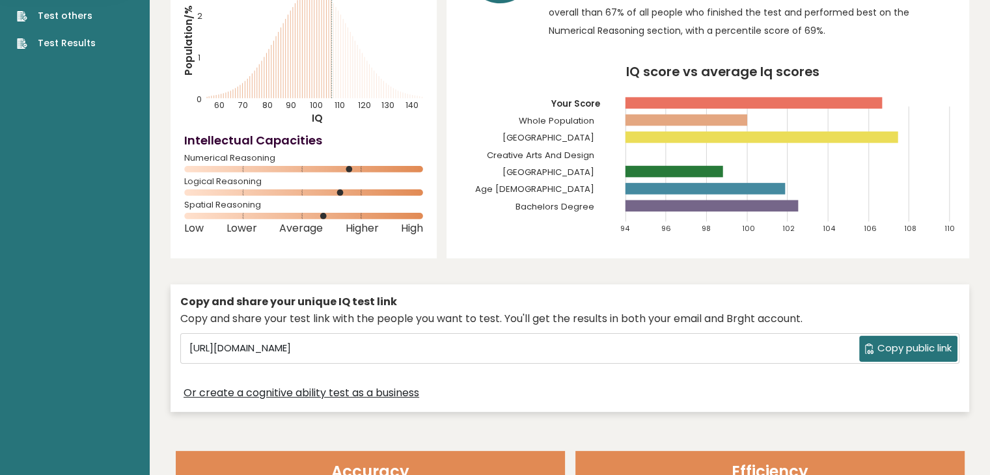
click at [888, 356] on button "Copy public link" at bounding box center [908, 349] width 98 height 26
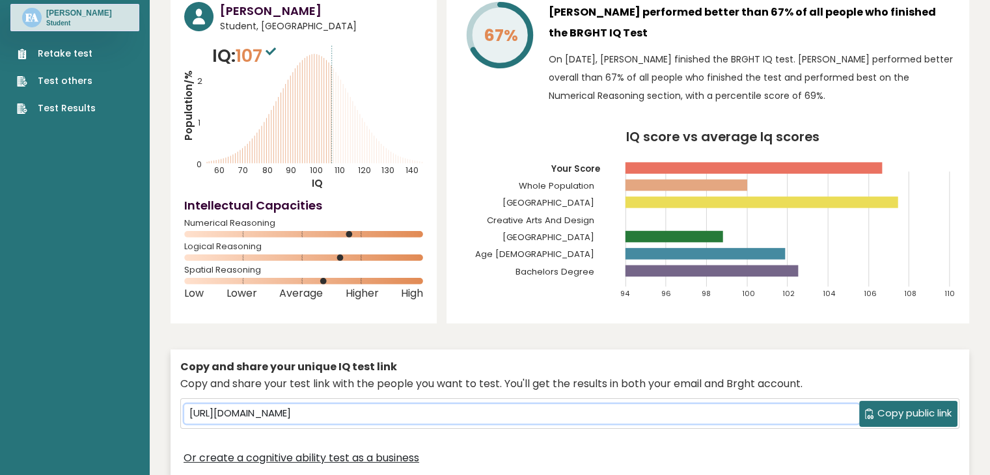
scroll to position [0, 0]
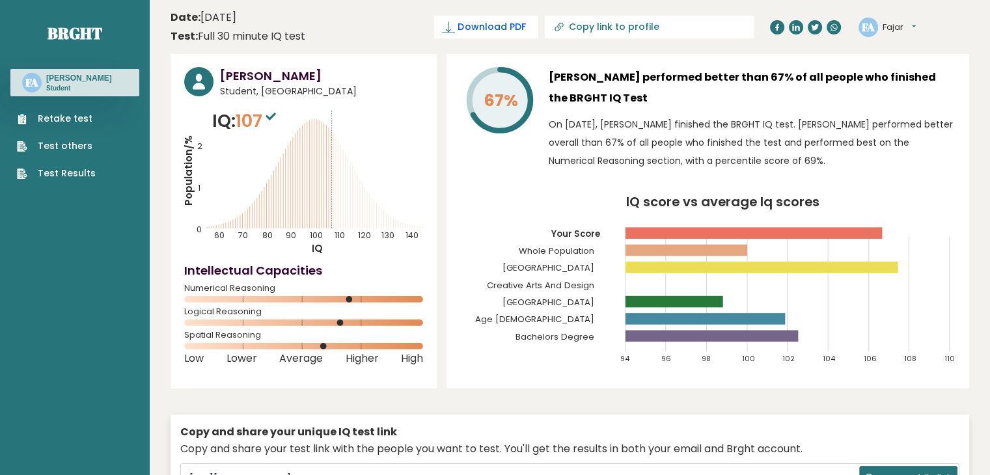
click at [525, 21] on span "Download PDF" at bounding box center [492, 27] width 68 height 14
click at [500, 175] on div "67%" at bounding box center [499, 121] width 78 height 109
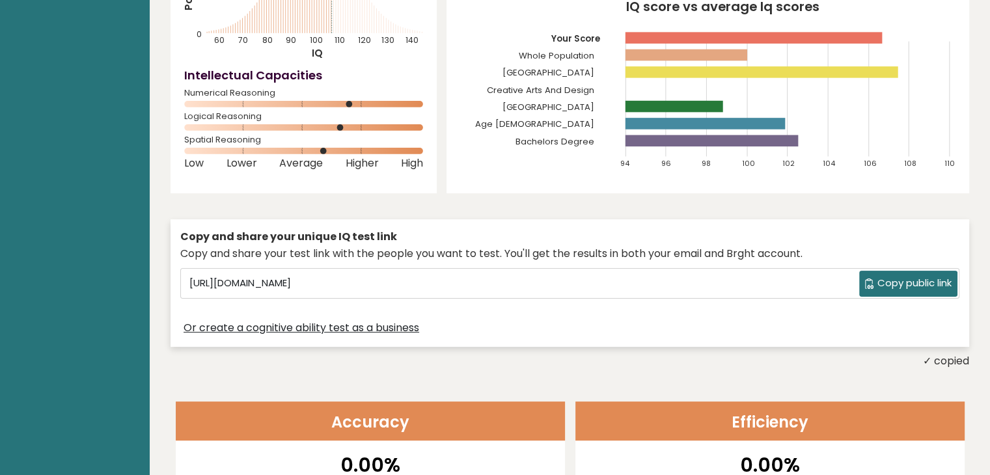
click at [889, 277] on span "Copy public link" at bounding box center [915, 283] width 74 height 15
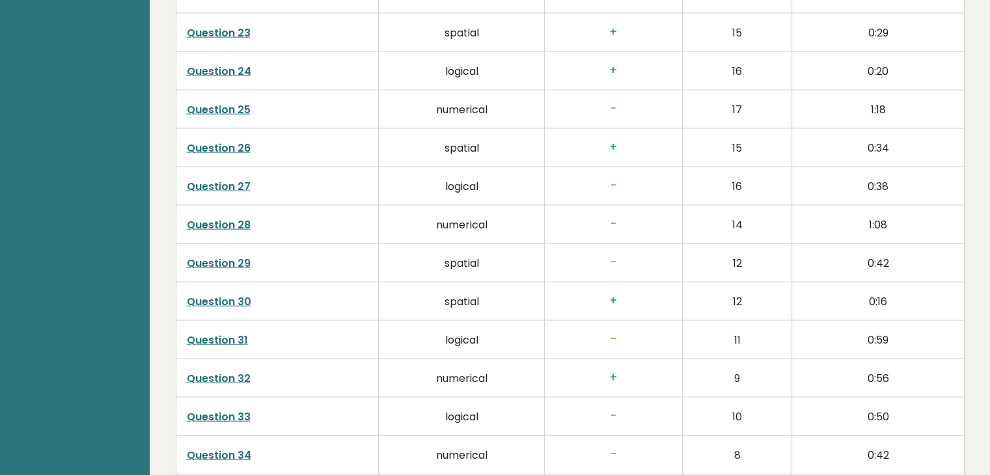
scroll to position [3466, 0]
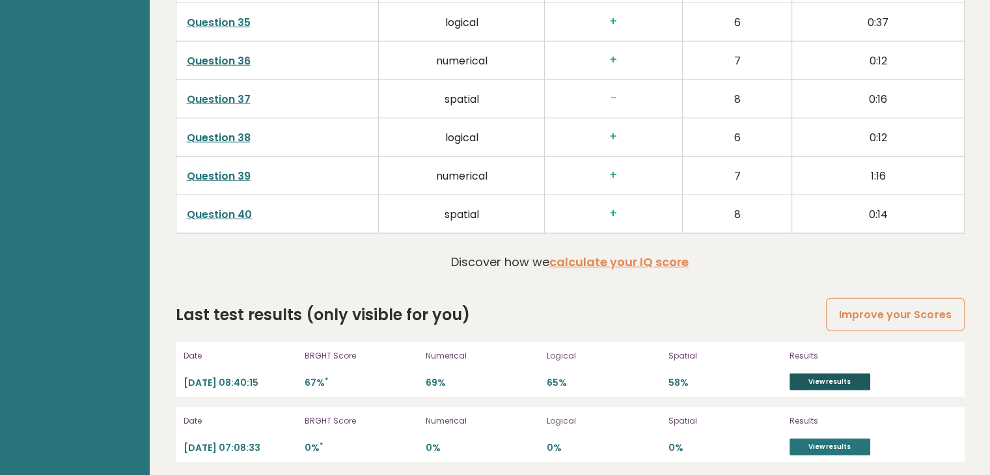
click at [812, 374] on link "View results" at bounding box center [830, 382] width 81 height 17
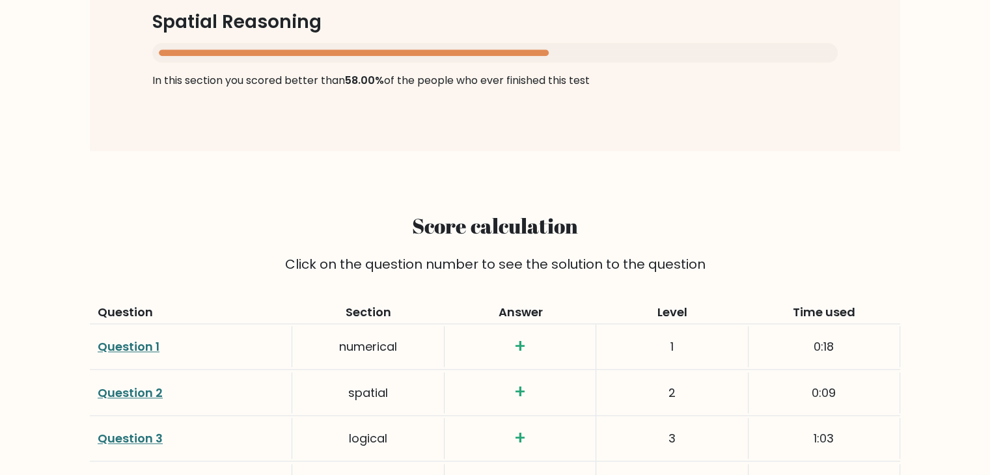
scroll to position [1888, 0]
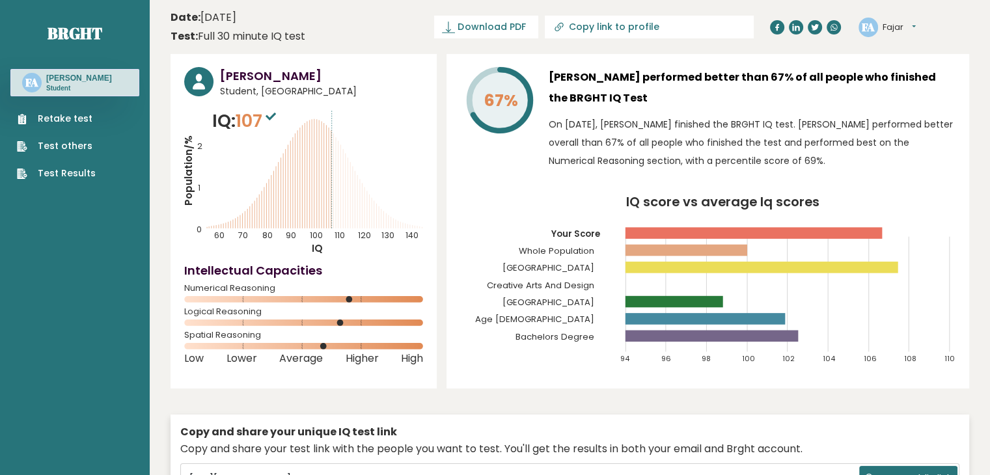
scroll to position [325, 0]
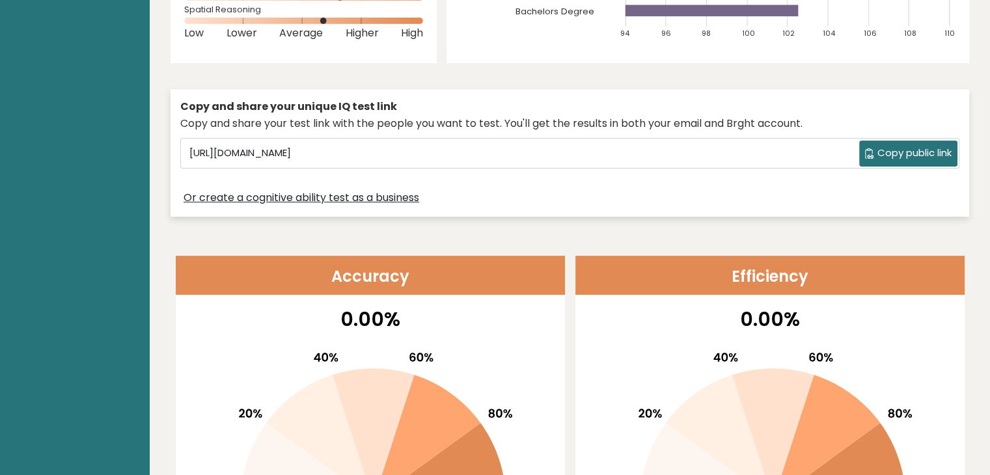
click at [895, 152] on span "Copy public link" at bounding box center [915, 153] width 74 height 15
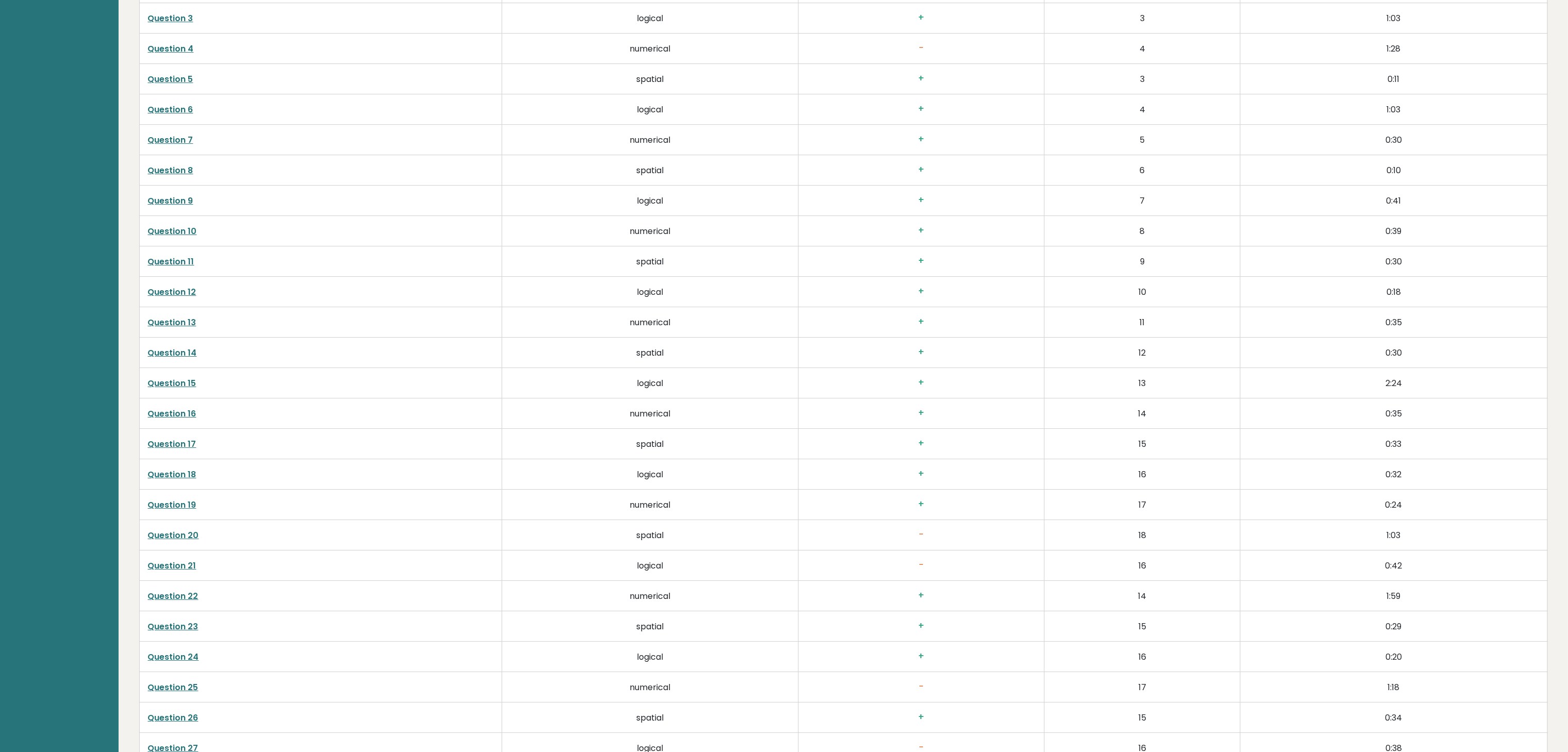
scroll to position [1605, 0]
